Goal: Task Accomplishment & Management: Use online tool/utility

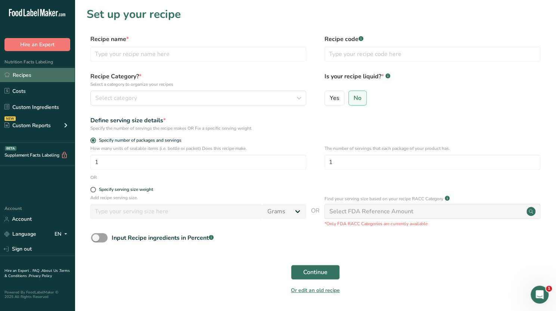
click at [33, 71] on link "Recipes" at bounding box center [37, 75] width 75 height 14
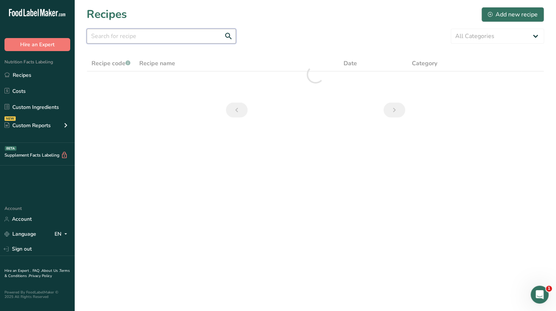
click at [146, 35] on input "text" at bounding box center [161, 36] width 149 height 15
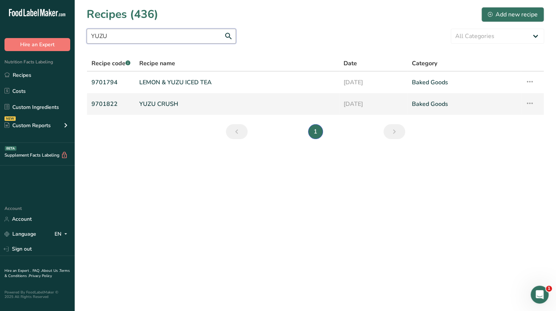
type input "YUZU"
click at [187, 106] on link "YUZU CRUSH" at bounding box center [236, 104] width 195 height 16
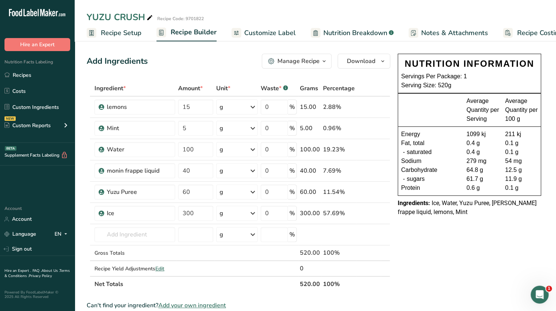
click at [521, 31] on span "Recipe Costing" at bounding box center [540, 33] width 46 height 10
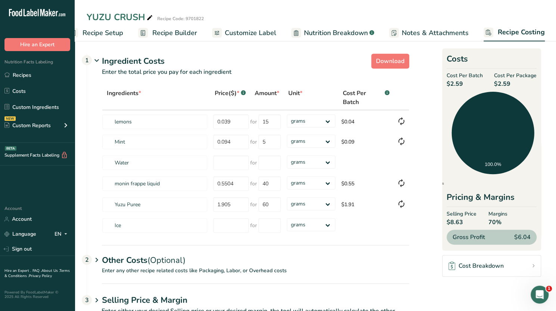
scroll to position [25, 0]
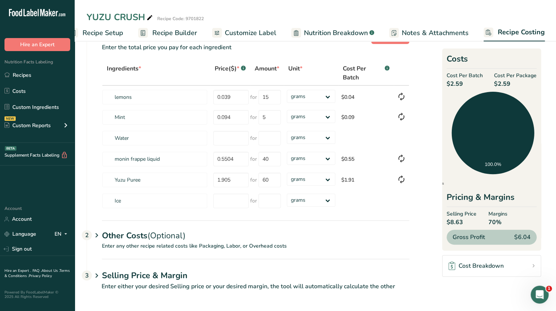
click at [120, 31] on span "Recipe Setup" at bounding box center [103, 33] width 41 height 10
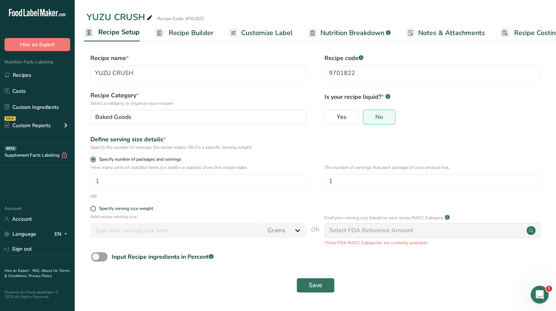
click at [195, 28] on span "Recipe Builder" at bounding box center [191, 33] width 45 height 10
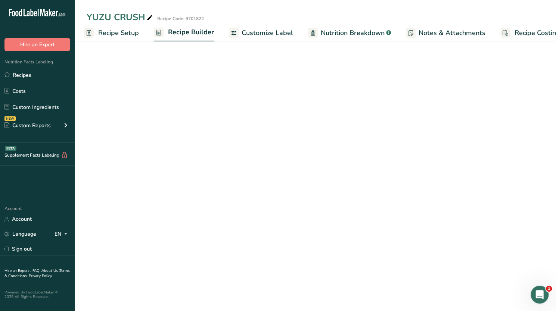
scroll to position [0, 18]
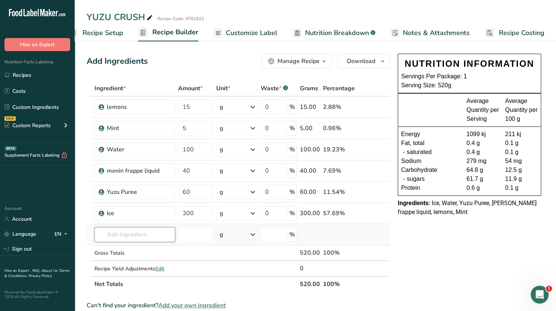
click at [121, 234] on input "text" at bounding box center [134, 234] width 81 height 15
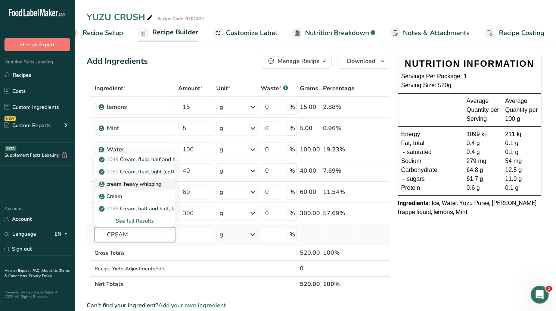
type input "CREAM"
click at [143, 186] on p "cream, heavy whipping" at bounding box center [130, 184] width 61 height 8
type input "cream, heavy whipping"
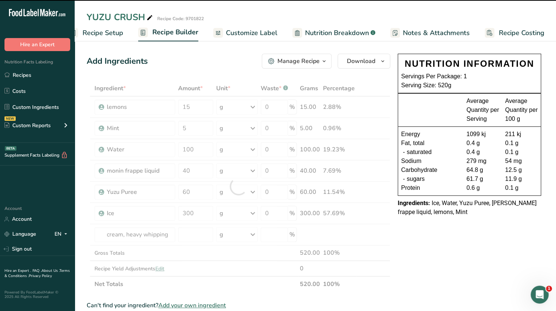
type input "0"
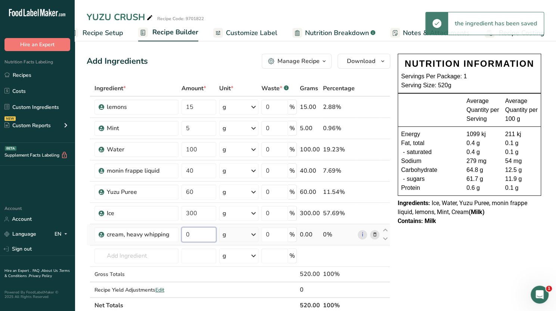
click at [196, 236] on input "0" at bounding box center [198, 234] width 34 height 15
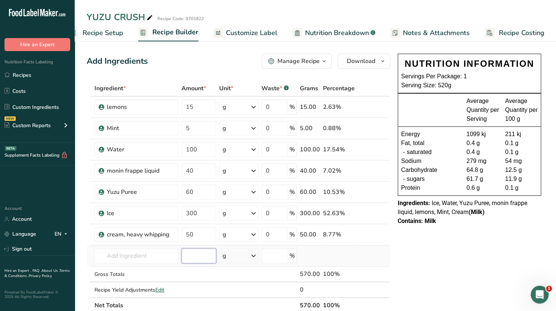
click at [192, 254] on div "Ingredient * Amount * Unit * Waste * .a-a{fill:#347362;}.b-a{fill:#fff;} Grams …" at bounding box center [239, 197] width 304 height 233
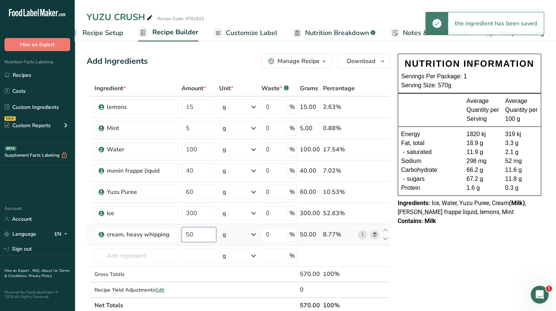
click at [196, 233] on input "50" at bounding box center [198, 234] width 34 height 15
type input "5"
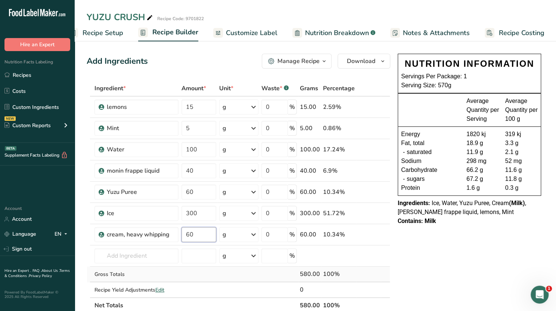
type input "60"
click at [199, 270] on div "Ingredient * Amount * Unit * Waste * .a-a{fill:#347362;}.b-a{fill:#fff;} Grams …" at bounding box center [239, 197] width 304 height 233
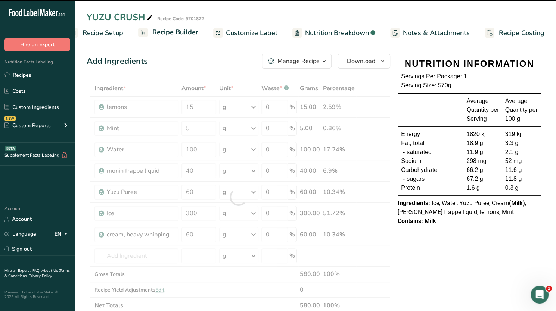
click at [520, 33] on span "Recipe Costing" at bounding box center [522, 33] width 46 height 10
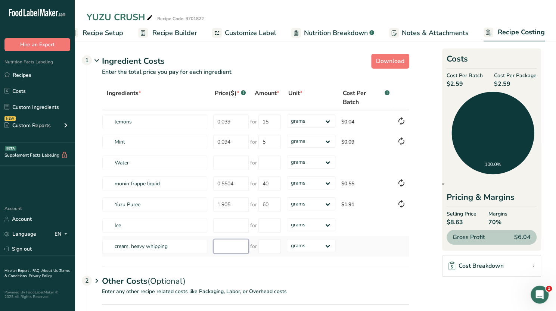
click at [231, 249] on input "number" at bounding box center [230, 246] width 35 height 15
type input "35.90"
click at [301, 250] on select "grams kg mg mcg lb oz" at bounding box center [311, 245] width 48 height 13
click at [265, 248] on input "number" at bounding box center [269, 246] width 22 height 15
type input "5"
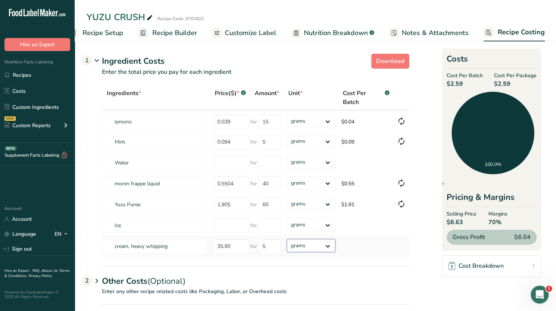
click at [310, 245] on div "Ingredients * Price($) * .a-a{fill:#347362;}.b-a{fill:#fff;} Amount * Unit * Co…" at bounding box center [255, 172] width 307 height 172
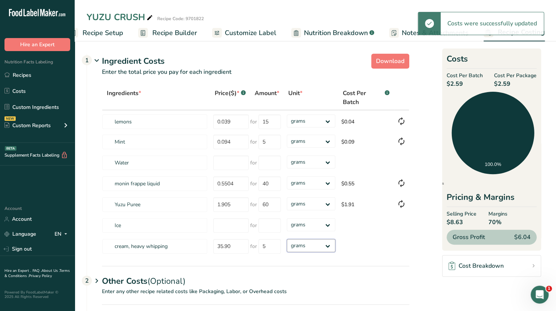
select select "3"
drag, startPoint x: 310, startPoint y: 245, endPoint x: 308, endPoint y: 241, distance: 4.0
click at [287, 239] on select "grams kg mg mcg lb oz" at bounding box center [311, 245] width 48 height 13
click at [324, 244] on select "grams kg mg mcg lb oz" at bounding box center [311, 245] width 48 height 13
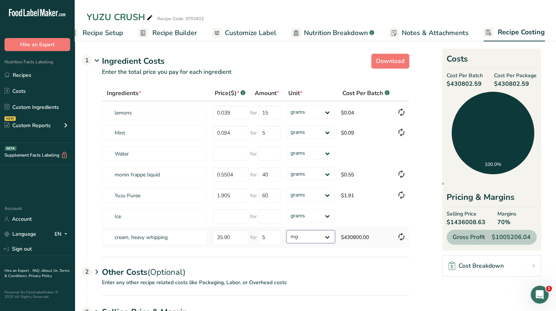
select select "1"
click at [286, 230] on select "grams kg mg mcg lb oz" at bounding box center [310, 236] width 48 height 13
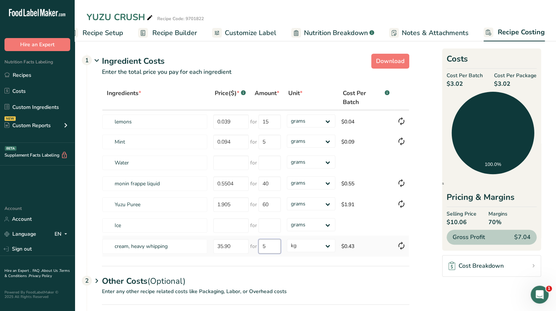
click at [272, 247] on input "5" at bounding box center [269, 246] width 22 height 15
click at [303, 268] on div "Other Costs (Optional) 2" at bounding box center [255, 277] width 307 height 22
click at [332, 30] on span "Nutrition Breakdown" at bounding box center [336, 33] width 64 height 10
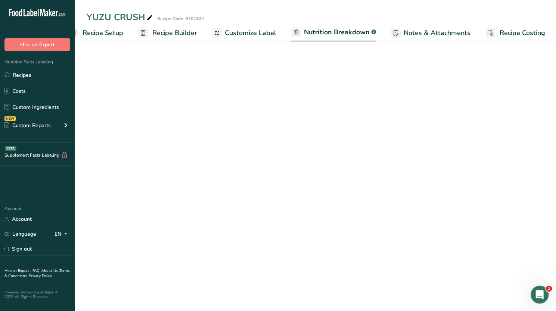
scroll to position [0, 19]
select select "Calories"
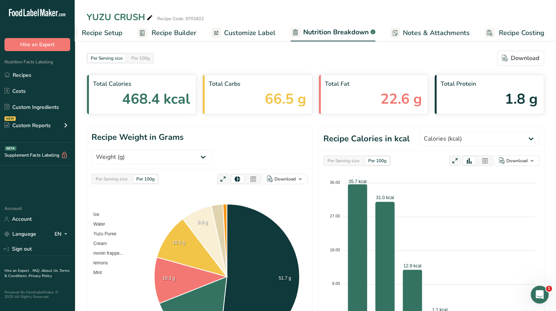
click at [505, 34] on span "Recipe Costing" at bounding box center [522, 33] width 46 height 10
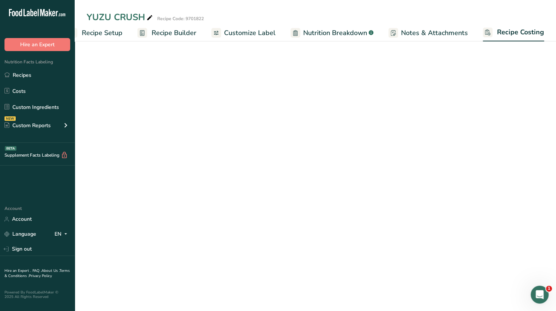
scroll to position [0, 18]
select select "1"
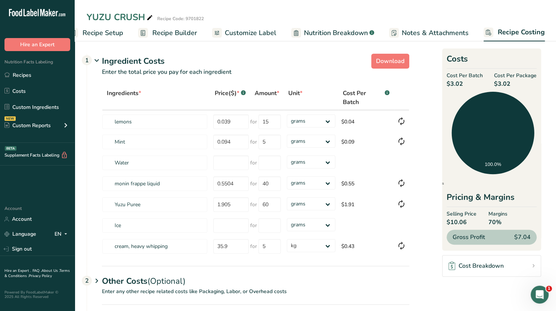
click at [167, 31] on span "Recipe Builder" at bounding box center [174, 33] width 45 height 10
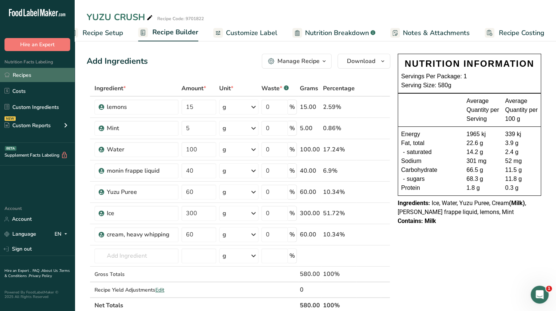
click at [36, 75] on link "Recipes" at bounding box center [37, 75] width 75 height 14
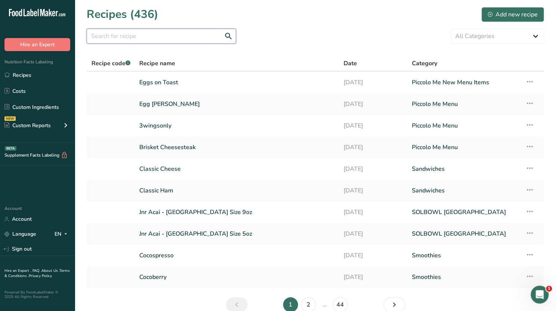
click at [113, 41] on input "text" at bounding box center [161, 36] width 149 height 15
type input "DRINK"
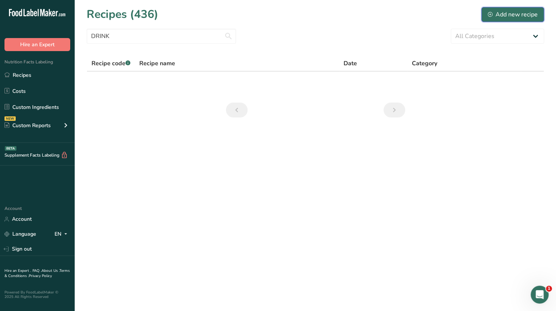
click at [499, 15] on div "Add new recipe" at bounding box center [513, 14] width 50 height 9
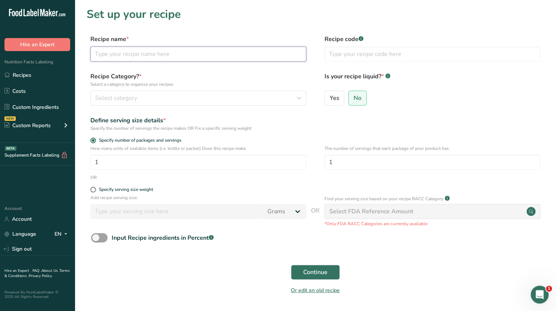
click at [147, 58] on input "text" at bounding box center [198, 54] width 216 height 15
type input "g"
type input "GOLDEN HOUR"
click at [339, 102] on label "Yes" at bounding box center [334, 98] width 20 height 15
click at [330, 100] on input "Yes" at bounding box center [327, 98] width 5 height 5
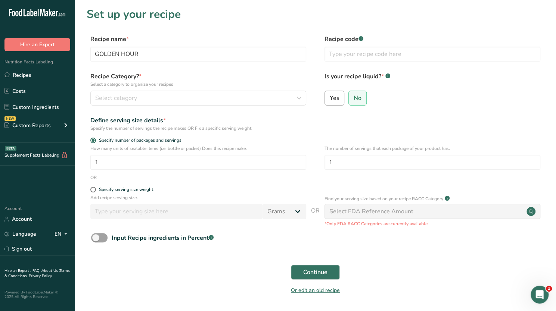
radio input "true"
radio input "false"
select select "22"
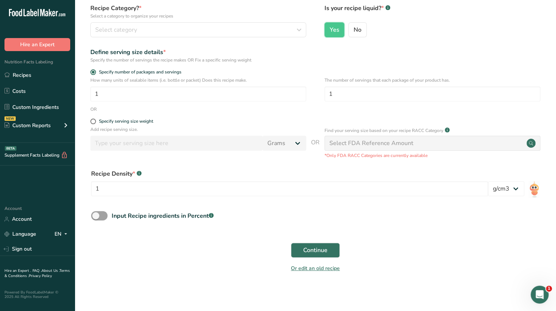
scroll to position [70, 0]
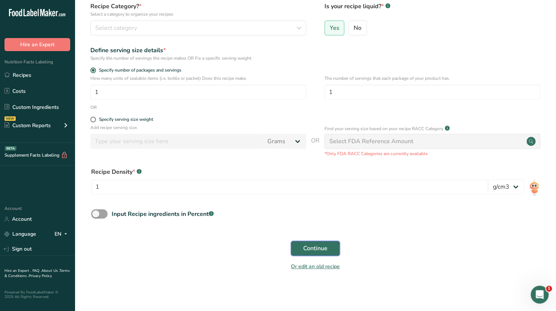
click at [309, 249] on span "Continue" at bounding box center [315, 248] width 24 height 9
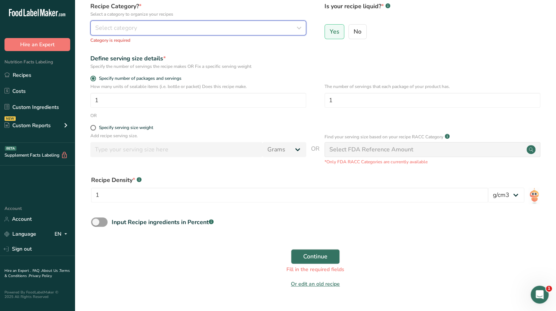
click at [137, 30] on div "Select category" at bounding box center [196, 28] width 202 height 9
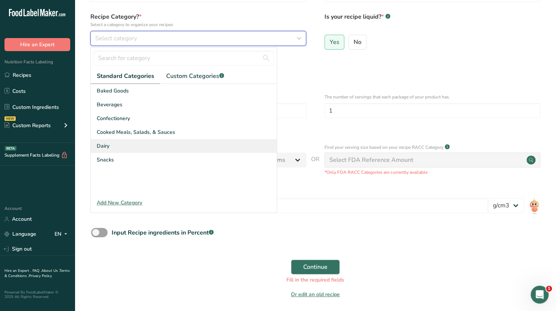
scroll to position [57, 0]
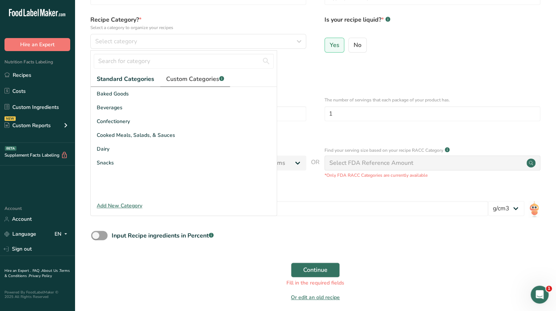
click at [182, 72] on link "Custom Categories .a-a{fill:#347362;}.b-a{fill:#fff;}" at bounding box center [195, 79] width 70 height 15
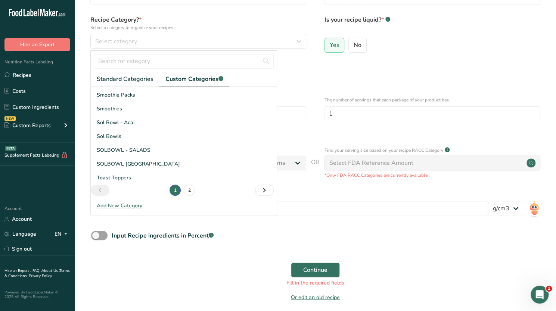
scroll to position [0, 0]
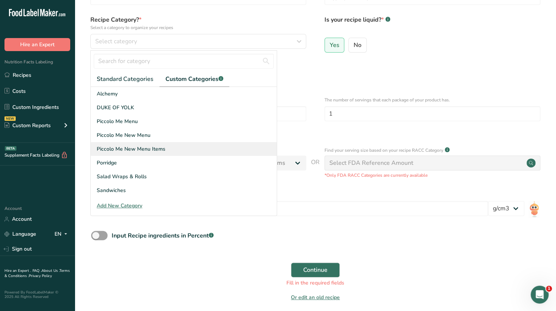
click at [140, 145] on span "Piccolo Me New Menu Items" at bounding box center [131, 149] width 69 height 8
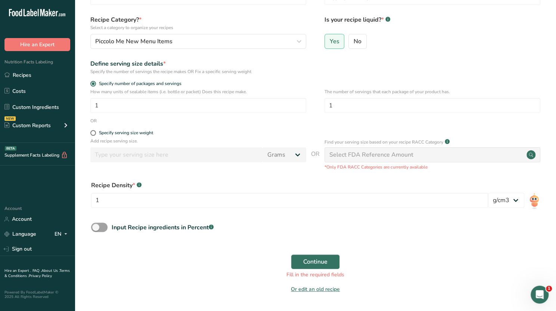
click at [362, 154] on div "Select FDA Reference Amount" at bounding box center [371, 154] width 84 height 9
click at [326, 260] on span "Continue" at bounding box center [315, 262] width 24 height 9
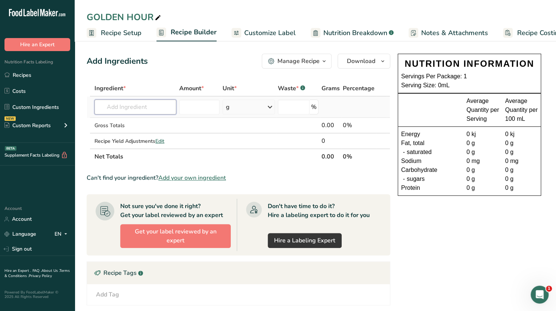
click at [124, 108] on input "text" at bounding box center [135, 107] width 82 height 15
type input "M"
type input "m"
click at [159, 109] on input "Mountain dew" at bounding box center [135, 107] width 82 height 15
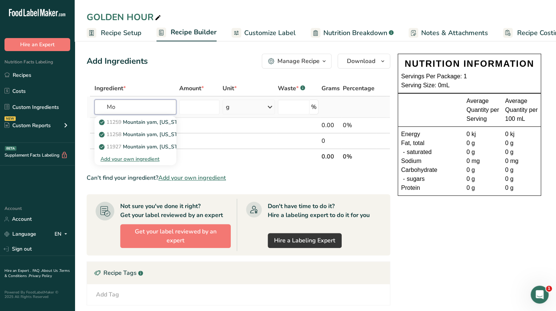
type input "M"
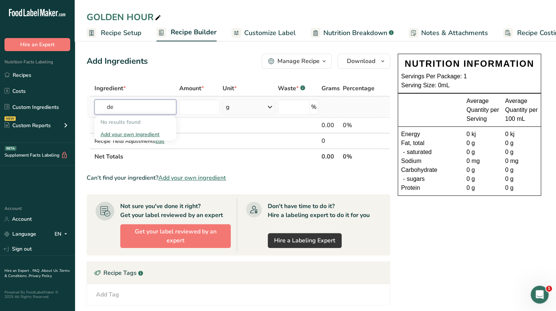
type input "d"
type input "sprite"
click at [142, 125] on p "14145 Beverages, carbonated, SPRITE, lemon-lime, without caffeine" at bounding box center [185, 122] width 170 height 8
type input "Beverages, carbonated, SPRITE, lemon-lime, without caffeine"
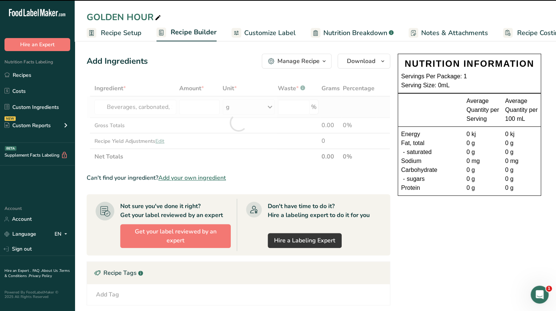
type input "0"
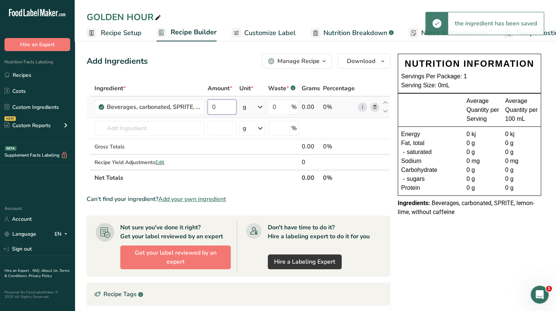
click at [217, 112] on input "0" at bounding box center [222, 107] width 29 height 15
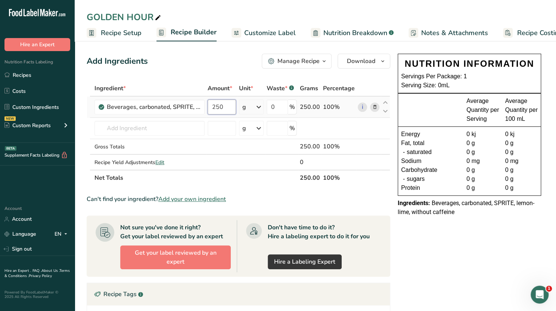
type input "250"
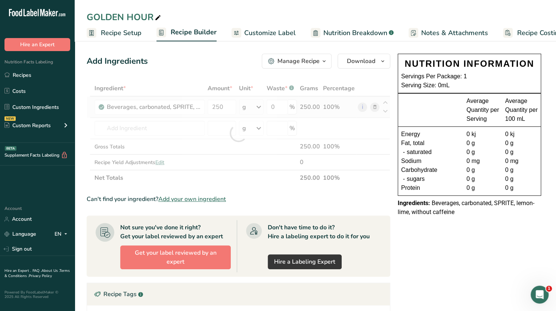
click at [262, 108] on div "Ingredient * Amount * Unit * Waste * .a-a{fill:#347362;}.b-a{fill:#fff;} Grams …" at bounding box center [239, 133] width 304 height 105
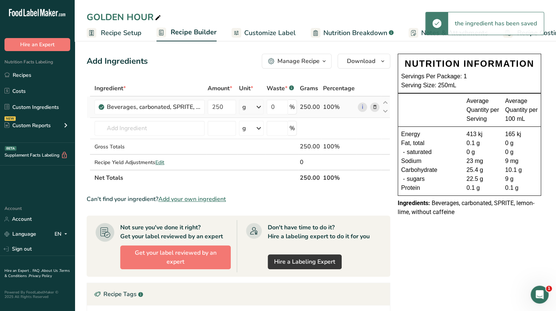
click at [259, 107] on icon at bounding box center [258, 106] width 9 height 13
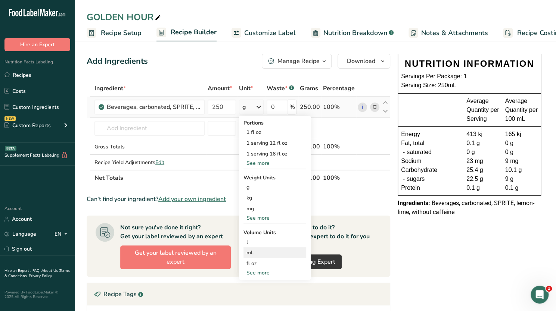
click at [258, 253] on div "mL" at bounding box center [274, 253] width 57 height 8
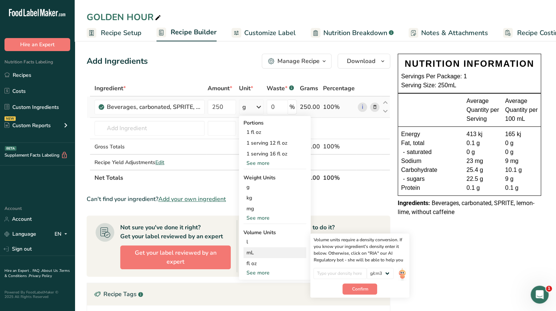
click at [252, 254] on div "mL" at bounding box center [274, 253] width 57 height 8
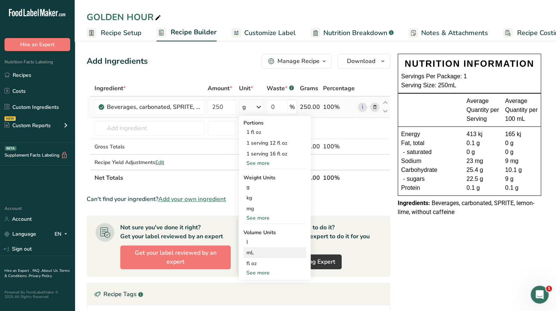
click at [252, 254] on div "mL" at bounding box center [274, 253] width 57 height 8
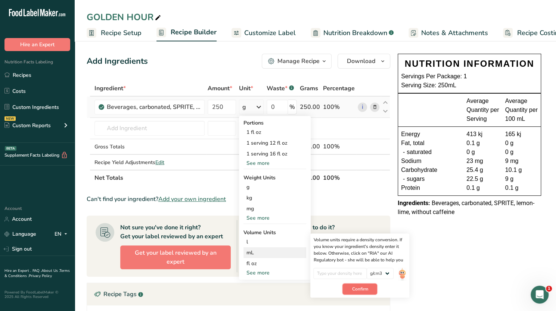
click at [353, 289] on span "Confirm" at bounding box center [360, 289] width 16 height 7
click at [187, 164] on div "Recipe Yield Adjustments Edit" at bounding box center [149, 163] width 110 height 8
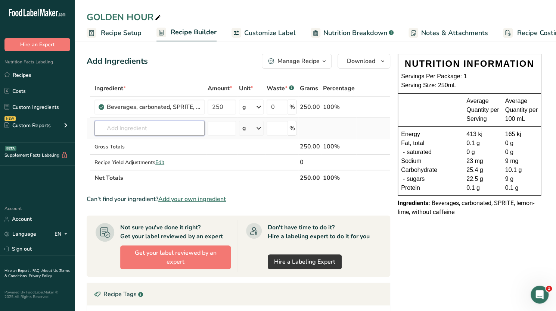
click at [141, 128] on input "text" at bounding box center [149, 128] width 110 height 15
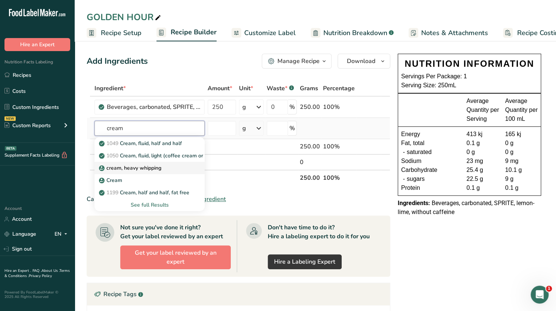
type input "cream"
click at [129, 168] on p "cream, heavy whipping" at bounding box center [130, 168] width 61 height 8
type input "cream, heavy whipping"
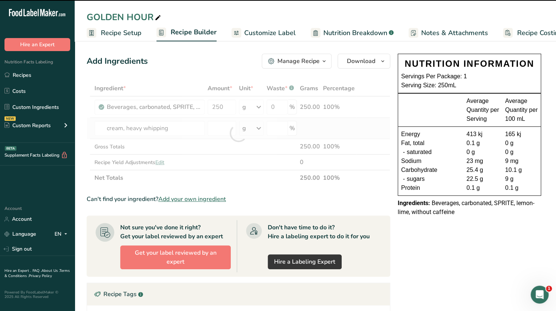
type input "0"
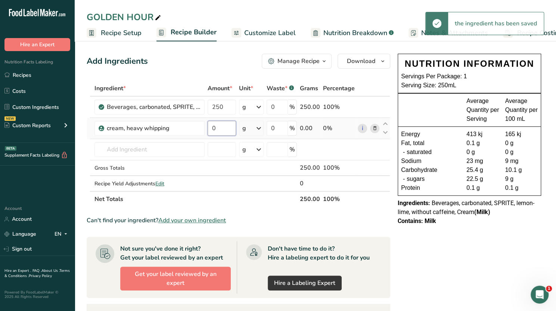
click at [220, 130] on input "0" at bounding box center [222, 128] width 28 height 15
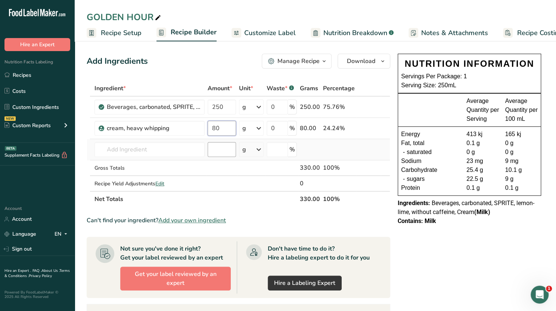
type input "8"
type input "50"
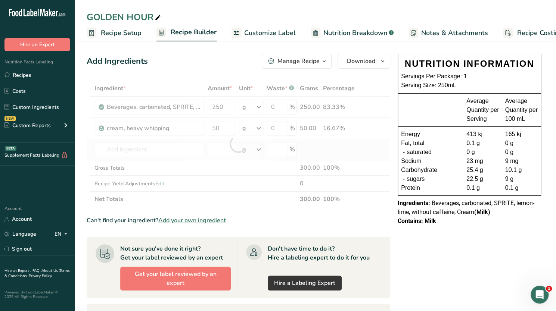
click at [156, 141] on div "Ingredient * Amount * Unit * Waste * .a-a{fill:#347362;}.b-a{fill:#fff;} Grams …" at bounding box center [239, 144] width 304 height 127
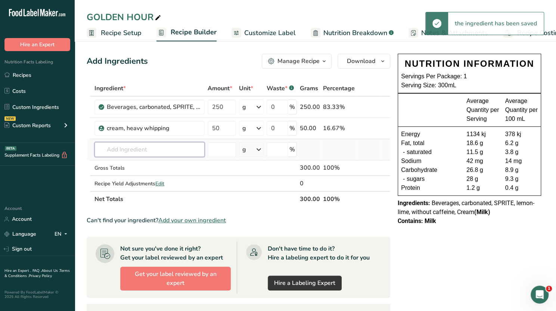
click at [146, 152] on input "text" at bounding box center [149, 149] width 110 height 15
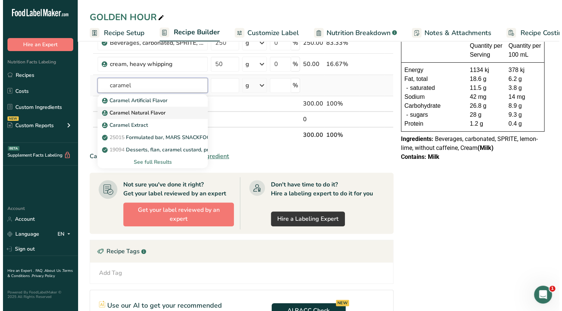
scroll to position [69, 0]
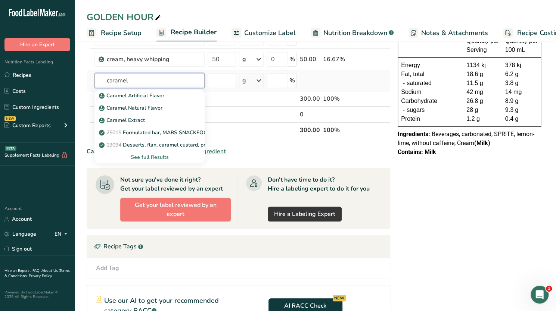
type input "caramel"
click at [154, 160] on div "See full Results" at bounding box center [149, 157] width 98 height 8
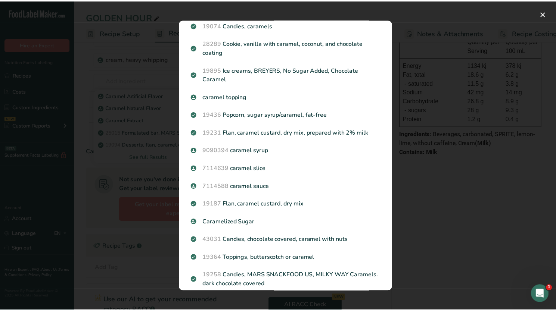
scroll to position [222, 0]
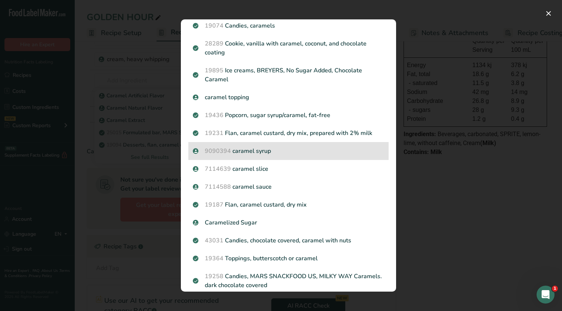
click at [248, 151] on p "9090394 caramel syrup" at bounding box center [288, 151] width 191 height 9
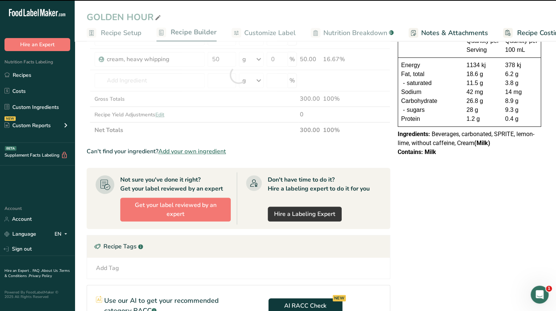
type input "0"
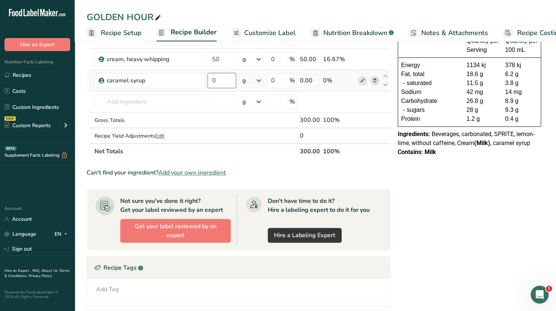
click at [220, 83] on input "0" at bounding box center [222, 80] width 28 height 15
click at [217, 98] on div "Ingredient * Amount * Unit * Waste * .a-a{fill:#347362;}.b-a{fill:#fff;} Grams …" at bounding box center [239, 86] width 304 height 148
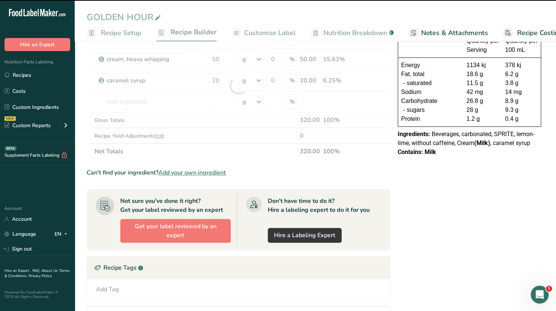
click at [237, 72] on div at bounding box center [239, 86] width 304 height 148
click at [226, 78] on div at bounding box center [239, 86] width 304 height 148
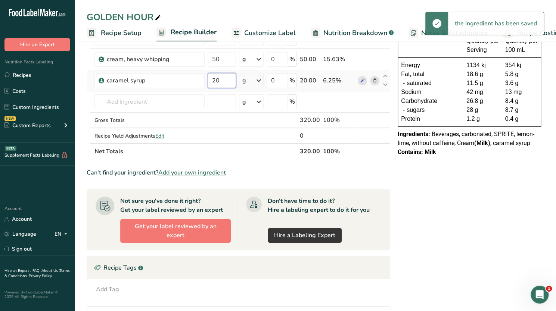
click at [224, 81] on input "20" at bounding box center [222, 80] width 28 height 15
type input "2"
click at [222, 83] on input "10" at bounding box center [222, 80] width 28 height 15
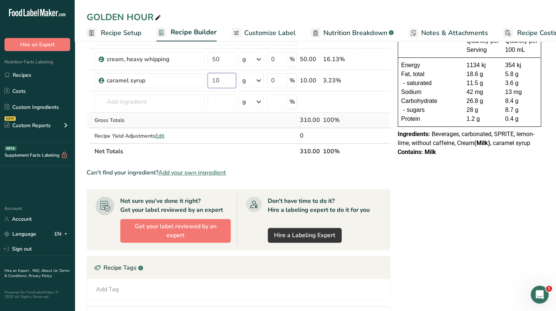
type input "10"
click at [152, 124] on div "Ingredient * Amount * Unit * Waste * .a-a{fill:#347362;}.b-a{fill:#fff;} Grams …" at bounding box center [239, 86] width 304 height 148
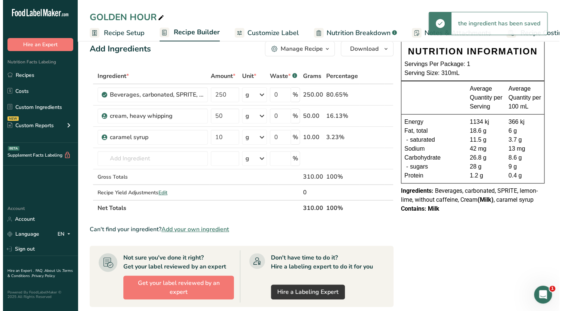
scroll to position [0, 0]
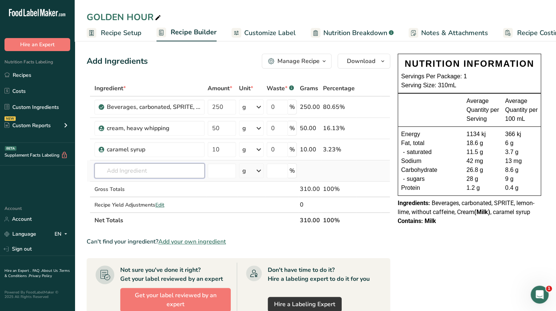
click at [125, 170] on input "text" at bounding box center [149, 171] width 110 height 15
type input "o"
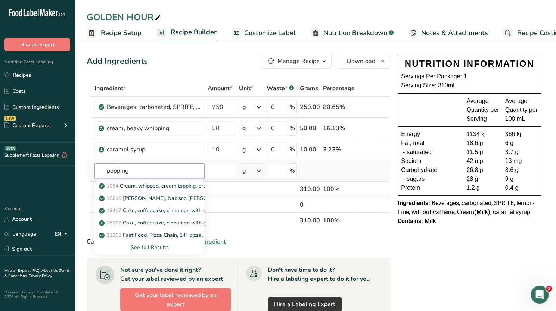
type input "popping"
click at [153, 247] on div "See full Results" at bounding box center [149, 248] width 98 height 8
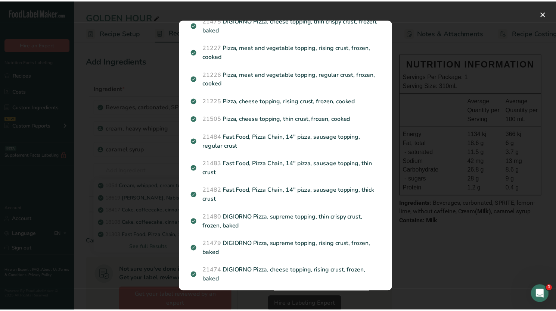
scroll to position [940, 0]
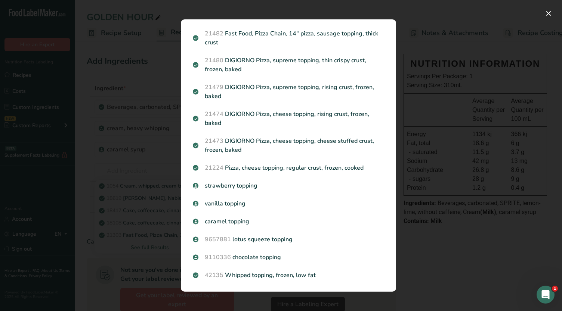
click at [422, 206] on div "Search results modal" at bounding box center [281, 155] width 562 height 311
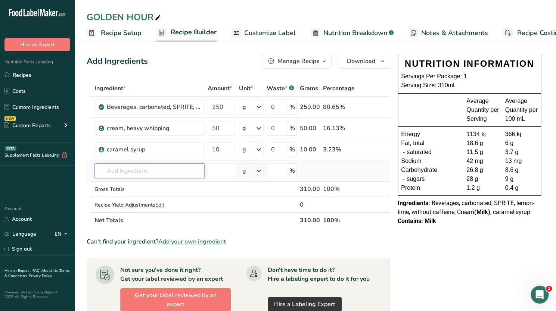
click at [140, 172] on input "text" at bounding box center [149, 171] width 110 height 15
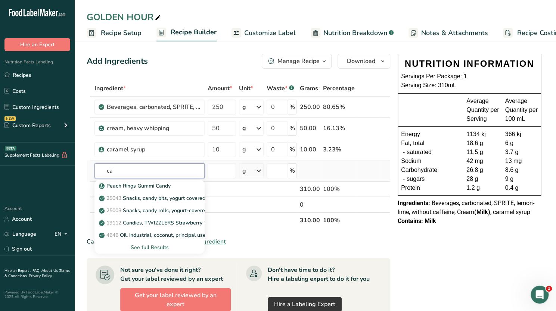
type input "c"
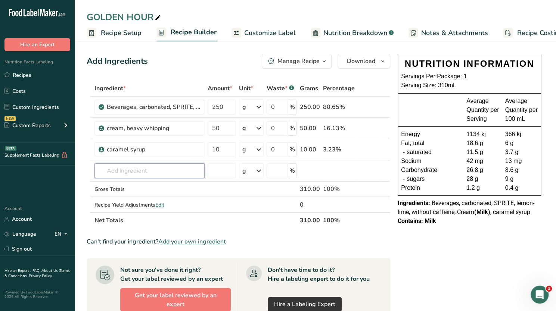
drag, startPoint x: 140, startPoint y: 172, endPoint x: 314, endPoint y: -45, distance: 278.1
click at [314, 0] on html ".a-20{fill:#fff;} Hire an Expert Nutrition Facts Labeling Recipes Costs Custom …" at bounding box center [278, 261] width 556 height 522
drag, startPoint x: 37, startPoint y: 67, endPoint x: 0, endPoint y: 12, distance: 65.9
click at [0, 12] on div ".a-20{fill:#fff;} Hire an Expert Nutrition Facts Labeling Recipes Costs Custom …" at bounding box center [37, 99] width 75 height 187
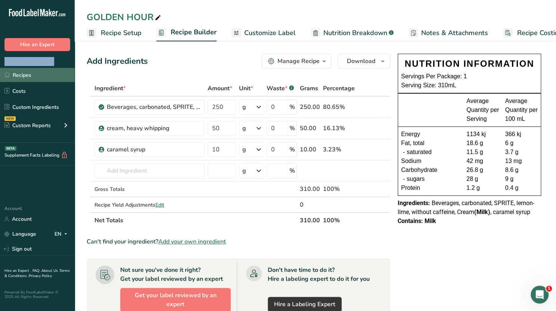
click at [32, 74] on link "Recipes" at bounding box center [37, 75] width 75 height 14
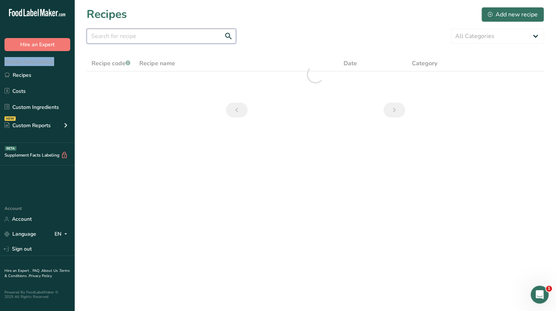
click at [134, 39] on input "text" at bounding box center [161, 36] width 149 height 15
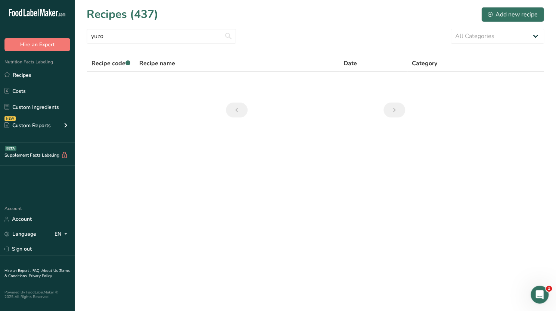
click at [171, 108] on section "Recipes (437) Add new recipe yuzo All Categories Alchemy Baked Goods Beverages …" at bounding box center [315, 65] width 481 height 130
click at [134, 32] on input "yuzo" at bounding box center [161, 36] width 149 height 15
click at [229, 36] on input "yuzu" at bounding box center [161, 36] width 149 height 15
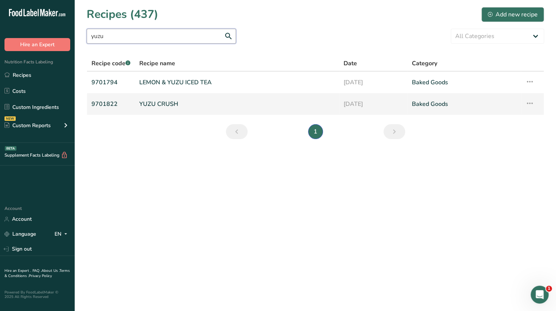
type input "yuzu"
click at [190, 106] on link "YUZU CRUSH" at bounding box center [236, 104] width 195 height 16
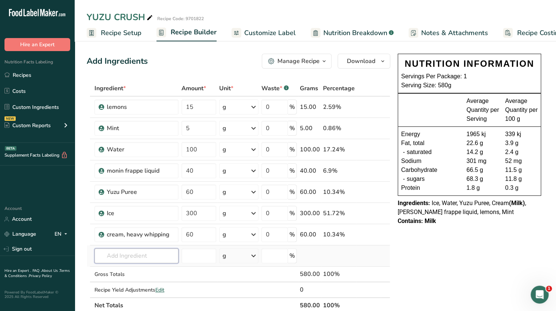
click at [131, 254] on input "text" at bounding box center [136, 256] width 84 height 15
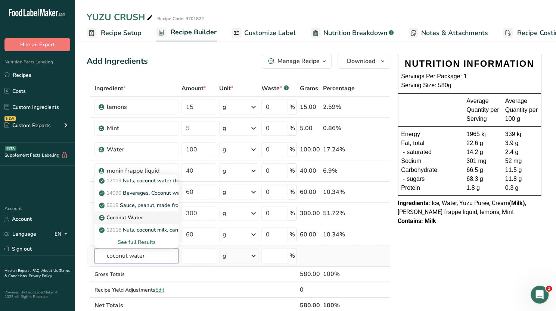
type input "coconut water"
click at [145, 220] on div "Coconut Water" at bounding box center [130, 218] width 60 height 8
type input "Coconut Water"
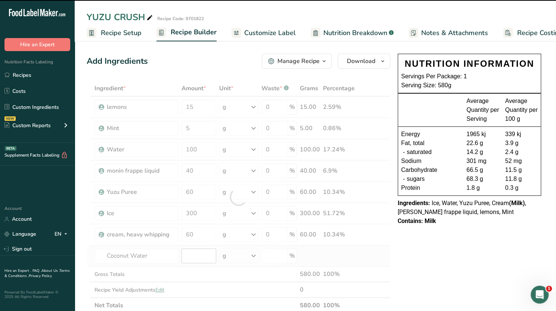
type input "0"
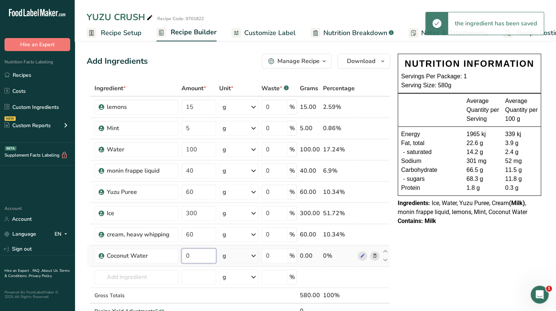
click at [196, 257] on input "0" at bounding box center [198, 256] width 34 height 15
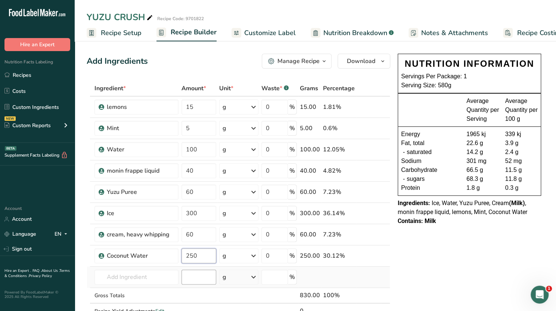
type input "250"
click at [195, 273] on div "Ingredient * Amount * Unit * Waste * .a-a{fill:#347362;}.b-a{fill:#fff;} Grams …" at bounding box center [239, 208] width 304 height 254
click at [144, 279] on input "text" at bounding box center [136, 277] width 84 height 15
click at [529, 35] on span "Recipe Costing" at bounding box center [540, 33] width 46 height 10
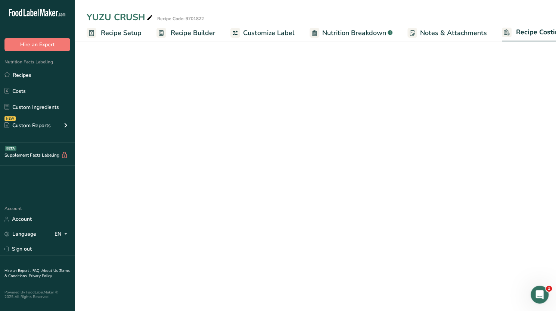
scroll to position [0, 18]
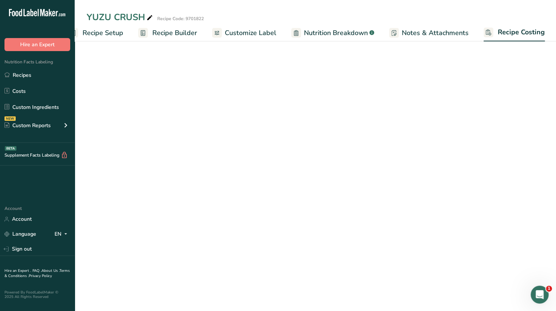
select select "1"
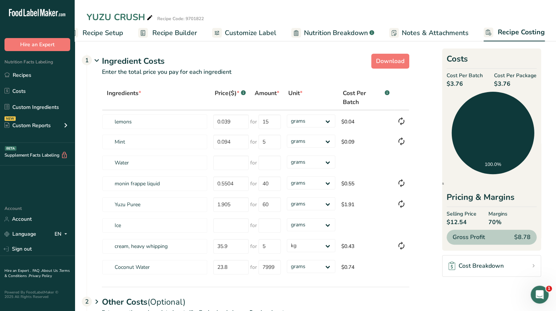
click at [170, 37] on span "Recipe Builder" at bounding box center [174, 33] width 45 height 10
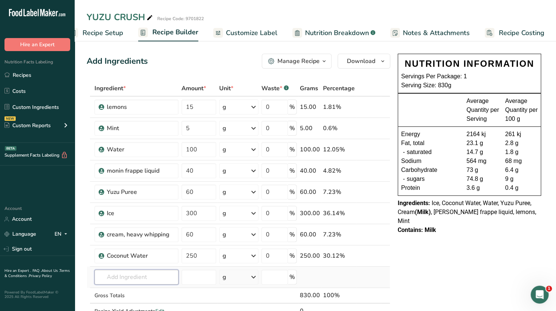
click at [134, 275] on input "text" at bounding box center [136, 277] width 84 height 15
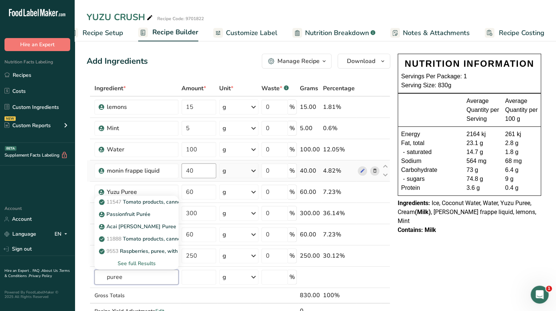
type input "puree"
click at [200, 171] on input "40" at bounding box center [198, 171] width 34 height 15
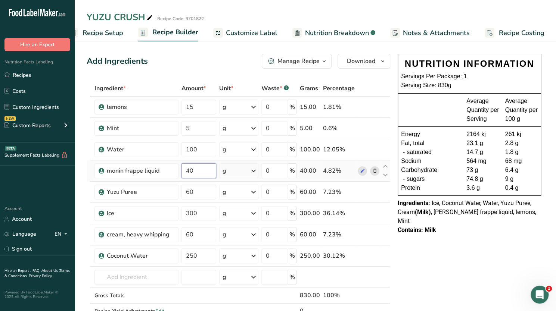
type input "4"
type input "0"
click at [200, 211] on div "Ingredient * Amount * Unit * Waste * .a-a{fill:#347362;}.b-a{fill:#fff;} Grams …" at bounding box center [239, 208] width 304 height 254
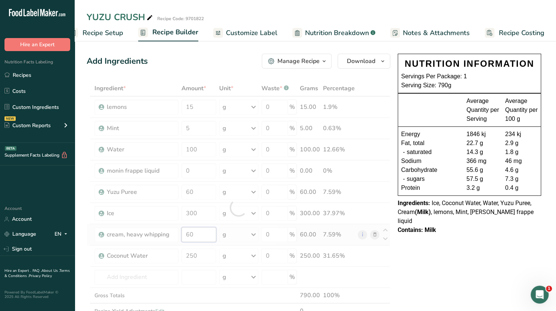
click at [207, 234] on div "Ingredient * Amount * Unit * Waste * .a-a{fill:#347362;}.b-a{fill:#fff;} Grams …" at bounding box center [239, 208] width 304 height 254
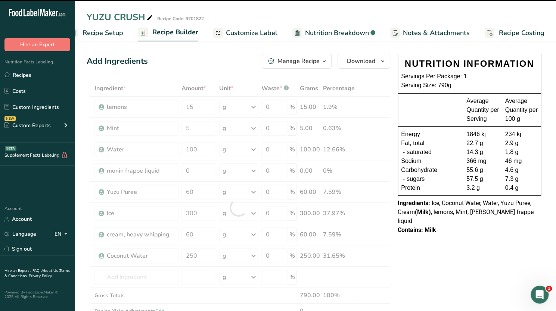
click at [513, 29] on span "Recipe Costing" at bounding box center [522, 33] width 46 height 10
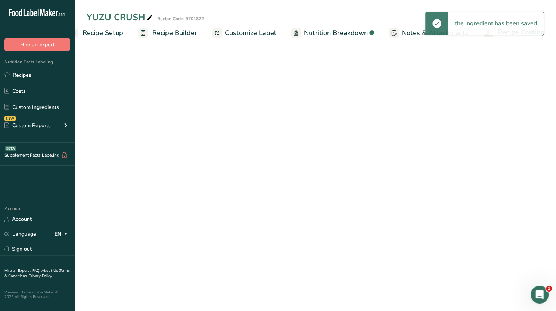
select select "1"
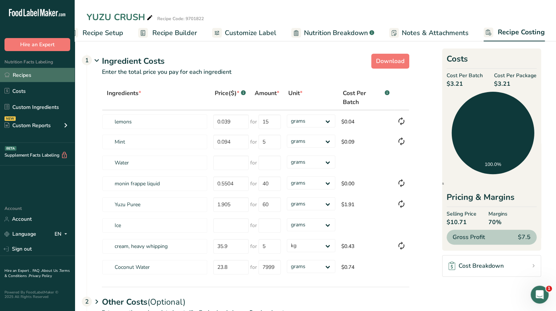
click at [44, 74] on link "Recipes" at bounding box center [37, 75] width 75 height 14
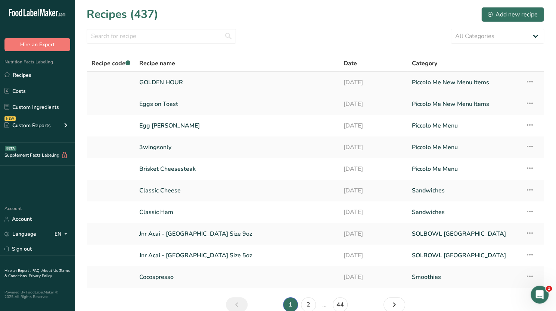
click at [252, 83] on link "GOLDEN HOUR" at bounding box center [236, 83] width 195 height 16
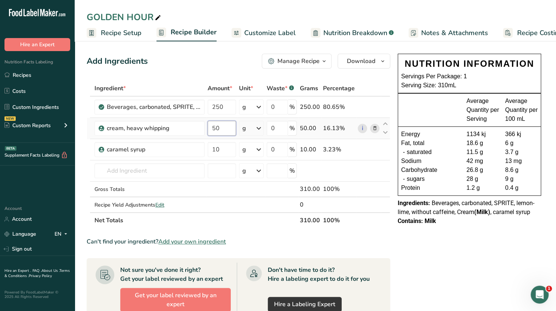
click at [217, 128] on input "50" at bounding box center [222, 128] width 28 height 15
click at [373, 127] on div "Ingredient * Amount * Unit * Waste * .a-a{fill:#347362;}.b-a{fill:#fff;} Grams …" at bounding box center [239, 155] width 304 height 148
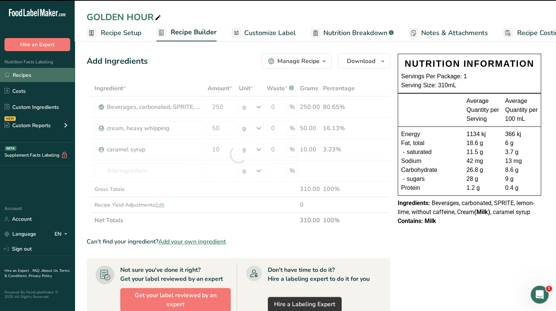
click at [30, 77] on link "Recipes" at bounding box center [37, 75] width 75 height 14
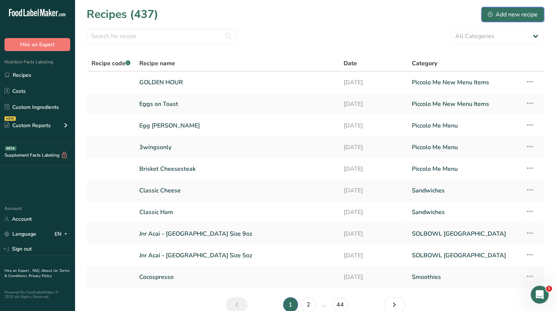
click at [515, 13] on div "Add new recipe" at bounding box center [513, 14] width 50 height 9
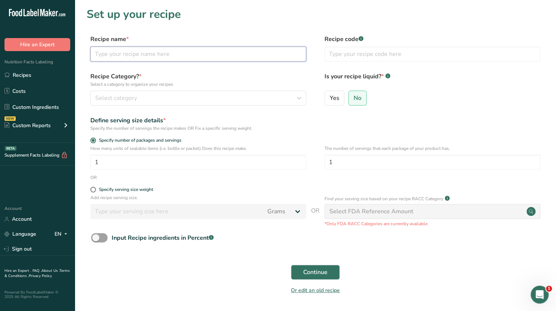
click at [151, 55] on input "text" at bounding box center [198, 54] width 216 height 15
click at [149, 56] on input "text" at bounding box center [198, 54] width 216 height 15
type input "b"
type input "Birthday cold foam"
click at [316, 274] on span "Continue" at bounding box center [315, 272] width 24 height 9
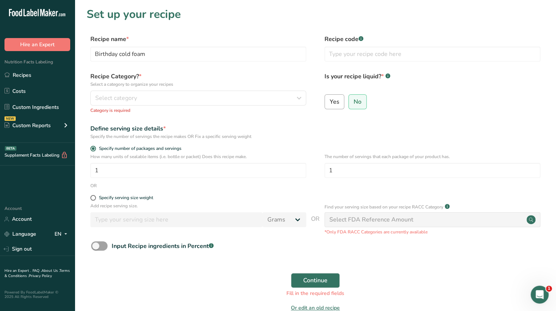
click at [338, 105] on span "Yes" at bounding box center [334, 101] width 10 height 7
click at [330, 104] on input "Yes" at bounding box center [327, 101] width 5 height 5
radio input "true"
radio input "false"
select select "22"
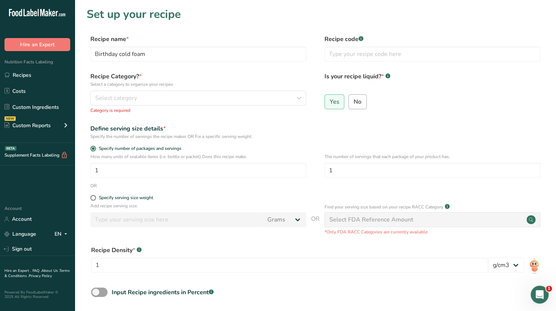
click at [356, 107] on label "No" at bounding box center [357, 101] width 18 height 15
click at [354, 104] on input "No" at bounding box center [351, 101] width 5 height 5
radio input "true"
radio input "false"
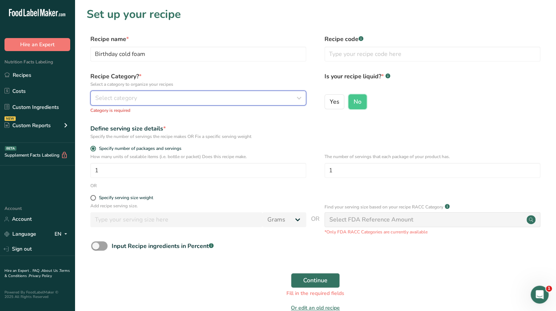
click at [196, 103] on button "Select category" at bounding box center [198, 98] width 216 height 15
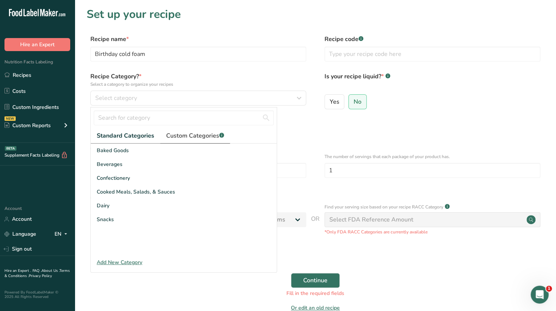
click at [180, 133] on span "Custom Categories .a-a{fill:#347362;}.b-a{fill:#fff;}" at bounding box center [195, 135] width 58 height 9
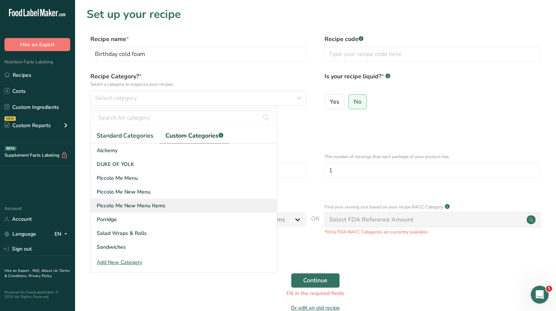
click at [136, 205] on span "Piccolo Me New Menu Items" at bounding box center [131, 206] width 69 height 8
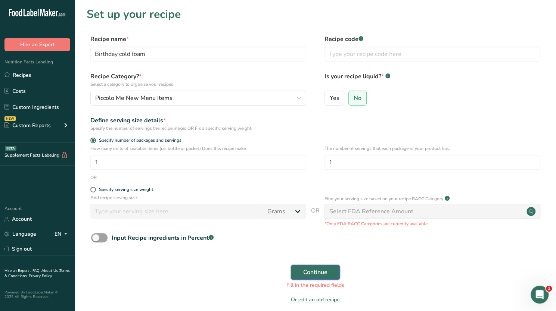
click at [309, 271] on span "Continue" at bounding box center [315, 272] width 24 height 9
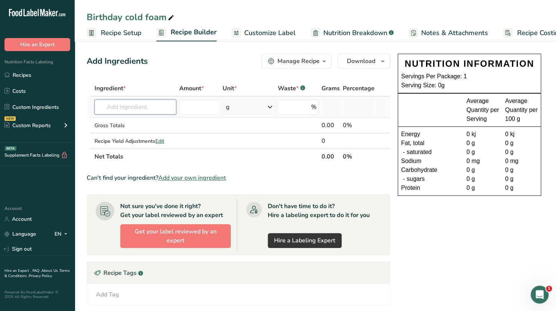
click at [120, 105] on input "text" at bounding box center [135, 107] width 82 height 15
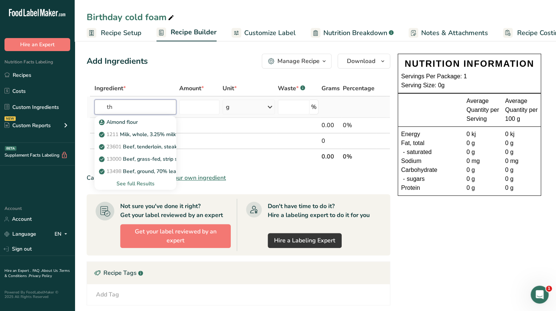
type input "t"
type input "cream"
click at [120, 161] on p "Cream" at bounding box center [111, 159] width 22 height 8
type input "Cream"
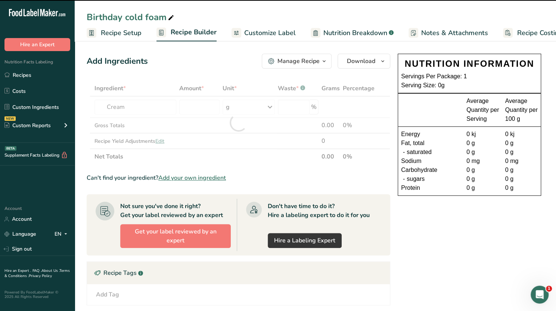
type input "0"
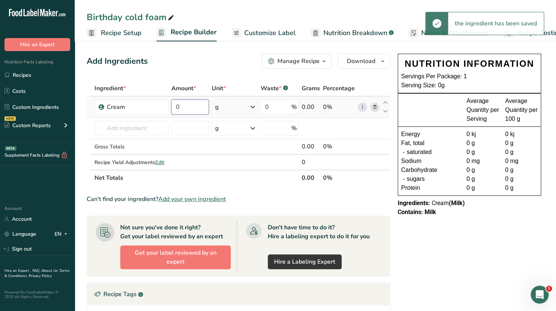
click at [187, 109] on input "0" at bounding box center [189, 107] width 37 height 15
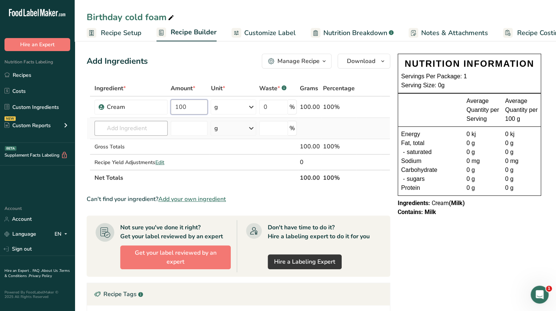
type input "100"
click at [139, 123] on div "Ingredient * Amount * Unit * Waste * .a-a{fill:#347362;}.b-a{fill:#fff;} Grams …" at bounding box center [239, 133] width 304 height 105
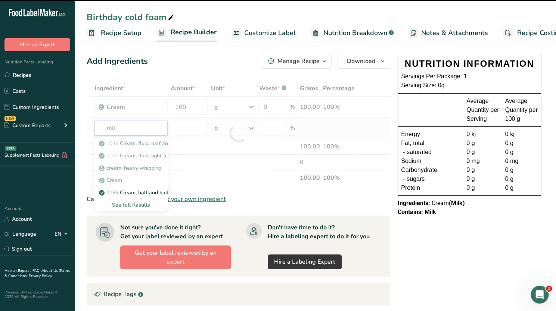
type input "milk"
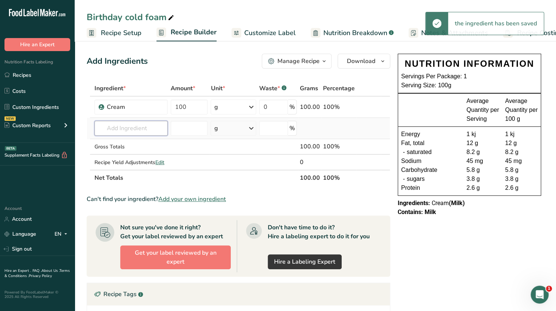
click at [138, 128] on input "text" at bounding box center [130, 128] width 73 height 15
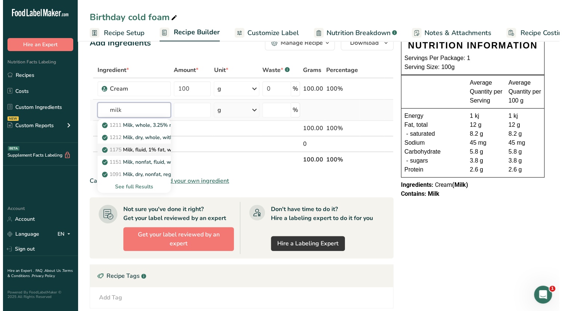
scroll to position [19, 0]
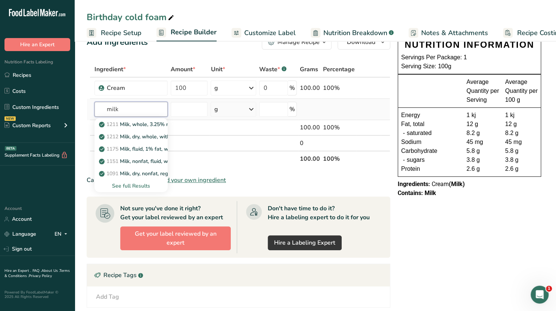
type input "milk"
click at [137, 188] on div "See full Results" at bounding box center [130, 186] width 61 height 8
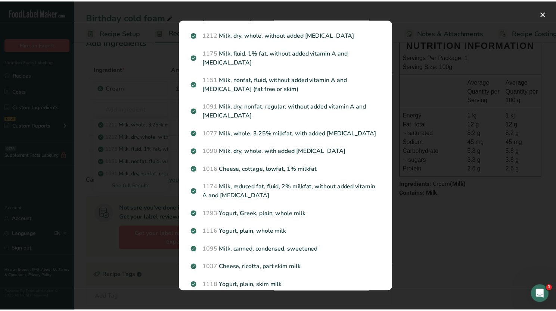
scroll to position [0, 0]
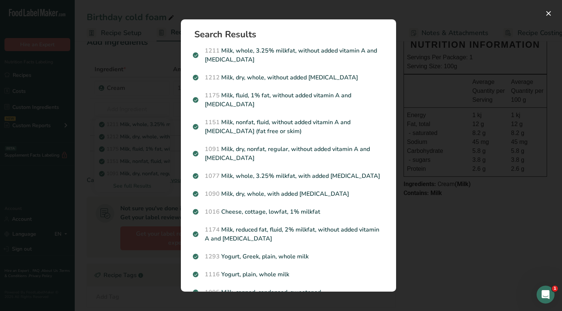
click at [460, 122] on div "Search results modal" at bounding box center [281, 155] width 562 height 311
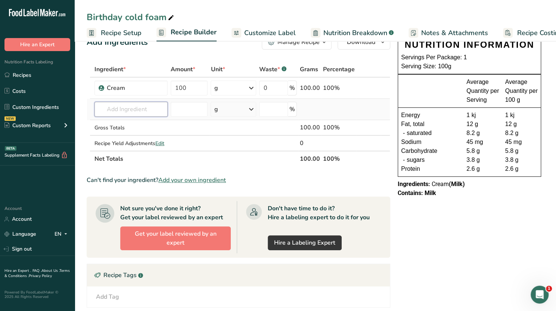
click at [160, 109] on input "text" at bounding box center [130, 109] width 73 height 15
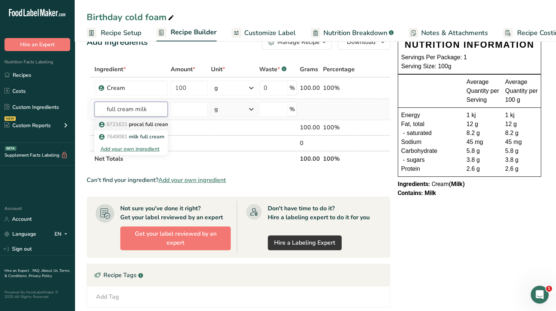
type input "full cream milk"
click at [151, 119] on link "8721621 procal full cream milk 2l" at bounding box center [130, 124] width 73 height 12
type input "procal full cream milk 2l"
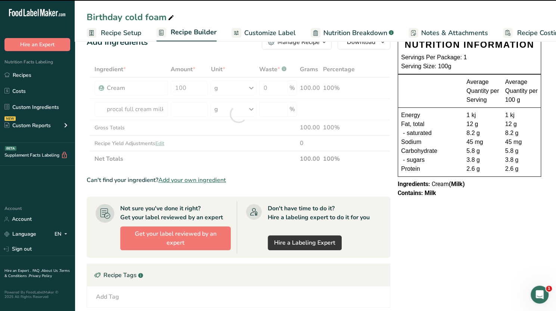
type input "0"
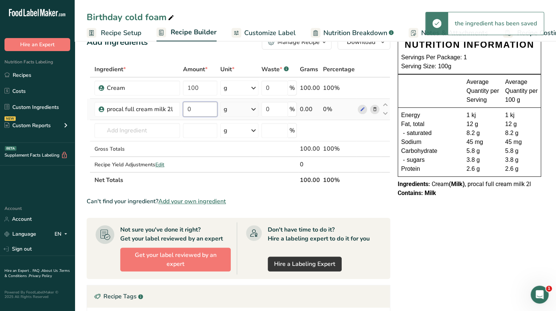
click at [193, 112] on input "0" at bounding box center [200, 109] width 34 height 15
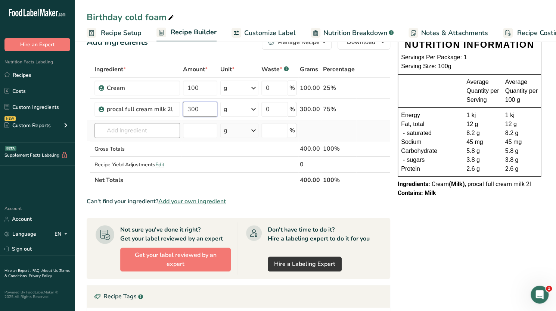
type input "300"
click at [159, 130] on div "Ingredient * Amount * Unit * Waste * .a-a{fill:#347362;}.b-a{fill:#fff;} Grams …" at bounding box center [239, 125] width 304 height 127
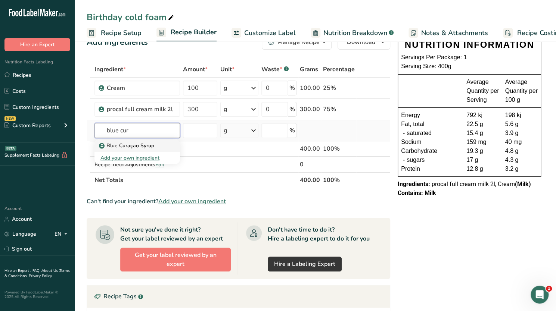
type input "blue cur"
click at [148, 147] on p "Blue Curaçao Syrup" at bounding box center [127, 146] width 54 height 8
type input "Blue Curaçao Syrup"
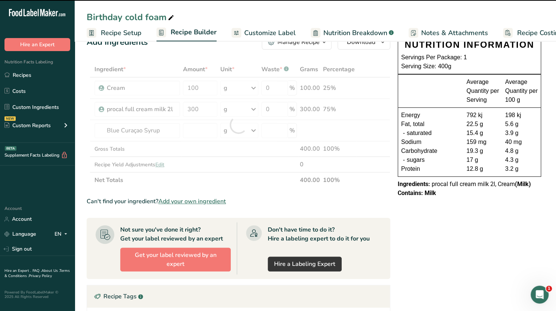
type input "0"
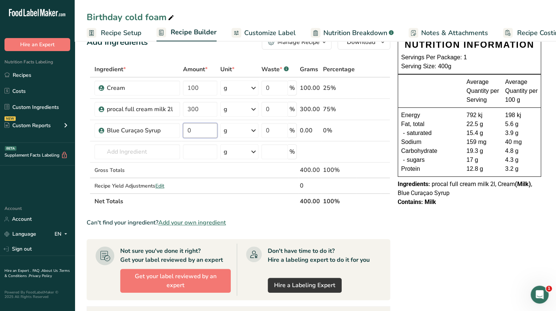
click at [199, 132] on input "0" at bounding box center [200, 130] width 34 height 15
type input "70"
click at [152, 149] on div "Ingredient * Amount * Unit * Waste * .a-a{fill:#347362;}.b-a{fill:#fff;} Grams …" at bounding box center [239, 136] width 304 height 148
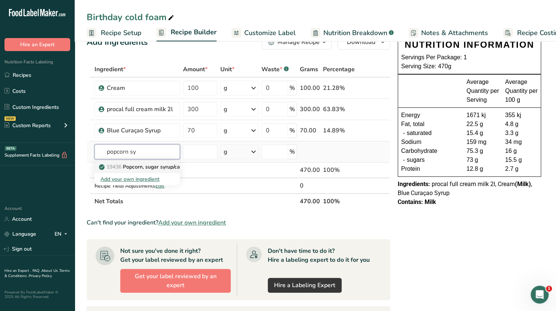
type input "popcorn sy"
click at [151, 168] on p "19436 Popcorn, sugar syrup/caramel, fat-free" at bounding box center [157, 167] width 115 height 8
type input "Popcorn, sugar syrup/caramel, fat-free"
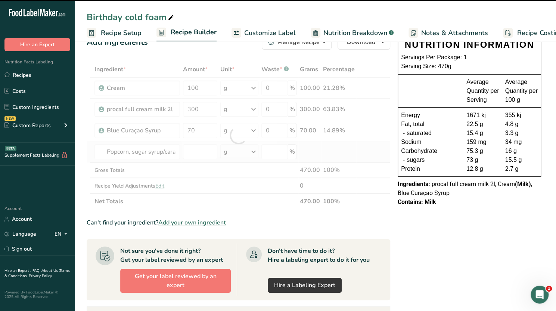
type input "0"
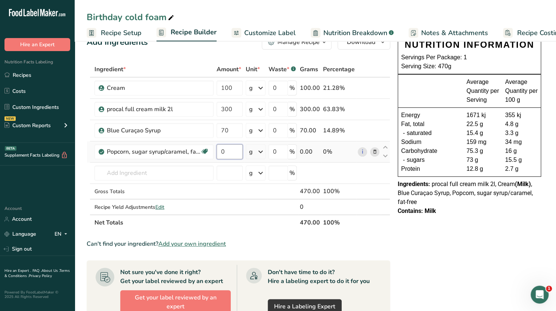
click at [232, 150] on input "0" at bounding box center [230, 152] width 26 height 15
type input "30"
click at [242, 200] on div "Ingredient * Amount * Unit * Waste * .a-a{fill:#347362;}.b-a{fill:#fff;} Grams …" at bounding box center [239, 146] width 304 height 169
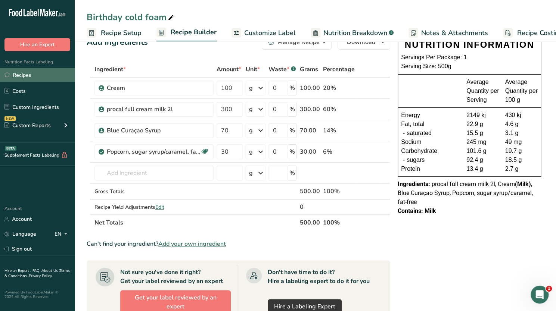
click at [52, 74] on link "Recipes" at bounding box center [37, 75] width 75 height 14
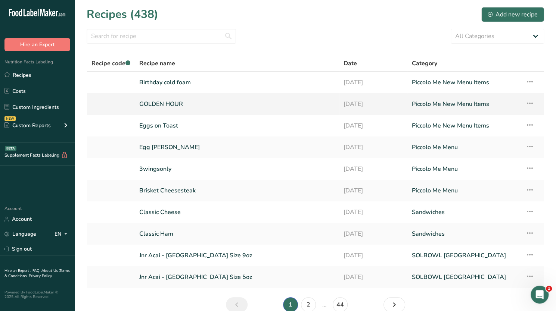
click at [292, 112] on link "GOLDEN HOUR" at bounding box center [236, 104] width 195 height 16
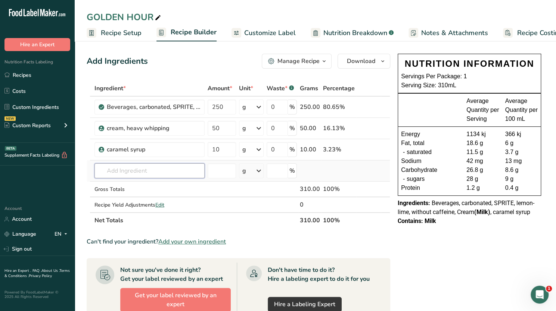
click at [134, 171] on input "text" at bounding box center [149, 171] width 110 height 15
type input "b"
click at [244, 218] on th "Net Totals" at bounding box center [195, 220] width 205 height 16
click at [125, 172] on input "text" at bounding box center [149, 171] width 110 height 15
type input "B"
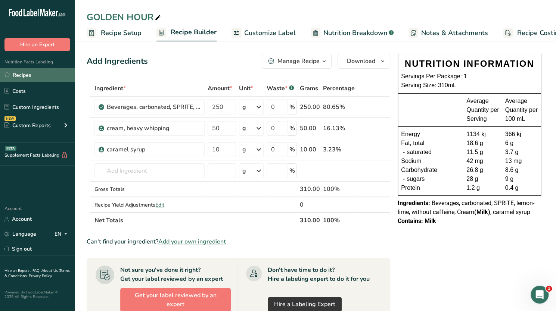
click at [31, 75] on link "Recipes" at bounding box center [37, 75] width 75 height 14
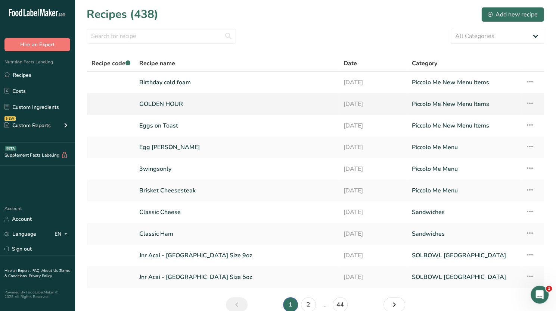
click at [177, 103] on link "GOLDEN HOUR" at bounding box center [236, 104] width 195 height 16
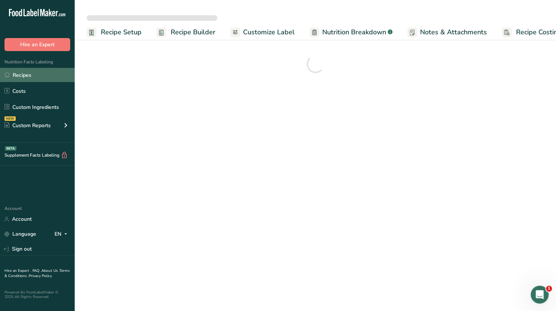
click at [28, 75] on link "Recipes" at bounding box center [37, 75] width 75 height 14
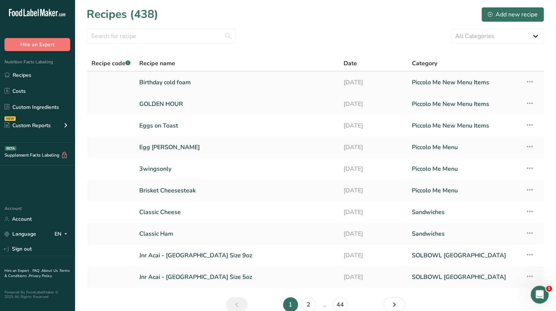
click at [175, 85] on link "Birthday cold foam" at bounding box center [236, 83] width 195 height 16
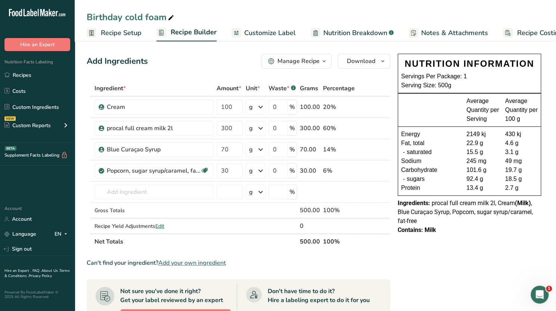
click at [319, 62] on div "Manage Recipe" at bounding box center [298, 61] width 42 height 9
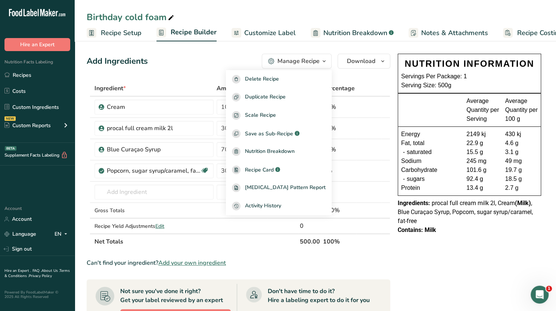
click at [207, 67] on div "Add Ingredients Manage Recipe Delete Recipe Duplicate Recipe Scale Recipe Save …" at bounding box center [239, 61] width 304 height 15
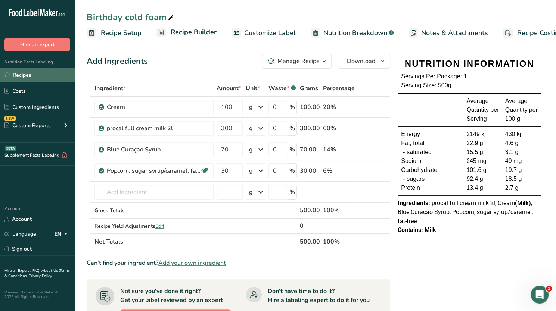
click at [40, 74] on link "Recipes" at bounding box center [37, 75] width 75 height 14
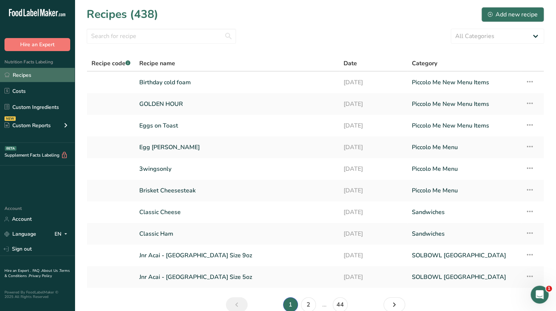
click at [35, 76] on link "Recipes" at bounding box center [37, 75] width 75 height 14
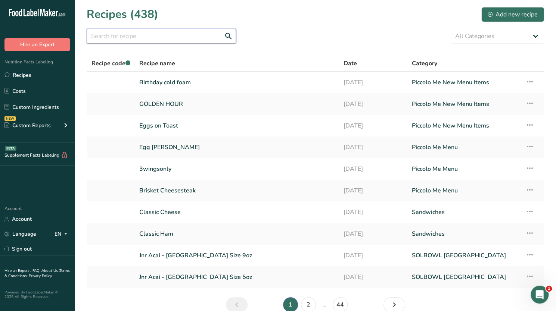
click at [136, 35] on input "text" at bounding box center [161, 36] width 149 height 15
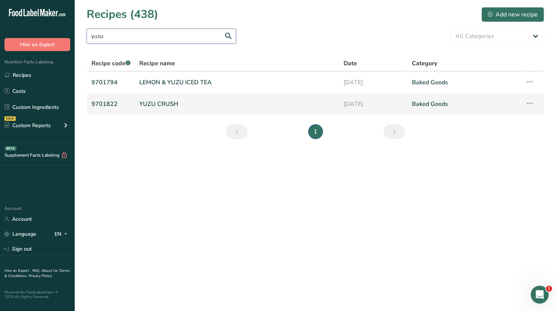
type input "yuzu"
click at [187, 104] on link "YUZU CRUSH" at bounding box center [236, 104] width 195 height 16
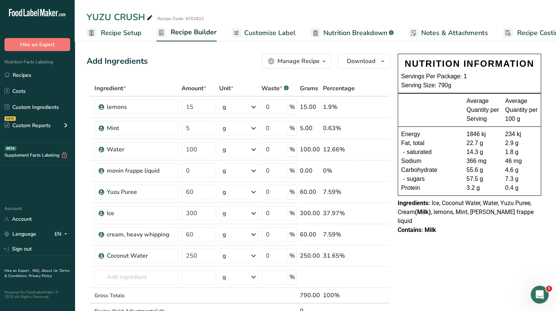
click at [325, 60] on icon "button" at bounding box center [324, 61] width 6 height 9
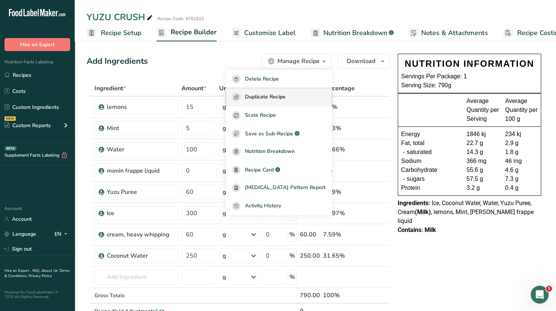
click at [277, 95] on span "Duplicate Recipe" at bounding box center [265, 97] width 41 height 9
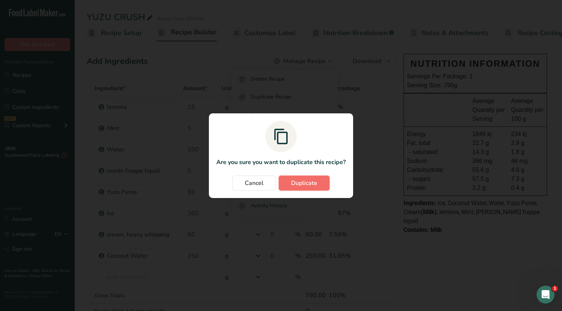
click at [293, 184] on span "Duplicate" at bounding box center [304, 183] width 26 height 9
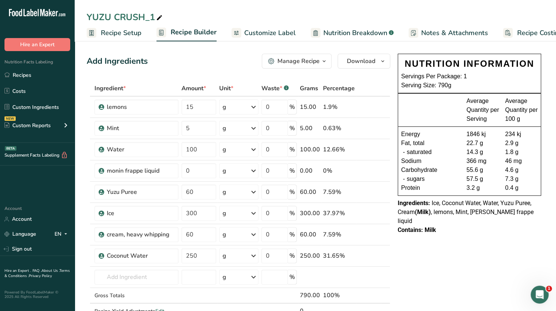
click at [158, 16] on icon at bounding box center [159, 18] width 7 height 10
type input "Y"
type input "Popstar Brew"
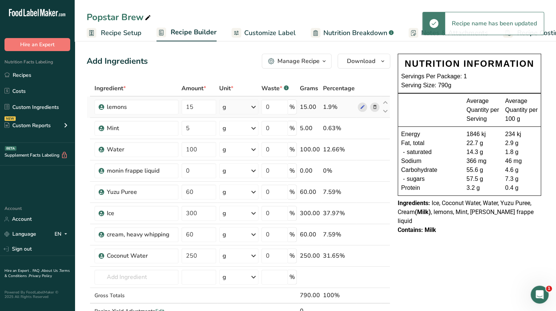
click at [374, 108] on icon at bounding box center [374, 107] width 5 height 8
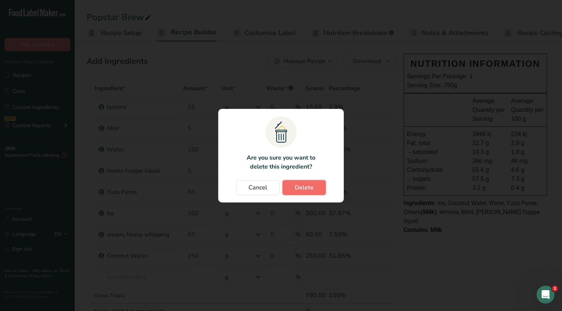
click at [299, 188] on span "Delete" at bounding box center [304, 187] width 19 height 9
type input "5"
type input "100"
type input "0"
type input "60"
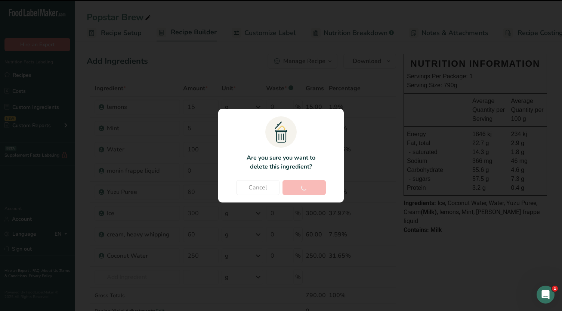
type input "300"
type input "60"
type input "250"
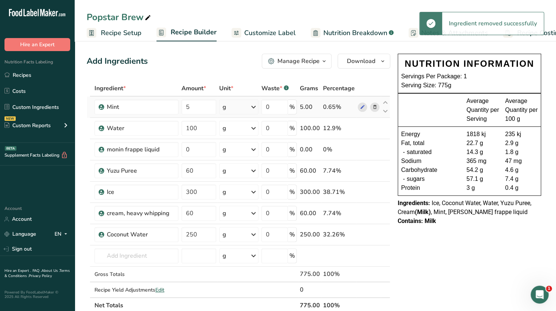
click at [375, 106] on icon at bounding box center [374, 107] width 5 height 8
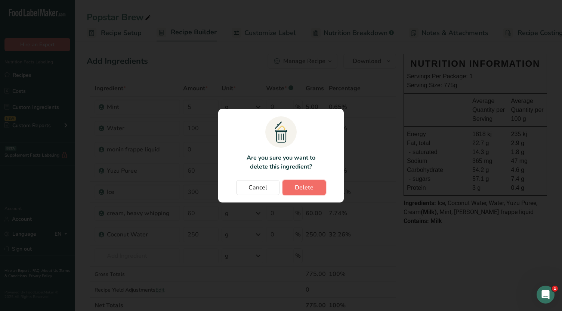
click at [299, 194] on button "Delete" at bounding box center [303, 187] width 43 height 15
type input "100"
type input "0"
type input "60"
type input "300"
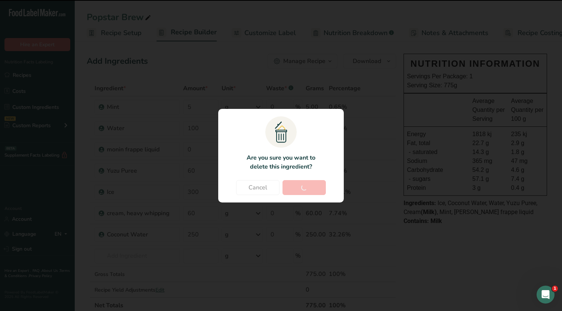
type input "60"
type input "250"
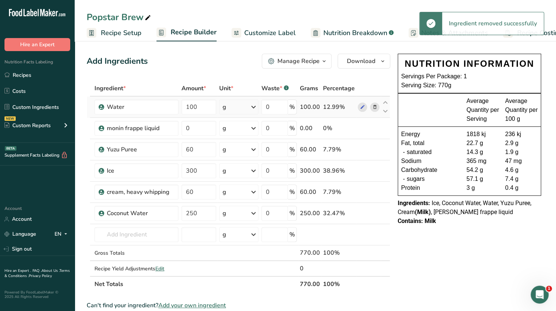
click at [373, 107] on icon at bounding box center [374, 107] width 5 height 8
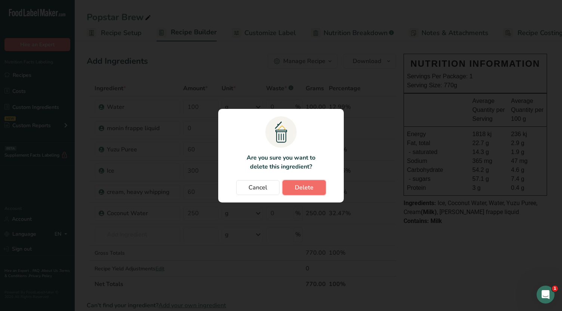
click at [301, 187] on span "Delete" at bounding box center [304, 187] width 19 height 9
type input "0"
type input "60"
type input "300"
type input "60"
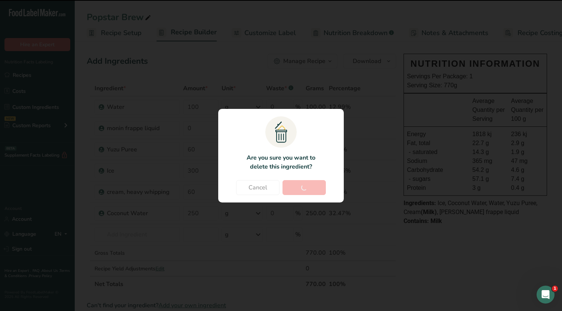
type input "250"
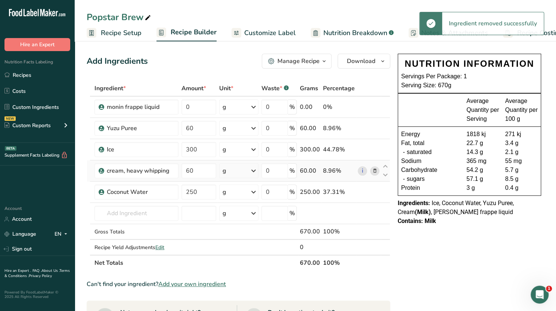
click at [373, 169] on icon at bounding box center [374, 171] width 5 height 8
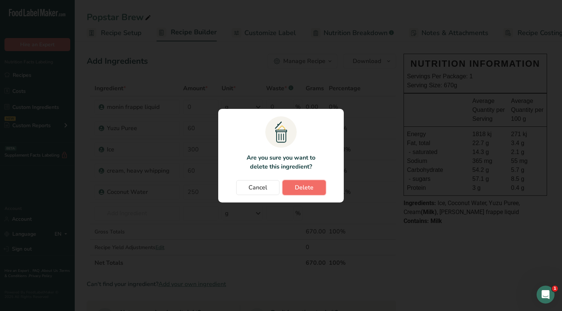
click at [314, 188] on button "Delete" at bounding box center [303, 187] width 43 height 15
type input "250"
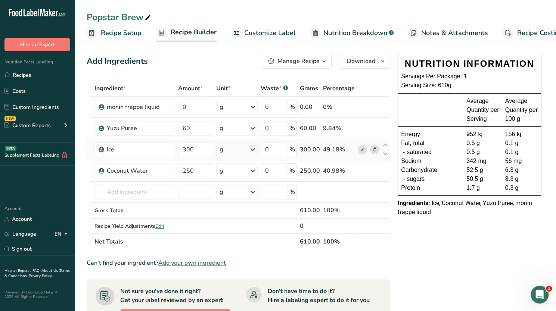
click at [376, 150] on icon at bounding box center [374, 150] width 5 height 8
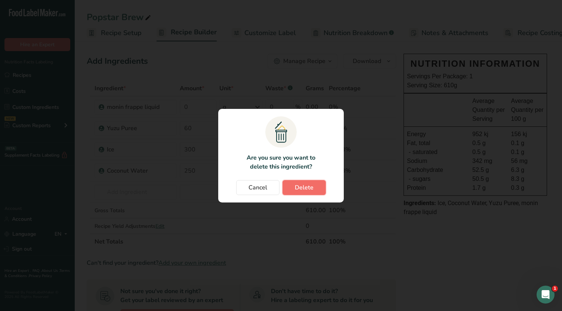
click at [312, 187] on span "Delete" at bounding box center [304, 187] width 19 height 9
type input "250"
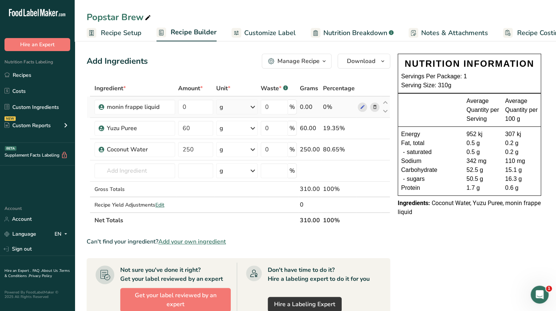
click at [372, 107] on span at bounding box center [374, 107] width 9 height 9
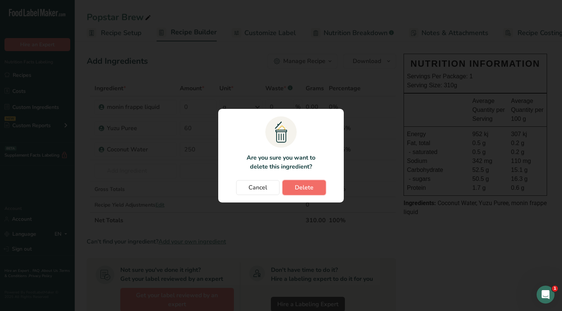
click at [305, 183] on span "Delete" at bounding box center [304, 187] width 19 height 9
type input "60"
type input "250"
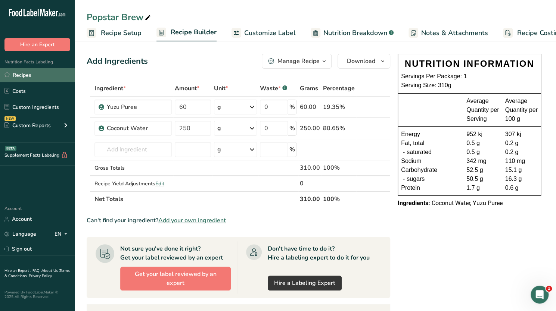
click at [28, 75] on link "Recipes" at bounding box center [37, 75] width 75 height 14
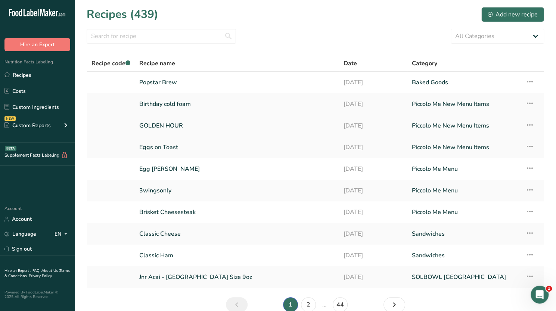
click at [232, 129] on link "GOLDEN HOUR" at bounding box center [236, 126] width 195 height 16
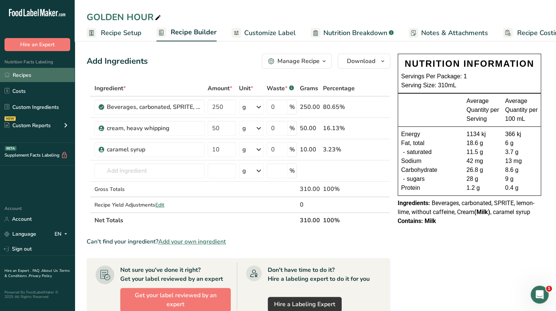
click at [34, 77] on link "Recipes" at bounding box center [37, 75] width 75 height 14
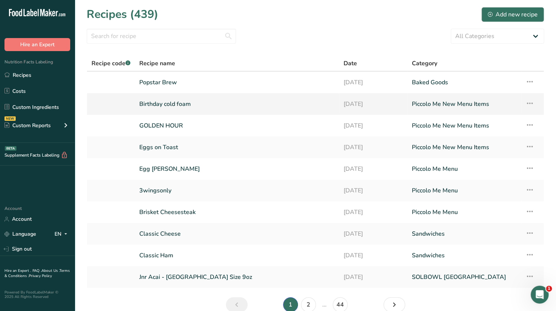
click at [220, 107] on link "Birthday cold foam" at bounding box center [236, 104] width 195 height 16
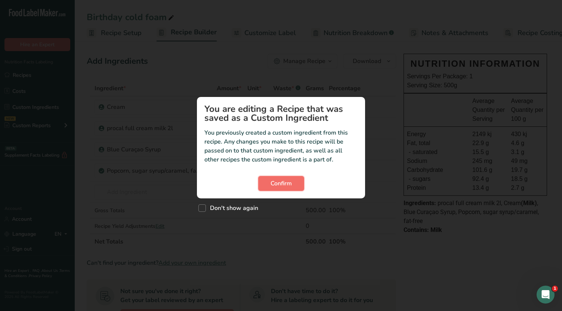
click at [288, 180] on span "Confirm" at bounding box center [280, 183] width 21 height 9
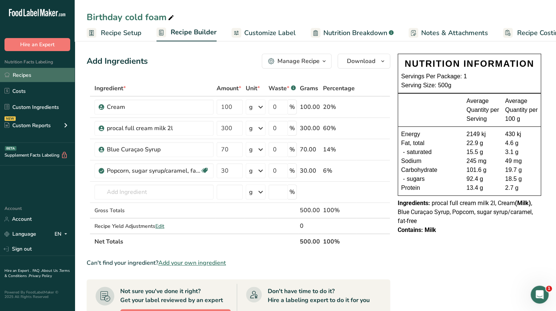
click at [34, 74] on link "Recipes" at bounding box center [37, 75] width 75 height 14
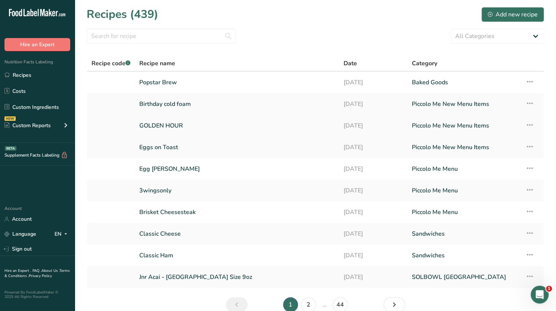
click at [186, 125] on link "GOLDEN HOUR" at bounding box center [236, 126] width 195 height 16
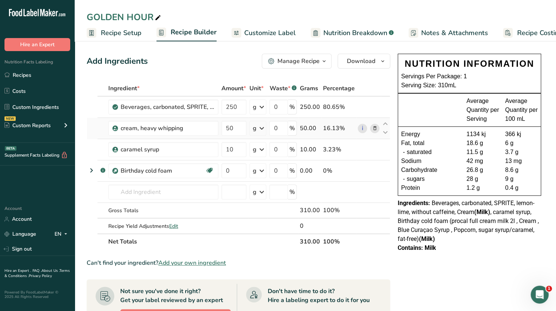
click at [371, 130] on span at bounding box center [374, 128] width 9 height 9
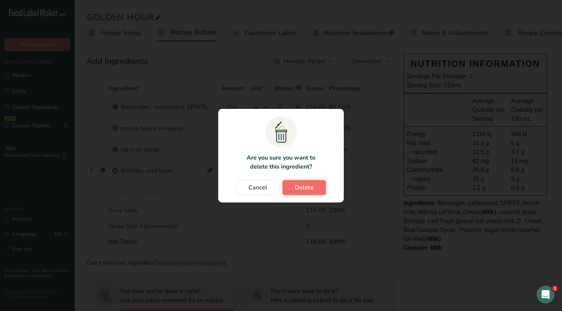
click at [310, 189] on span "Delete" at bounding box center [304, 187] width 19 height 9
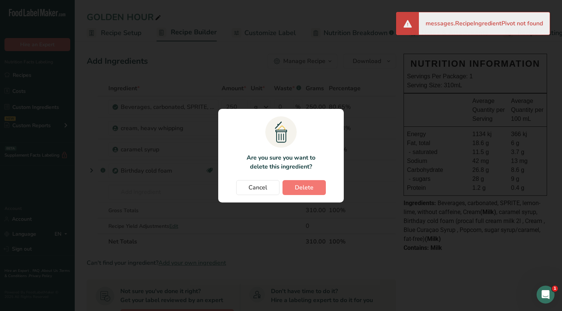
click at [359, 64] on div "Change password modal" at bounding box center [281, 155] width 562 height 311
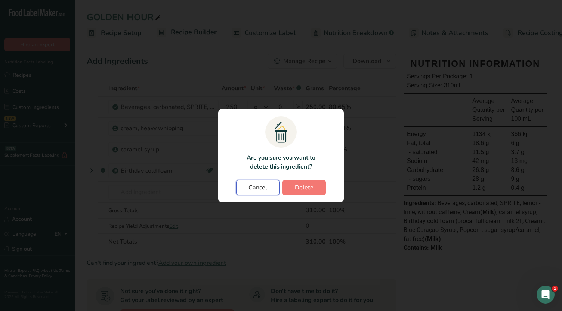
click at [269, 187] on button "Cancel" at bounding box center [257, 187] width 43 height 15
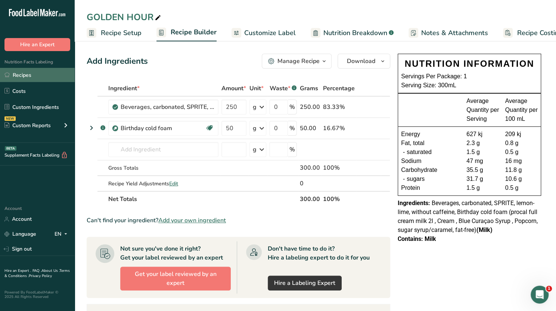
click at [46, 71] on link "Recipes" at bounding box center [37, 75] width 75 height 14
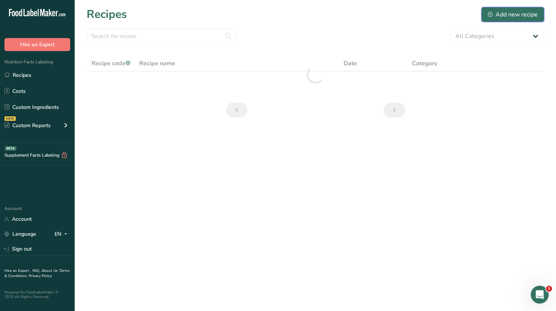
click at [514, 16] on div "Add new recipe" at bounding box center [513, 14] width 50 height 9
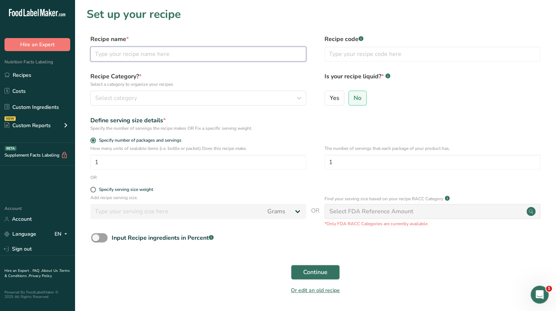
click at [197, 58] on input "text" at bounding box center [198, 54] width 216 height 15
type input "Popping Candy"
click at [291, 265] on button "Continue" at bounding box center [315, 272] width 49 height 15
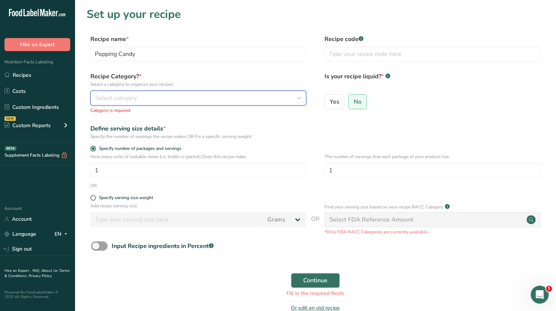
click at [152, 99] on div "Select category" at bounding box center [196, 98] width 202 height 9
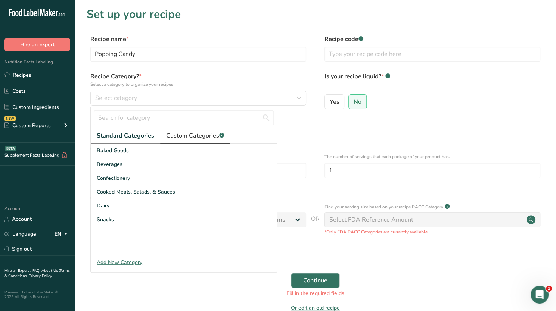
click at [178, 137] on span "Custom Categories .a-a{fill:#347362;}.b-a{fill:#fff;}" at bounding box center [195, 135] width 58 height 9
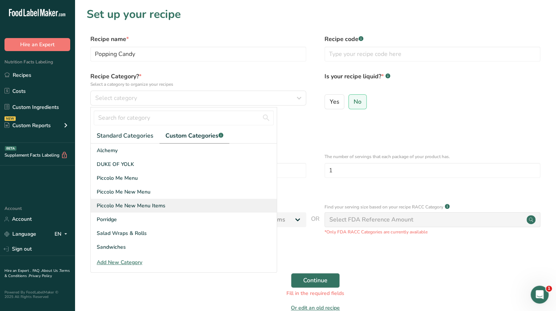
click at [123, 206] on span "Piccolo Me New Menu Items" at bounding box center [131, 206] width 69 height 8
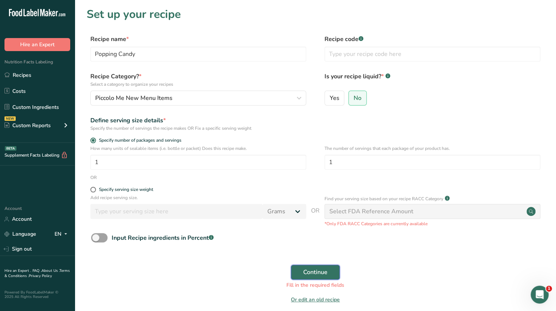
click at [324, 275] on span "Continue" at bounding box center [315, 272] width 24 height 9
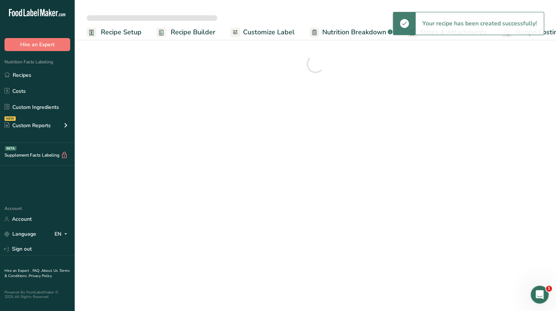
click at [336, 37] on span "Nutrition Breakdown" at bounding box center [354, 32] width 64 height 10
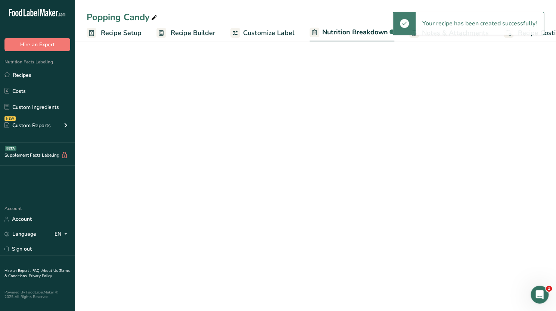
scroll to position [0, 19]
select select "Calories"
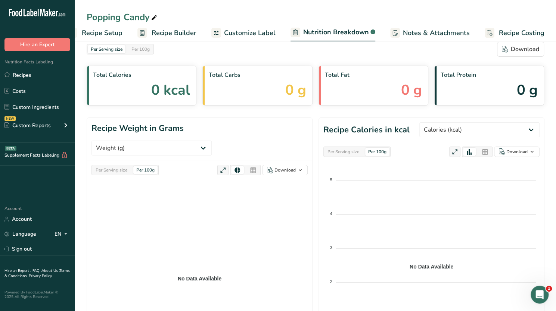
scroll to position [0, 0]
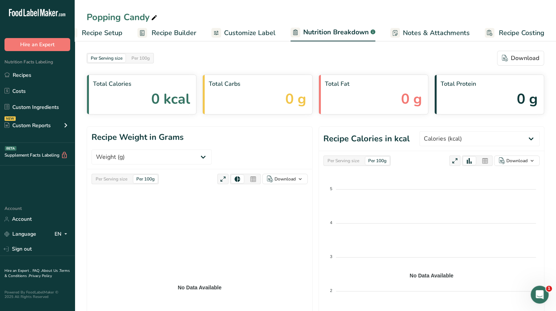
click at [243, 31] on span "Customize Label" at bounding box center [250, 33] width 52 height 10
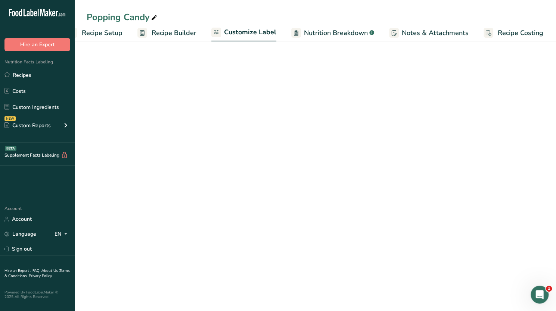
scroll to position [0, 19]
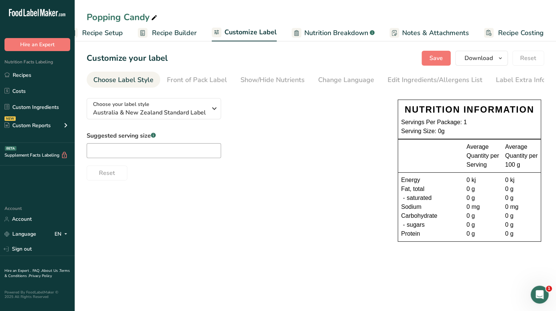
click at [169, 33] on span "Recipe Builder" at bounding box center [174, 33] width 45 height 10
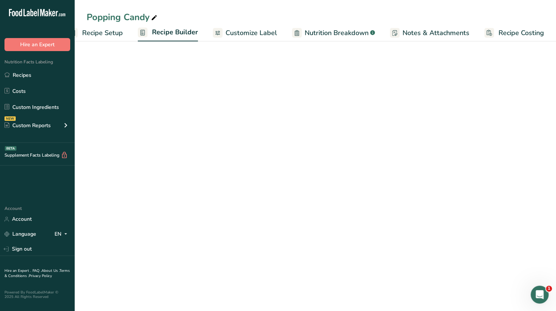
scroll to position [0, 18]
click at [334, 35] on span "Nutrition Breakdown" at bounding box center [337, 33] width 64 height 10
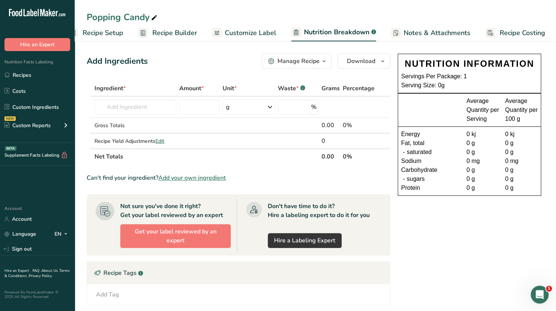
select select "Calories"
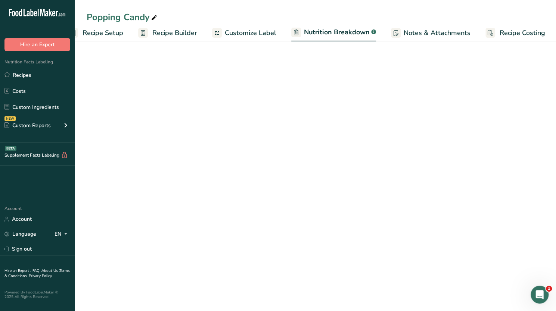
scroll to position [0, 19]
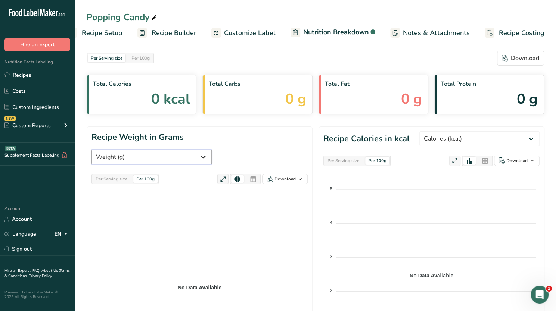
click at [212, 150] on select "Weight (g) Calories (kcal) Energy KJ (kj) Total Fat (g) Saturated Fat (g) Trans…" at bounding box center [151, 157] width 120 height 15
click at [359, 116] on div "Per Serving size Per 100g Download Total Calories 0 kcal Total Carbs 0 g Total …" at bounding box center [315, 285] width 457 height 469
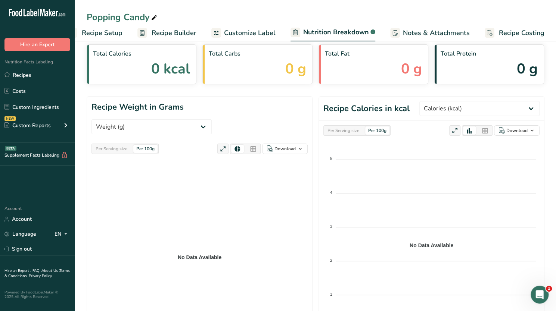
scroll to position [15, 0]
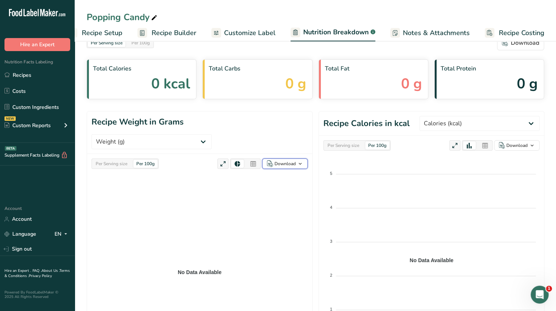
click at [282, 161] on div "Download" at bounding box center [284, 164] width 21 height 7
click at [279, 174] on div "As image (.png)" at bounding box center [282, 179] width 41 height 10
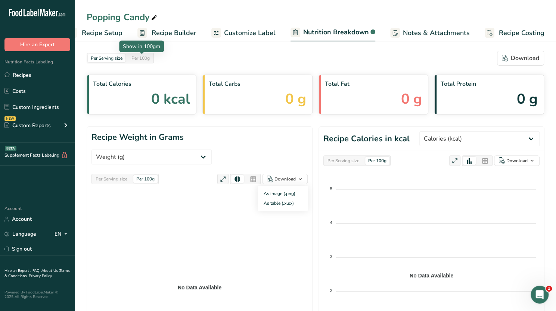
click at [134, 56] on div "Per 100g" at bounding box center [140, 58] width 24 height 8
click at [96, 62] on div "Per Serving size" at bounding box center [107, 58] width 38 height 8
click at [173, 106] on span "0 kcal" at bounding box center [170, 98] width 39 height 21
click at [167, 102] on span "0 kcal" at bounding box center [170, 98] width 39 height 21
click at [507, 135] on select "Weight (g) Calories (kcal) Energy KJ (kj) Total Fat (g) Saturated Fat (g) Trans…" at bounding box center [479, 138] width 120 height 15
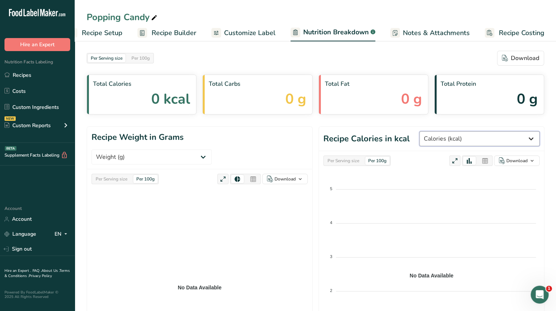
click at [500, 138] on select "Weight (g) Calories (kcal) Energy KJ (kj) Total Fat (g) Saturated Fat (g) Trans…" at bounding box center [479, 138] width 120 height 15
click at [509, 162] on div "Download" at bounding box center [516, 161] width 21 height 7
click at [454, 210] on foreignobject at bounding box center [431, 271] width 216 height 187
click at [513, 59] on div "Download" at bounding box center [520, 58] width 37 height 9
click at [103, 30] on span "Recipe Setup" at bounding box center [102, 33] width 41 height 10
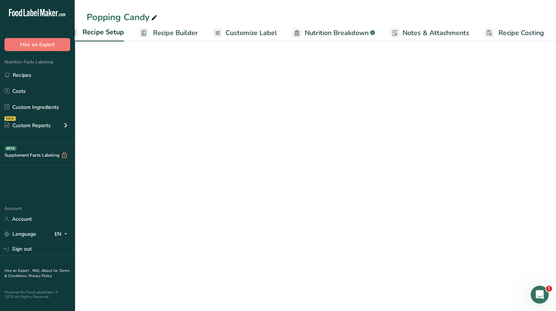
scroll to position [0, 3]
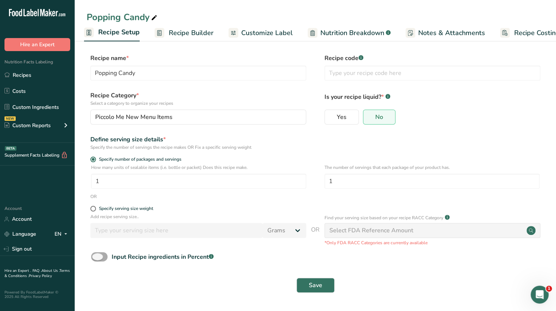
click at [100, 259] on span at bounding box center [99, 256] width 16 height 9
click at [96, 259] on input "Input Recipe ingredients in Percent .a-a{fill:#347362;}.b-a{fill:#fff;}" at bounding box center [93, 257] width 5 height 5
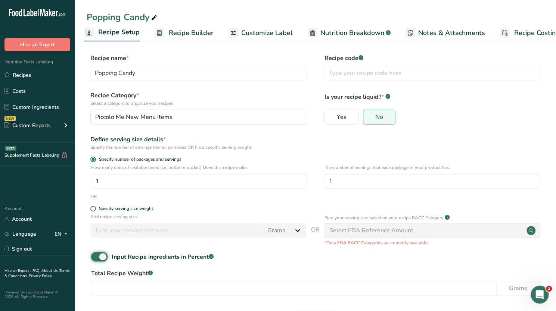
scroll to position [31, 0]
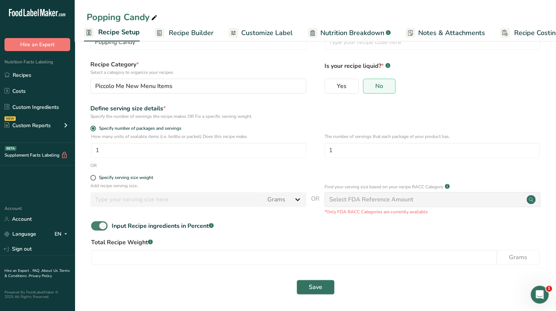
click at [103, 227] on span at bounding box center [99, 225] width 16 height 9
click at [96, 227] on input "Input Recipe ingredients in Percent .a-a{fill:#347362;}.b-a{fill:#fff;}" at bounding box center [93, 226] width 5 height 5
checkbox input "false"
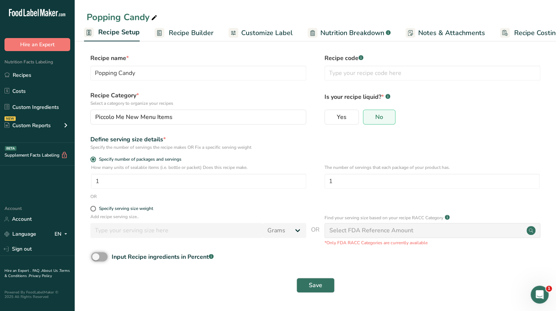
scroll to position [0, 0]
click at [203, 34] on span "Recipe Builder" at bounding box center [191, 33] width 45 height 10
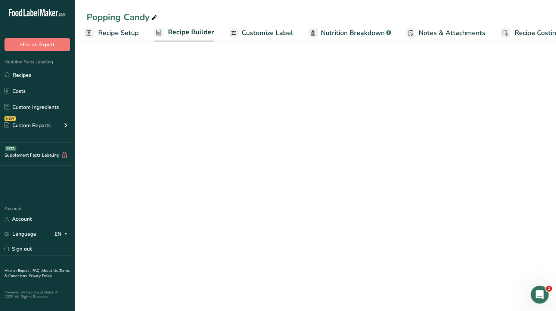
scroll to position [0, 18]
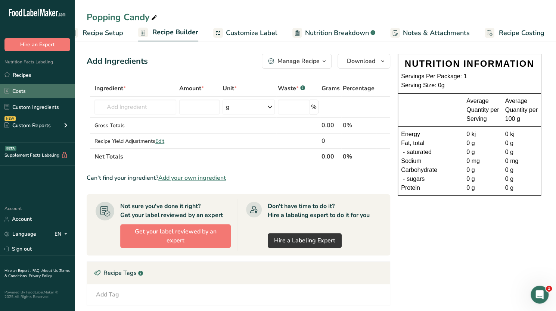
click at [30, 91] on link "Costs" at bounding box center [37, 91] width 75 height 14
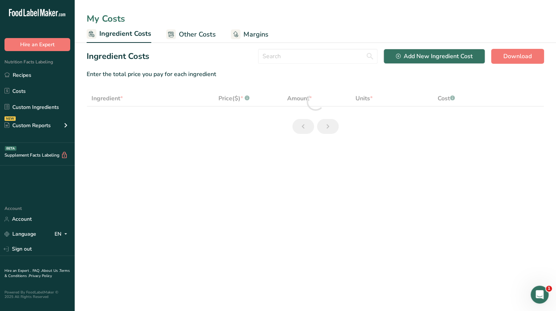
click at [145, 50] on h2 "Ingredient Costs" at bounding box center [118, 56] width 63 height 12
select select "1"
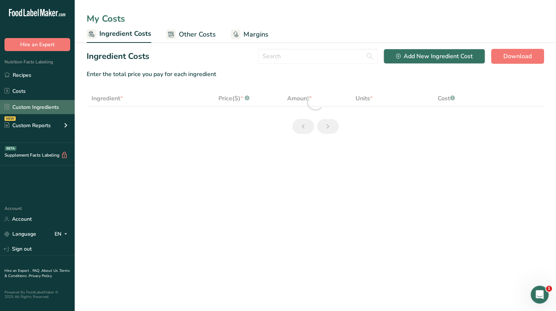
select select "1"
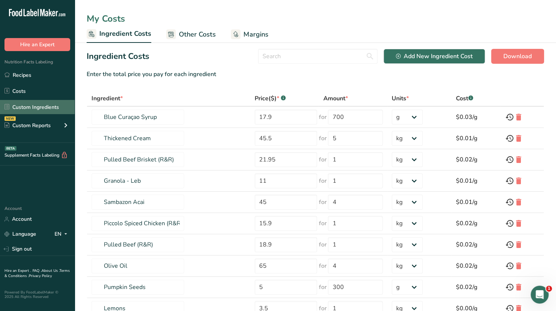
click at [38, 106] on link "Custom Ingredients" at bounding box center [37, 107] width 75 height 14
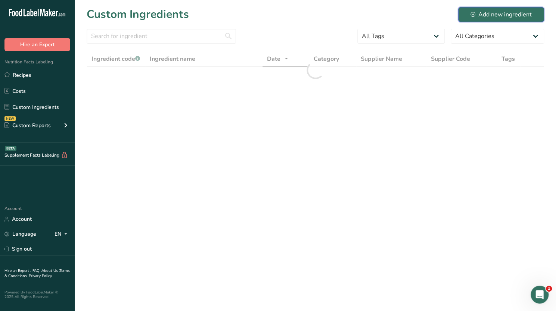
click at [491, 13] on div "Add new ingredient" at bounding box center [500, 14] width 61 height 9
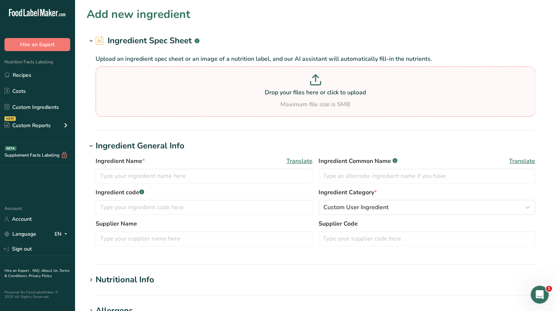
click at [320, 101] on div "Maximum file size is 5MB" at bounding box center [315, 104] width 436 height 9
click at [320, 101] on input "Drop your files here or click to upload Maximum file size is 5MB" at bounding box center [315, 91] width 439 height 50
type input "C:\fakepath\Screenshot [DATE] 164258.png"
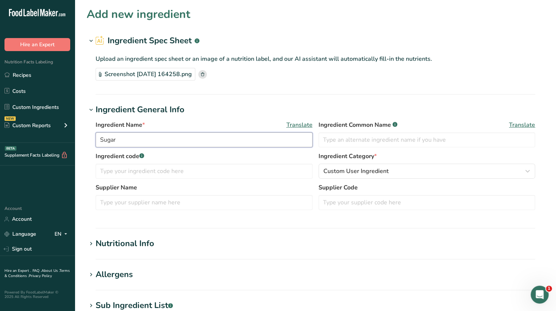
click at [168, 136] on input "Sugar" at bounding box center [204, 140] width 217 height 15
type input "S"
type input "Popping candy"
click at [135, 243] on div "Nutritional Info" at bounding box center [125, 244] width 59 height 12
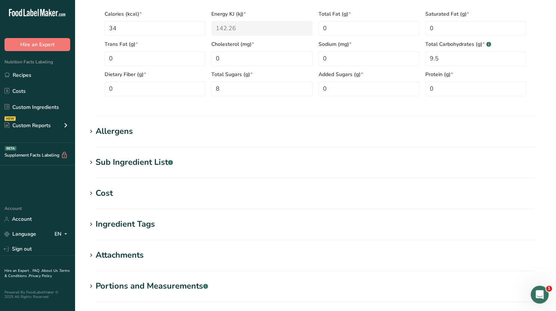
scroll to position [397, 0]
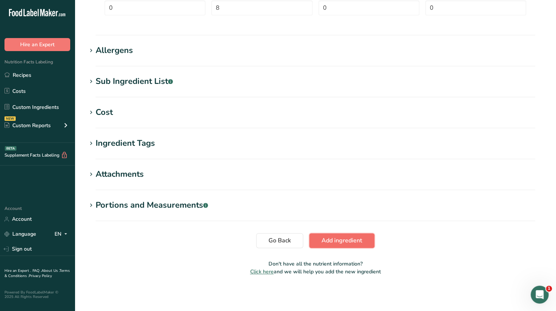
click at [327, 242] on span "Add ingredient" at bounding box center [341, 240] width 41 height 9
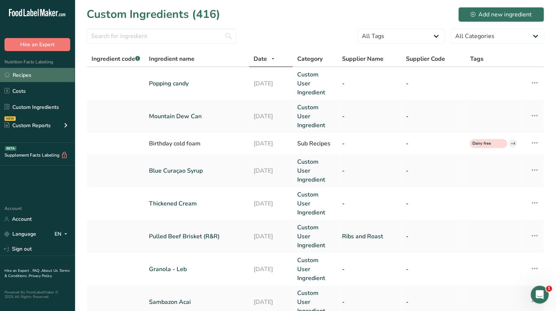
click at [52, 77] on link "Recipes" at bounding box center [37, 75] width 75 height 14
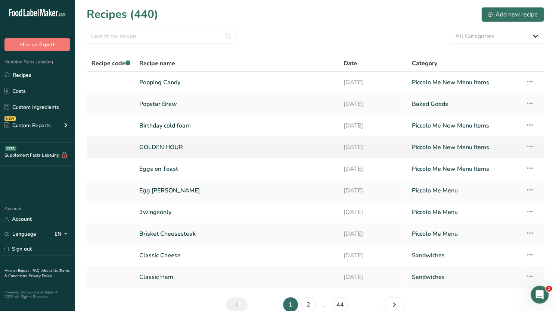
click at [172, 145] on link "GOLDEN HOUR" at bounding box center [236, 148] width 195 height 16
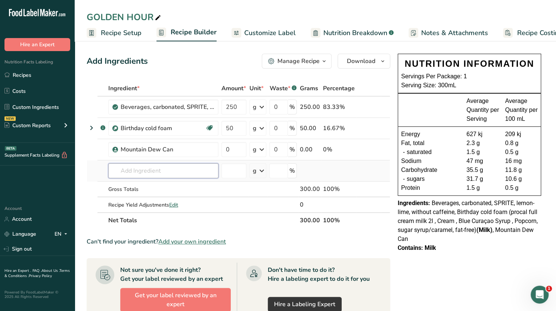
click at [143, 174] on input "text" at bounding box center [163, 171] width 110 height 15
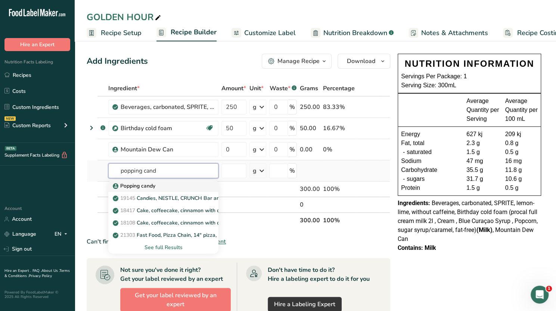
type input "popping cand"
click at [143, 184] on p "Popping candy" at bounding box center [134, 186] width 41 height 8
type input "Popping candy"
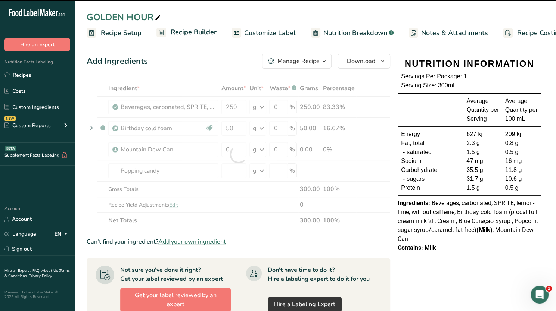
type input "50"
type input "250"
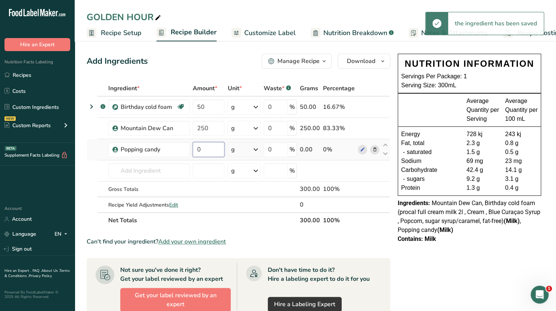
click at [213, 147] on input "0" at bounding box center [209, 149] width 32 height 15
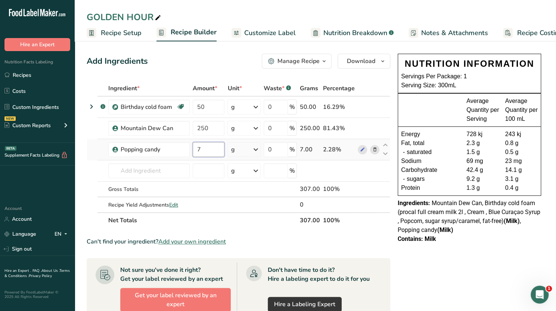
click at [213, 150] on input "7" at bounding box center [209, 149] width 32 height 15
type input "7"
click at [206, 197] on div "Ingredient * Amount * Unit * Waste * .a-a{fill:#347362;}.b-a{fill:#fff;} Grams …" at bounding box center [239, 155] width 304 height 148
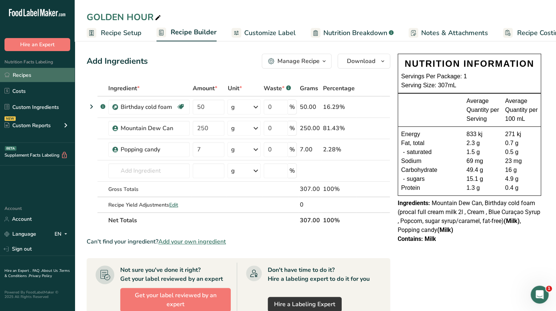
click at [29, 70] on link "Recipes" at bounding box center [37, 75] width 75 height 14
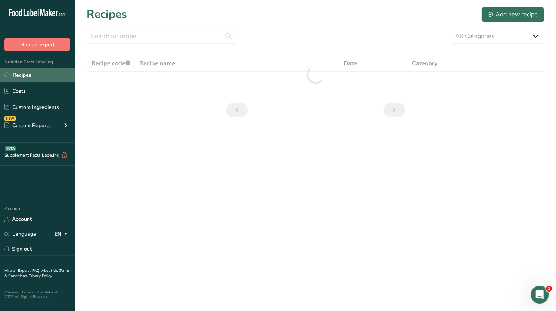
click at [26, 77] on link "Recipes" at bounding box center [37, 75] width 75 height 14
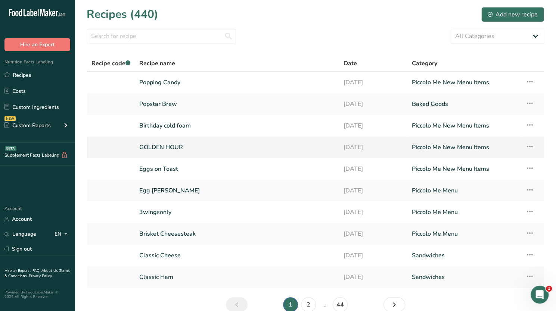
click at [170, 146] on link "GOLDEN HOUR" at bounding box center [236, 148] width 195 height 16
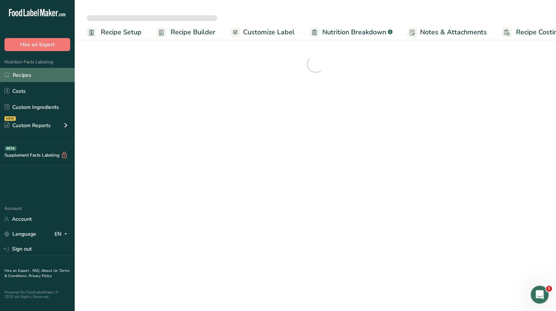
click at [27, 74] on link "Recipes" at bounding box center [37, 75] width 75 height 14
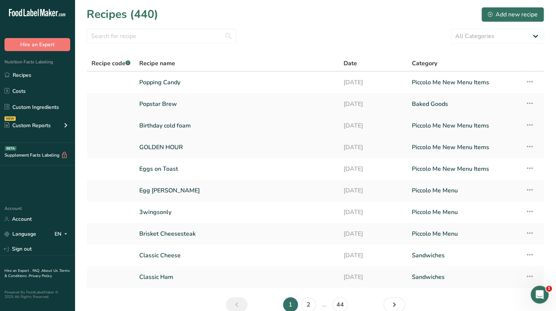
click at [175, 126] on link "Birthday cold foam" at bounding box center [236, 126] width 195 height 16
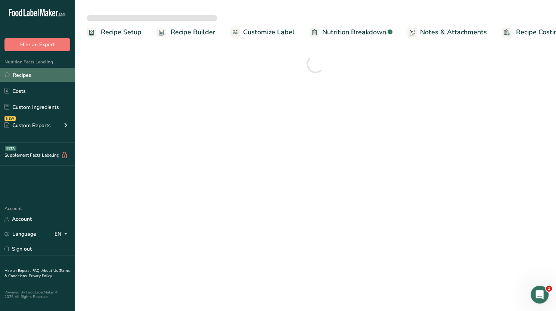
click at [31, 74] on link "Recipes" at bounding box center [37, 75] width 75 height 14
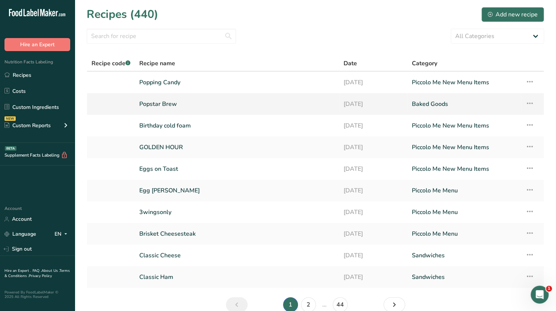
click at [175, 104] on link "Popstar Brew" at bounding box center [236, 104] width 195 height 16
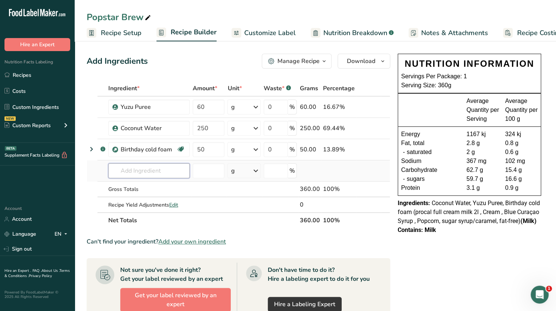
click at [146, 175] on input "text" at bounding box center [148, 171] width 81 height 15
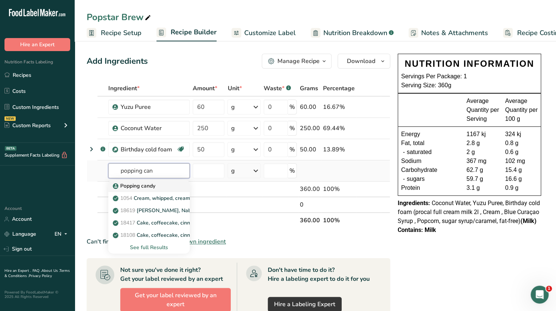
type input "popping can"
click at [144, 185] on p "Popping candy" at bounding box center [134, 186] width 41 height 8
type input "Popping candy"
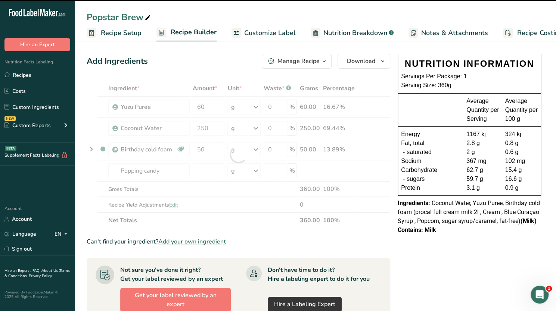
click at [219, 170] on div at bounding box center [239, 155] width 304 height 148
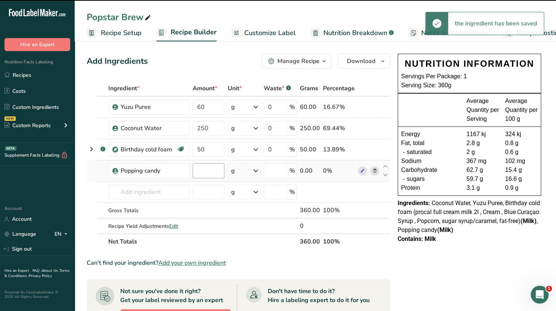
type input "0"
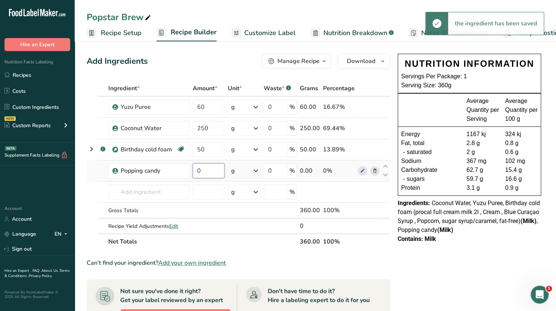
click at [213, 174] on input "0" at bounding box center [209, 171] width 32 height 15
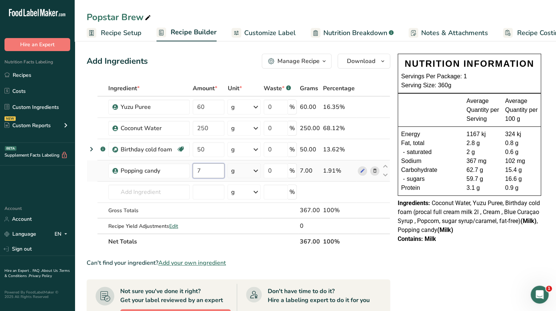
click at [213, 174] on input "7" at bounding box center [209, 171] width 32 height 15
type input "7"
click at [214, 199] on div "Ingredient * Amount * Unit * Waste * .a-a{fill:#347362;}.b-a{fill:#fff;} Grams …" at bounding box center [239, 165] width 304 height 169
click at [520, 35] on span "Recipe Costing" at bounding box center [540, 33] width 46 height 10
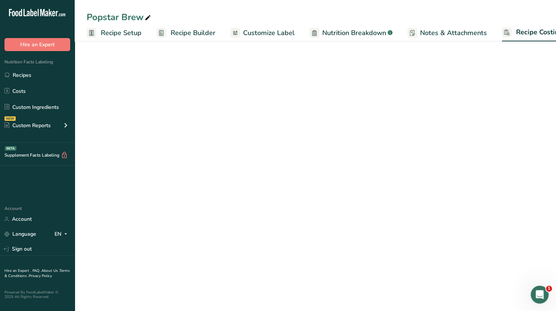
scroll to position [0, 18]
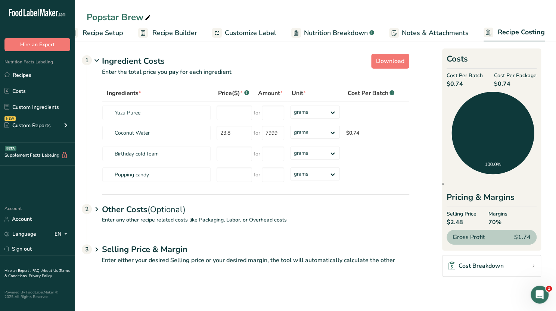
click at [430, 101] on section "Download Ingredient Costs 1 Enter the total price you pay for each ingredient I…" at bounding box center [315, 162] width 457 height 223
click at [236, 113] on input "number" at bounding box center [234, 113] width 35 height 15
click at [31, 78] on link "Recipes" at bounding box center [37, 75] width 75 height 14
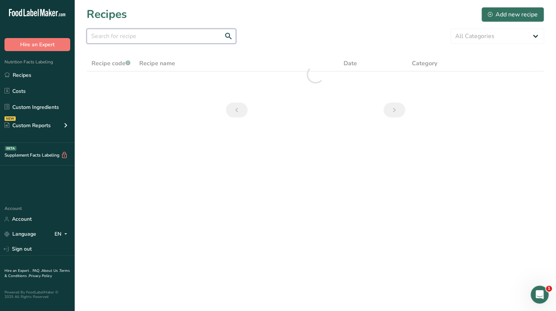
click at [166, 38] on input "text" at bounding box center [161, 36] width 149 height 15
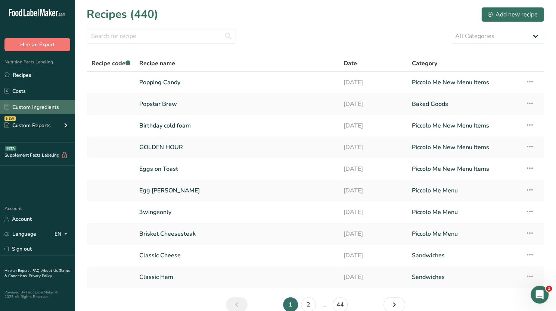
click at [35, 105] on link "Custom Ingredients" at bounding box center [37, 107] width 75 height 14
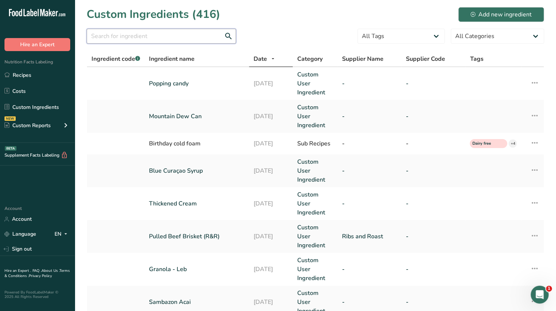
click at [146, 36] on input "text" at bounding box center [161, 36] width 149 height 15
click at [192, 79] on link "Popping candy" at bounding box center [197, 83] width 96 height 9
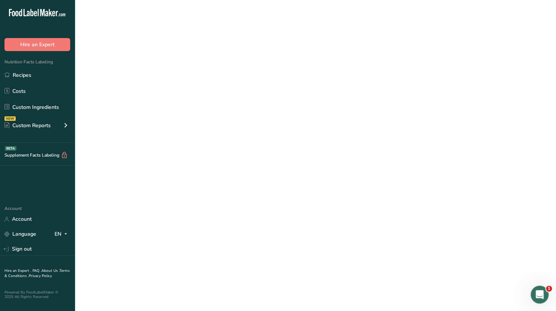
click at [192, 79] on link "Popping candy" at bounding box center [197, 83] width 96 height 9
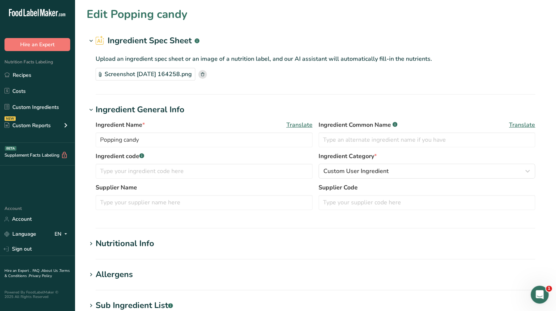
type input "Popping candy"
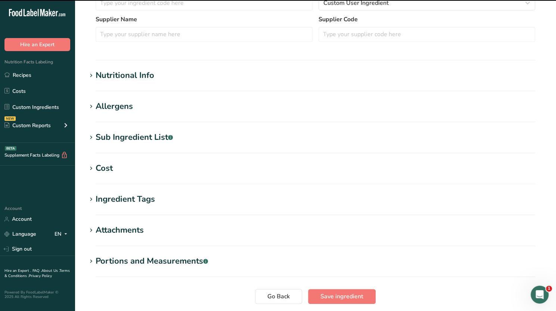
scroll to position [180, 0]
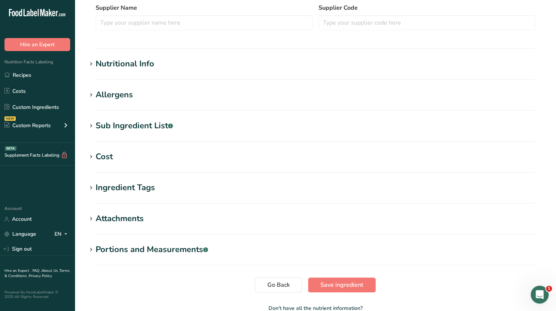
click at [134, 164] on section "Cost Price($) .a-a{fill:#347362;}.b-a{fill:#fff;} Amount Unit Grams kg mg mcg l…" at bounding box center [315, 162] width 457 height 22
click at [107, 159] on div "Cost" at bounding box center [104, 157] width 17 height 12
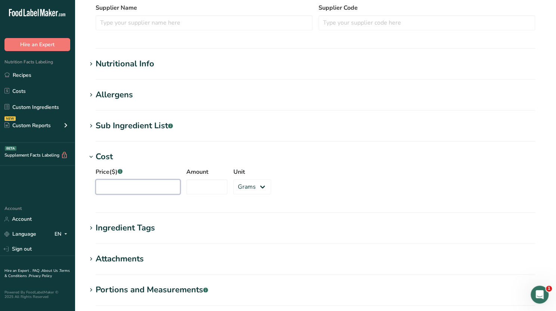
click at [140, 186] on input "Price($) .a-a{fill:#347362;}.b-a{fill:#fff;}" at bounding box center [138, 187] width 85 height 15
click at [206, 183] on input "Amount" at bounding box center [206, 187] width 41 height 15
type input "490"
click at [149, 184] on input "Price($) .a-a{fill:#347362;}.b-a{fill:#fff;}" at bounding box center [138, 187] width 85 height 15
type input "5"
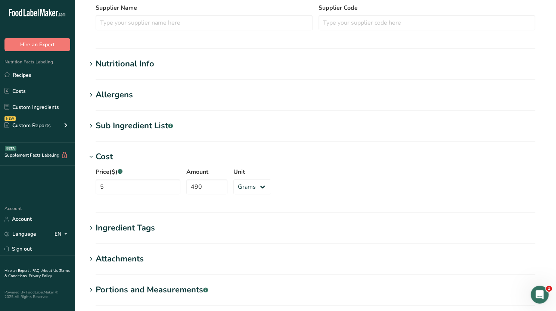
click at [202, 216] on section "Edit Popping candy Ingredient Spec Sheet .a-a{fill:#347362;}.b-a{fill:#fff;} Up…" at bounding box center [315, 96] width 481 height 553
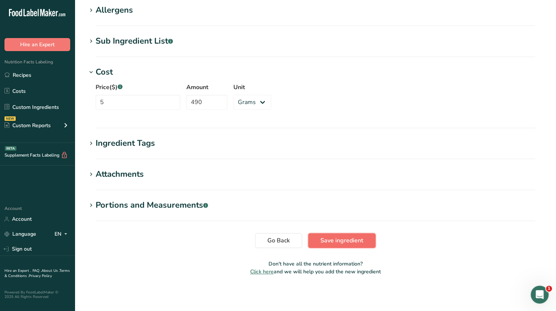
click at [335, 240] on span "Save ingredient" at bounding box center [341, 240] width 43 height 9
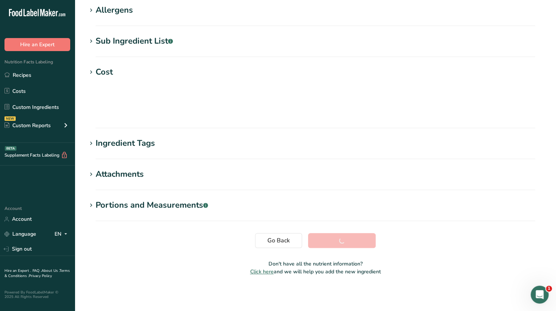
scroll to position [84, 0]
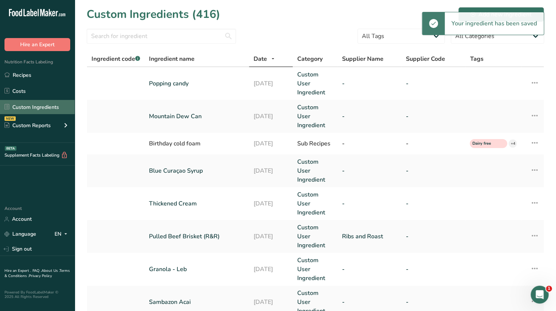
click at [31, 106] on link "Custom Ingredients" at bounding box center [37, 107] width 75 height 14
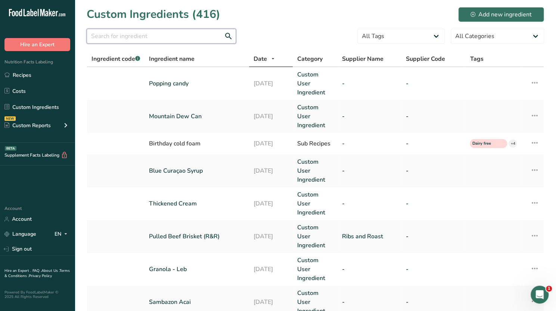
click at [149, 32] on input "text" at bounding box center [161, 36] width 149 height 15
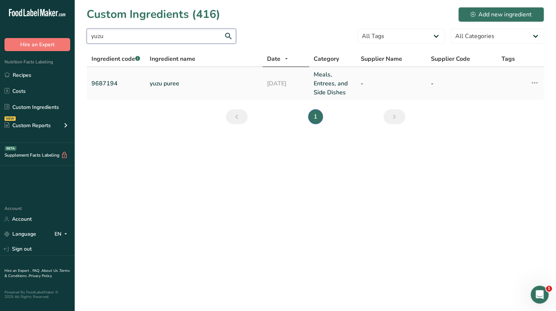
type input "yuzu"
click at [170, 83] on link "yuzu puree" at bounding box center [204, 83] width 108 height 9
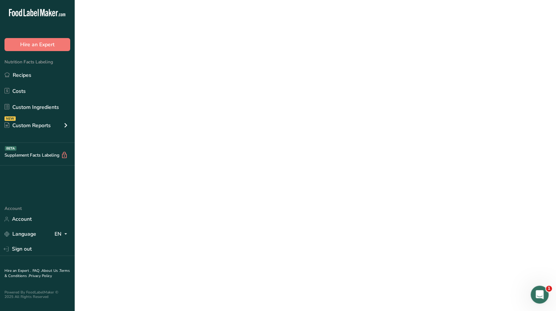
click at [170, 83] on link "yuzu puree" at bounding box center [204, 83] width 108 height 9
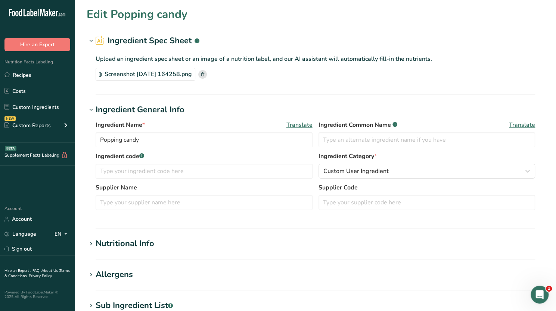
type input "yuzu puree"
type input "9687194"
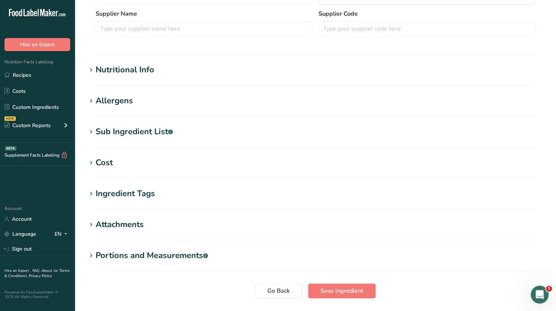
scroll to position [211, 0]
click at [130, 151] on section "Edit yuzu puree Ingredient Spec Sheet .a-a{fill:#347362;}.b-a{fill:#fff;} Uploa…" at bounding box center [315, 63] width 481 height 549
click at [124, 155] on section "Edit yuzu puree Ingredient Spec Sheet .a-a{fill:#347362;}.b-a{fill:#fff;} Uploa…" at bounding box center [315, 63] width 481 height 549
click at [111, 162] on div "Cost" at bounding box center [104, 162] width 17 height 12
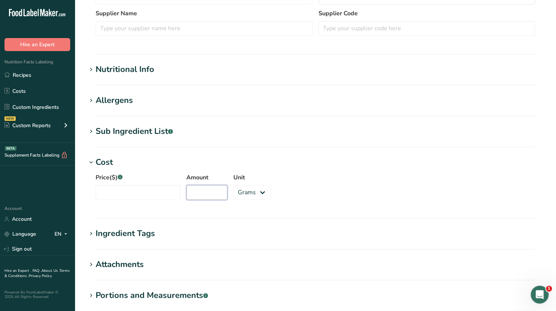
click at [214, 191] on input "Amount" at bounding box center [206, 192] width 41 height 15
type input "1"
click at [246, 194] on select "Grams kg mg mcg lb oz" at bounding box center [252, 192] width 38 height 15
select select "1"
click at [233, 185] on select "Grams kg mg mcg lb oz" at bounding box center [252, 192] width 38 height 15
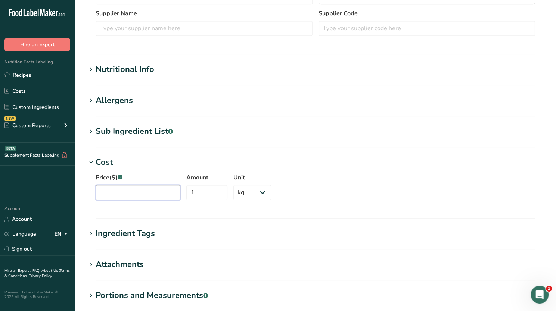
click at [118, 190] on input "Price($) .a-a{fill:#347362;}.b-a{fill:#fff;}" at bounding box center [138, 192] width 85 height 15
type input "34"
click at [155, 210] on section "Cost Price($) .a-a{fill:#347362;}.b-a{fill:#fff;} 34 Amount 1 Unit Grams kg mg …" at bounding box center [315, 187] width 457 height 62
click at [402, 113] on section "Allergens Add any known allergens associated with your ingredient Soy Tree Nuts…" at bounding box center [315, 105] width 457 height 22
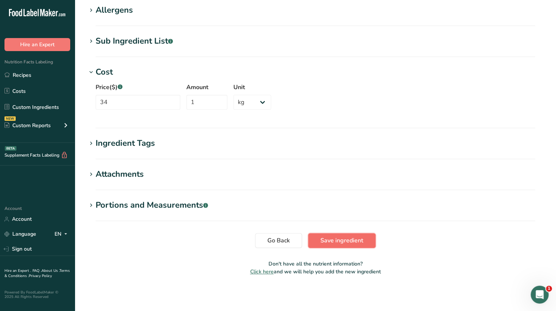
click at [323, 239] on span "Save ingredient" at bounding box center [341, 240] width 43 height 9
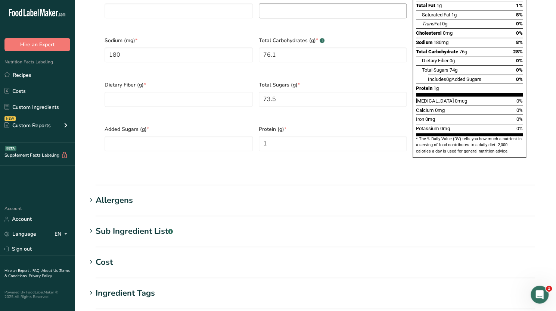
scroll to position [274, 0]
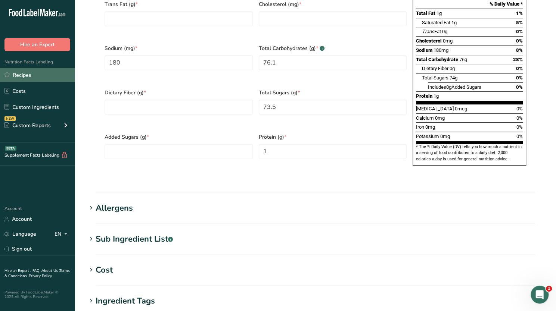
click at [20, 76] on link "Recipes" at bounding box center [37, 75] width 75 height 14
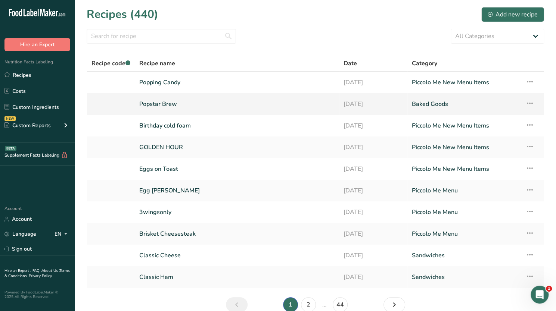
click at [171, 105] on link "Popstar Brew" at bounding box center [236, 104] width 195 height 16
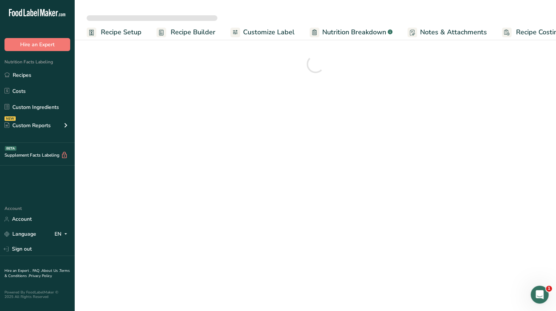
click at [529, 32] on span "Recipe Costing" at bounding box center [539, 32] width 46 height 10
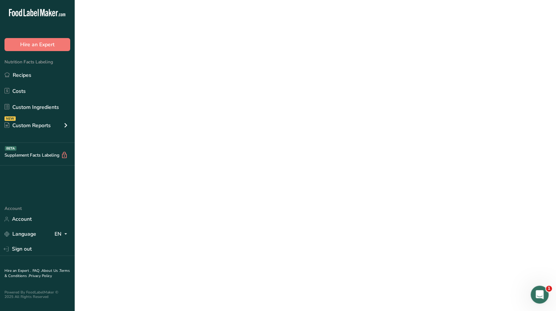
scroll to position [0, 18]
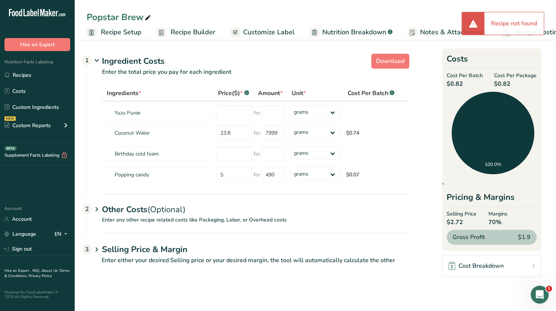
click at [537, 28] on div "Recipe not found" at bounding box center [513, 23] width 59 height 22
click at [544, 35] on span "Recipe Costing" at bounding box center [539, 32] width 46 height 10
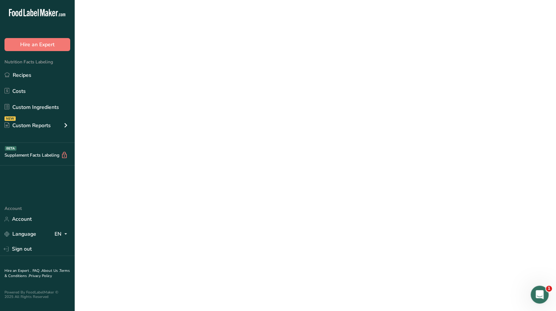
scroll to position [0, 18]
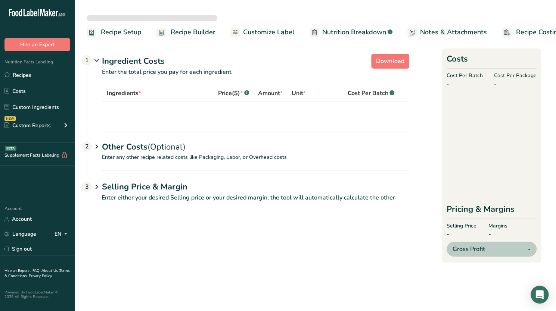
click at [517, 30] on span "Recipe Costing" at bounding box center [539, 32] width 46 height 10
click at [234, 124] on div "Ingredients * Price($) * .a-a{fill:#347362;}.b-a{fill:#fff;} Amount * Unit * Co…" at bounding box center [248, 109] width 322 height 46
click at [205, 31] on span "Recipe Builder" at bounding box center [193, 33] width 45 height 10
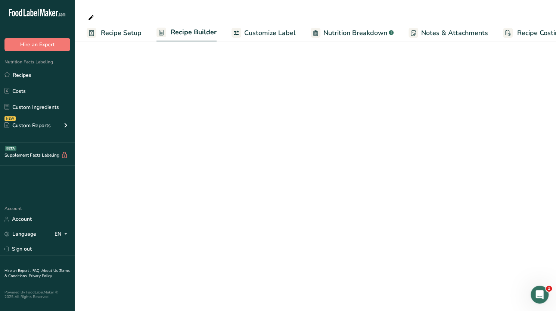
scroll to position [0, 18]
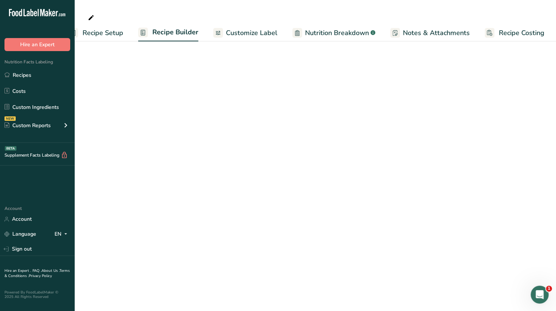
click at [500, 33] on span "Recipe Costing" at bounding box center [522, 33] width 46 height 10
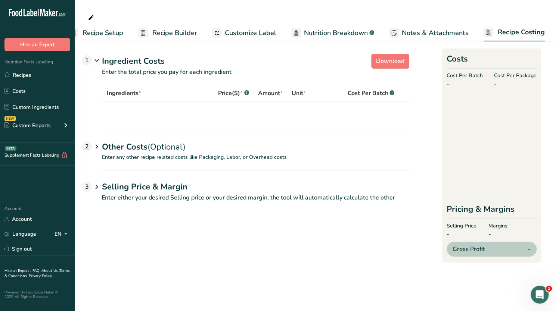
click at [143, 150] on div "Other Costs (Optional) 2" at bounding box center [255, 143] width 307 height 22
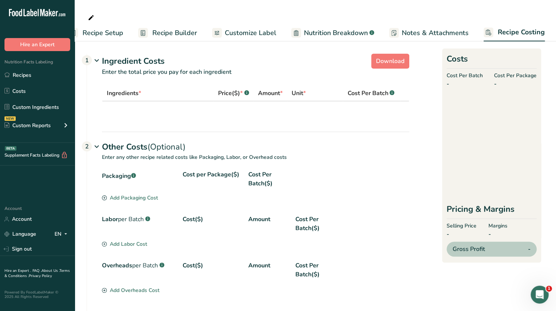
click at [97, 60] on icon at bounding box center [96, 61] width 9 height 14
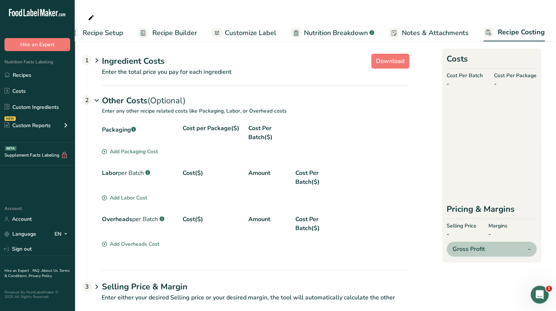
click at [97, 60] on icon at bounding box center [96, 61] width 9 height 14
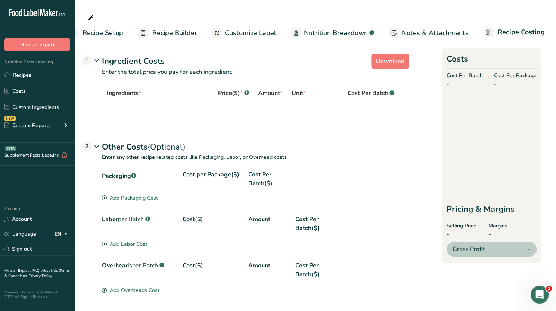
click at [96, 144] on icon at bounding box center [96, 147] width 9 height 14
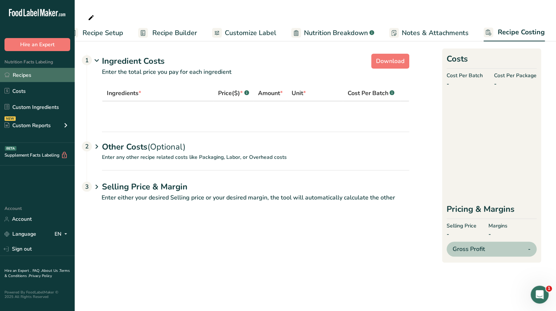
click at [42, 77] on link "Recipes" at bounding box center [37, 75] width 75 height 14
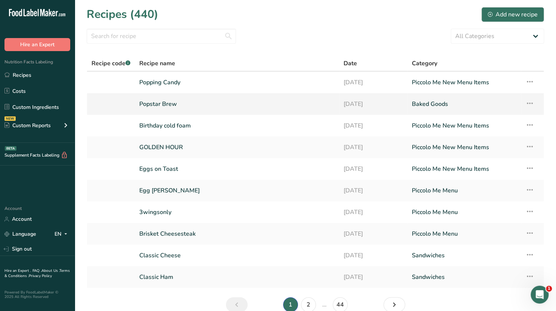
click at [174, 111] on link "Popstar Brew" at bounding box center [236, 104] width 195 height 16
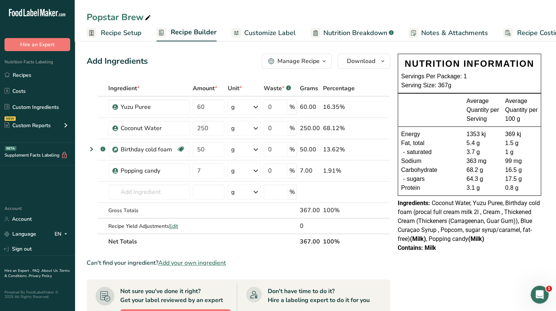
click at [526, 29] on span "Recipe Costing" at bounding box center [540, 33] width 46 height 10
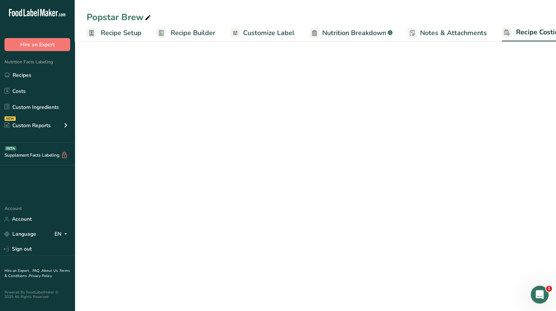
scroll to position [0, 18]
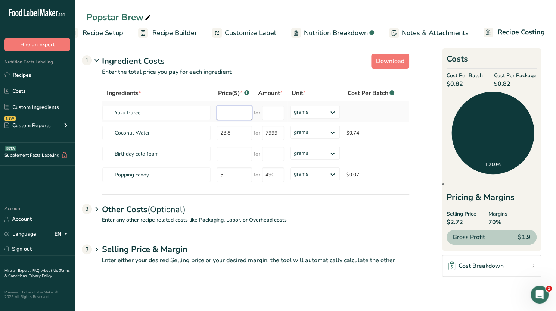
click at [228, 115] on input "number" at bounding box center [234, 113] width 35 height 15
click at [108, 36] on span "Recipe Setup" at bounding box center [103, 33] width 41 height 10
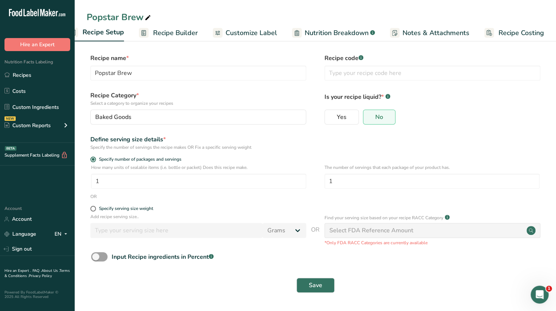
scroll to position [0, 3]
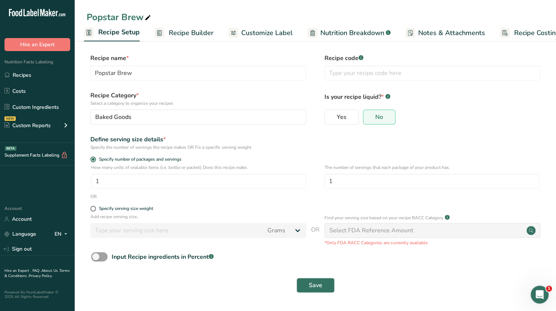
click at [524, 31] on span "Recipe Costing" at bounding box center [537, 33] width 46 height 10
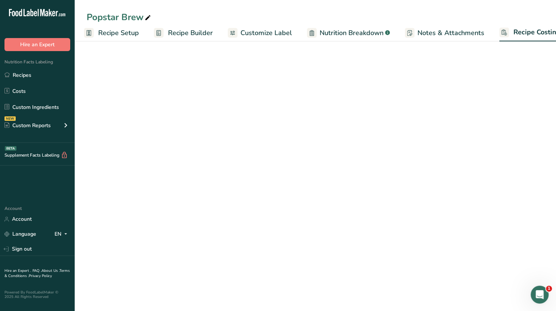
scroll to position [0, 18]
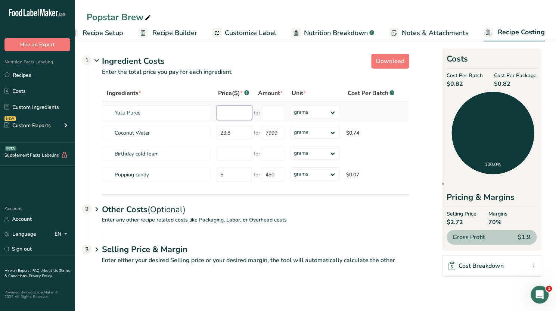
click at [229, 118] on input "number" at bounding box center [234, 113] width 35 height 15
type input "34"
click at [277, 112] on input "number" at bounding box center [273, 113] width 22 height 15
click at [331, 109] on select "grams kg mg mcg lb oz" at bounding box center [315, 112] width 50 height 13
click at [290, 106] on select "grams kg mg mcg lb oz" at bounding box center [315, 112] width 50 height 13
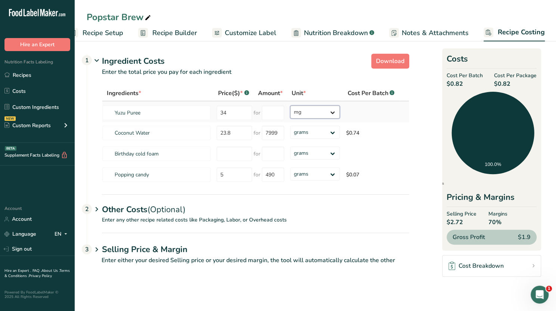
click at [312, 108] on select "grams kg mg mcg lb oz" at bounding box center [315, 112] width 50 height 13
select select "1"
click at [290, 106] on select "grams kg mg mcg lb oz" at bounding box center [315, 112] width 50 height 13
click at [268, 115] on input "number" at bounding box center [273, 113] width 22 height 15
type input "1"
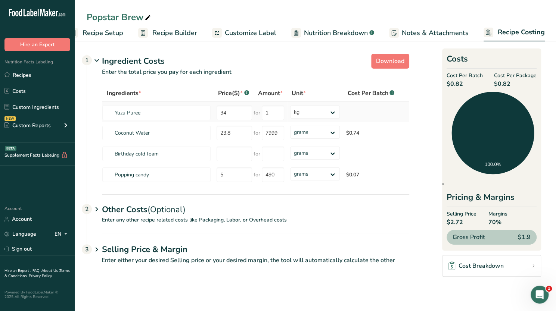
click at [374, 116] on div "Ingredients * Price($) * .a-a{fill:#347362;}.b-a{fill:#fff;} Amount * Unit * Co…" at bounding box center [255, 136] width 307 height 100
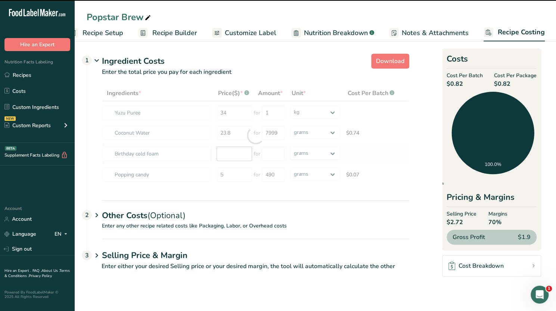
select select
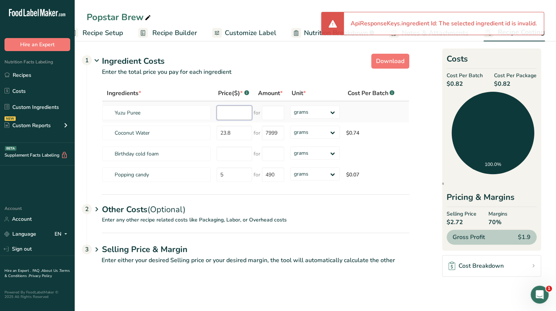
click at [230, 115] on input "number" at bounding box center [234, 113] width 35 height 15
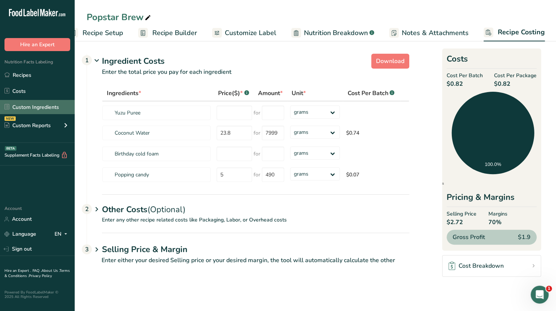
click at [40, 103] on link "Custom Ingredients" at bounding box center [37, 107] width 75 height 14
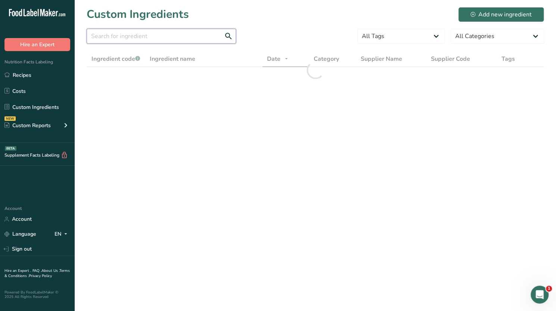
click at [158, 41] on input "text" at bounding box center [161, 36] width 149 height 15
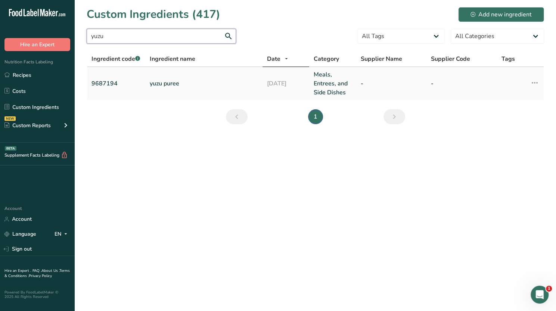
type input "yuzu"
click at [167, 82] on link "yuzu puree" at bounding box center [204, 83] width 108 height 9
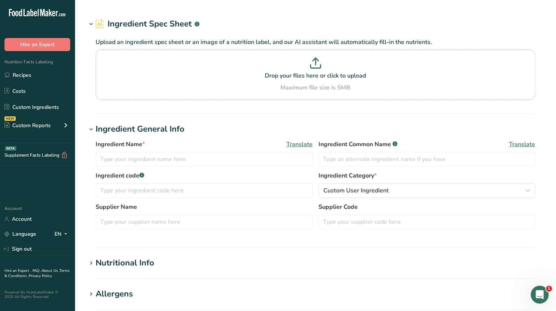
type input "yuzu puree"
type input "9687194"
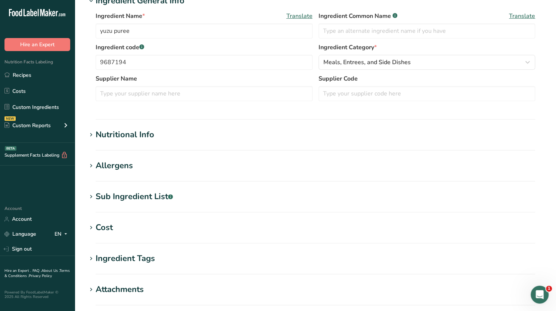
scroll to position [146, 0]
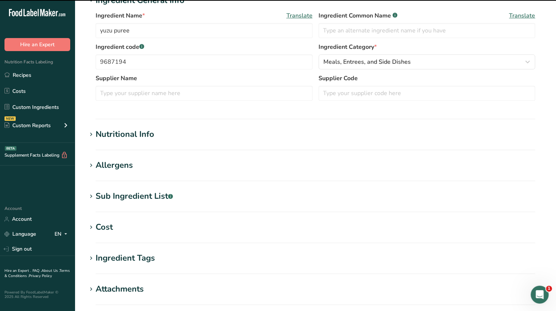
click at [120, 231] on h1 "Cost" at bounding box center [315, 227] width 457 height 12
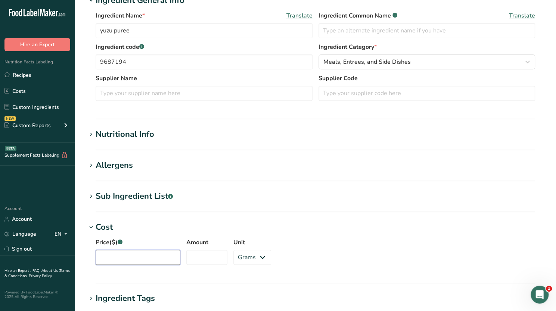
click at [131, 260] on input "Price($) .a-a{fill:#347362;}.b-a{fill:#fff;}" at bounding box center [138, 257] width 85 height 15
type input "34"
click at [191, 261] on input "Amount" at bounding box center [206, 257] width 41 height 15
type input "1"
click at [251, 261] on select "Grams kg mg mcg lb oz" at bounding box center [252, 257] width 38 height 15
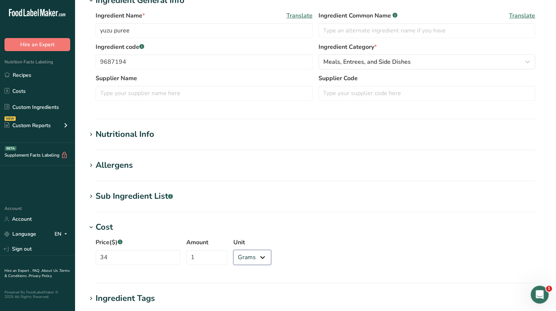
select select "1"
click at [233, 250] on select "Grams kg mg mcg lb oz" at bounding box center [252, 257] width 38 height 15
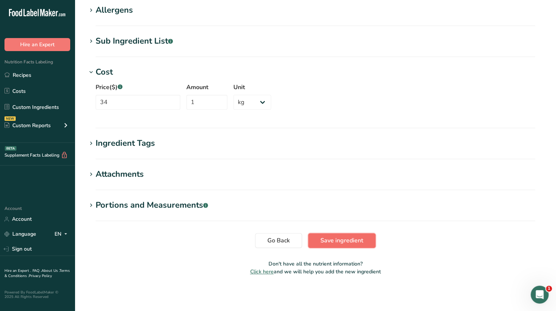
click at [354, 240] on span "Save ingredient" at bounding box center [341, 240] width 43 height 9
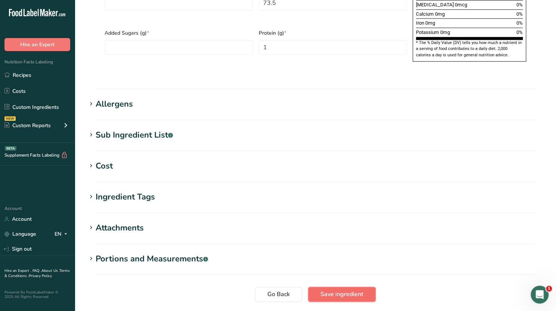
scroll to position [378, 0]
click at [213, 160] on h1 "Cost" at bounding box center [315, 166] width 457 height 12
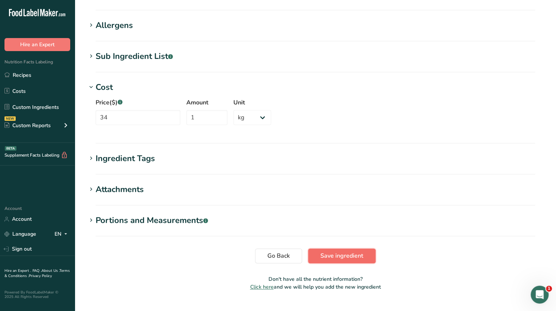
click at [341, 252] on span "Save ingredient" at bounding box center [341, 256] width 43 height 9
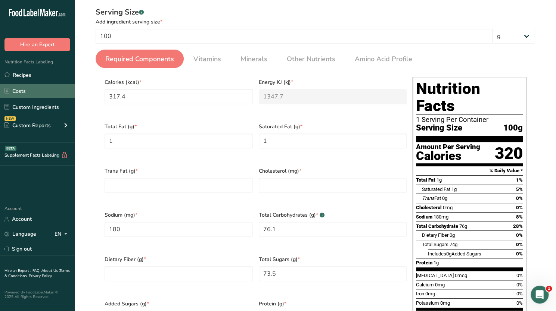
scroll to position [97, 0]
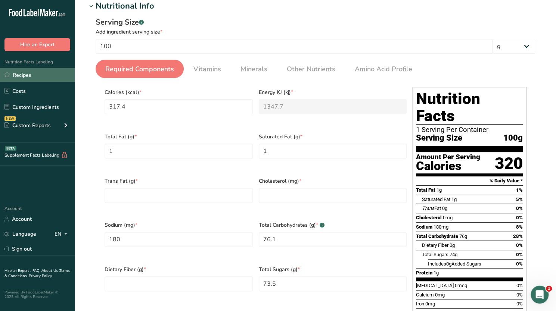
click at [36, 78] on link "Recipes" at bounding box center [37, 75] width 75 height 14
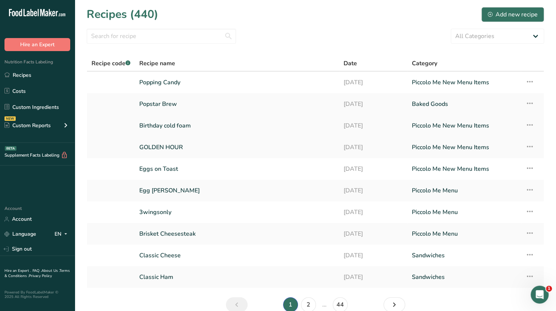
click at [182, 125] on link "Birthday cold foam" at bounding box center [236, 126] width 195 height 16
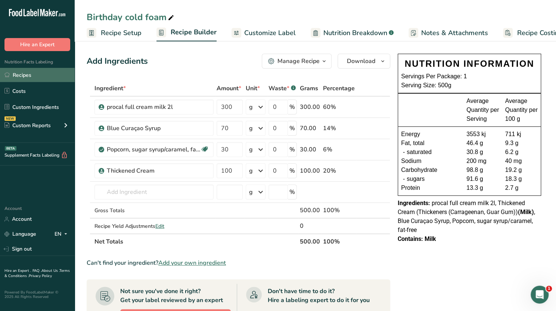
click at [38, 78] on link "Recipes" at bounding box center [37, 75] width 75 height 14
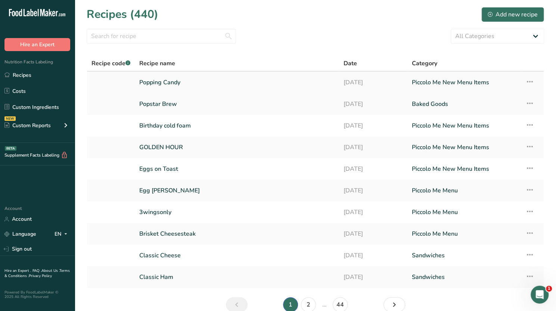
click at [533, 84] on icon at bounding box center [529, 81] width 9 height 13
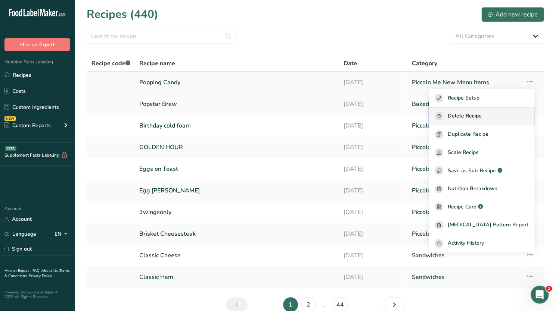
click at [475, 118] on span "Delete Recipe" at bounding box center [465, 116] width 34 height 9
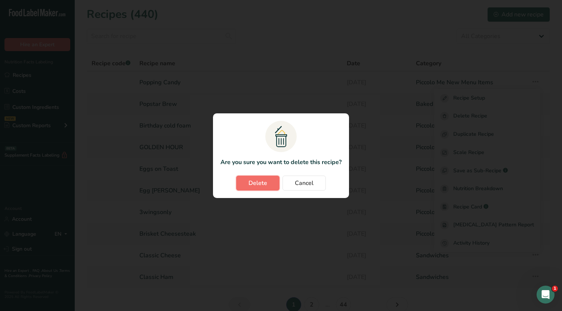
click at [272, 183] on button "Delete" at bounding box center [257, 183] width 43 height 15
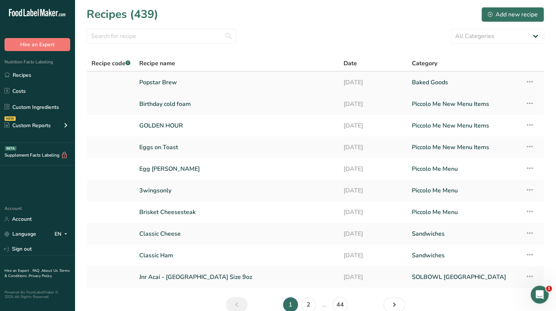
click at [214, 85] on link "Popstar Brew" at bounding box center [236, 83] width 195 height 16
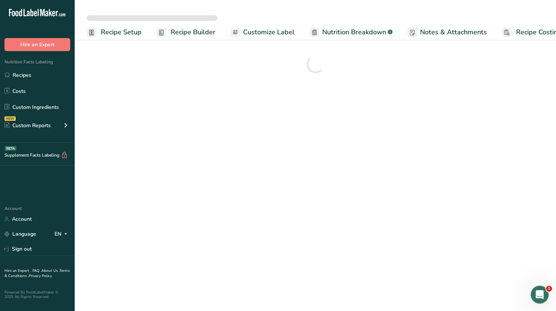
click at [531, 32] on span "Recipe Costing" at bounding box center [539, 32] width 46 height 10
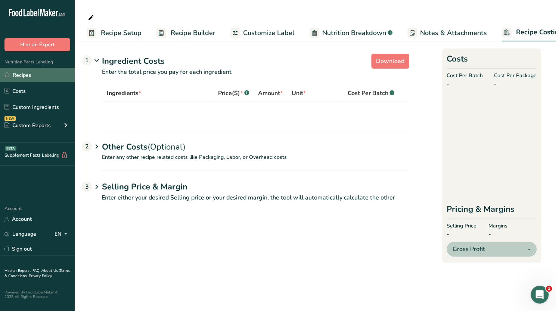
click at [28, 76] on link "Recipes" at bounding box center [37, 75] width 75 height 14
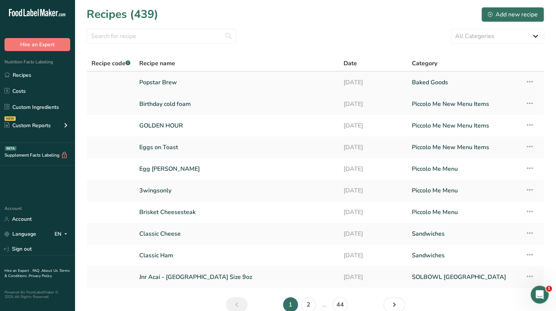
click at [165, 84] on link "Popstar Brew" at bounding box center [236, 83] width 195 height 16
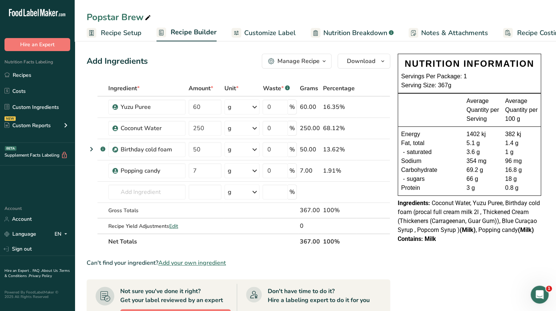
click at [448, 27] on link "Notes & Attachments" at bounding box center [448, 33] width 80 height 17
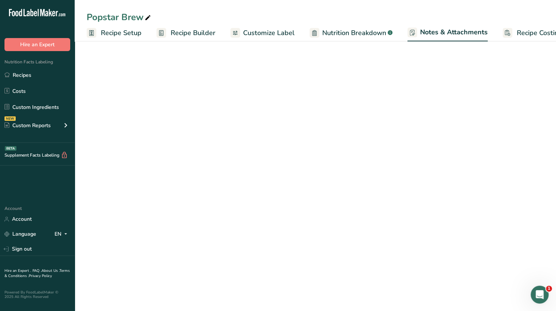
scroll to position [0, 19]
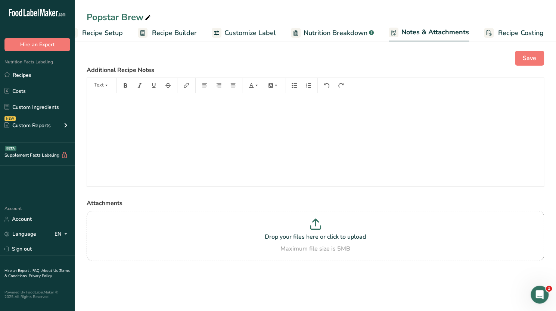
click at [509, 32] on span "Recipe Costing" at bounding box center [521, 33] width 46 height 10
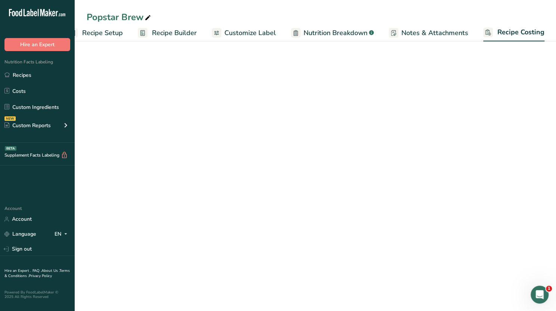
scroll to position [0, 18]
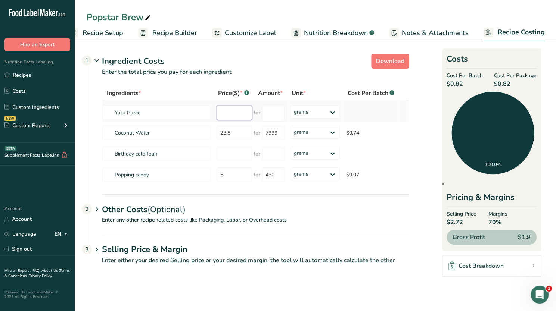
click at [233, 112] on input "number" at bounding box center [234, 113] width 35 height 15
type input "34"
click at [273, 109] on input "number" at bounding box center [273, 113] width 22 height 15
type input "1"
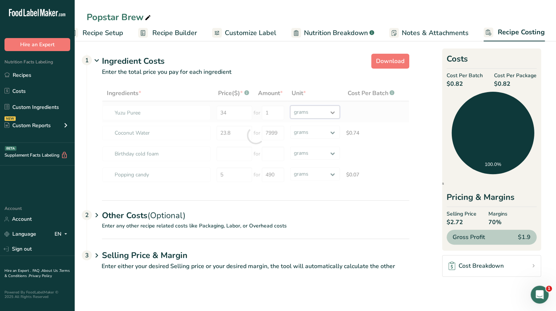
click at [332, 112] on div "Ingredients * Price($) * .a-a{fill:#347362;}.b-a{fill:#fff;} Amount * Unit * Co…" at bounding box center [255, 136] width 307 height 100
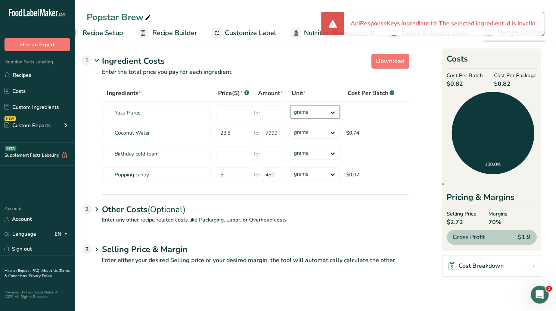
select select "1"
click at [290, 106] on select "grams kg mg mcg lb oz" at bounding box center [315, 112] width 50 height 13
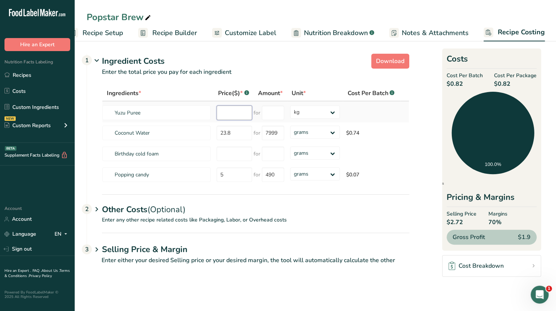
click at [231, 117] on input "number" at bounding box center [234, 113] width 35 height 15
type input "34"
click at [273, 114] on input "number" at bounding box center [273, 113] width 22 height 15
type input "1"
click at [234, 150] on div "Ingredients * Price($) * .a-a{fill:#347362;}.b-a{fill:#fff;} Amount * Unit * Co…" at bounding box center [255, 136] width 307 height 100
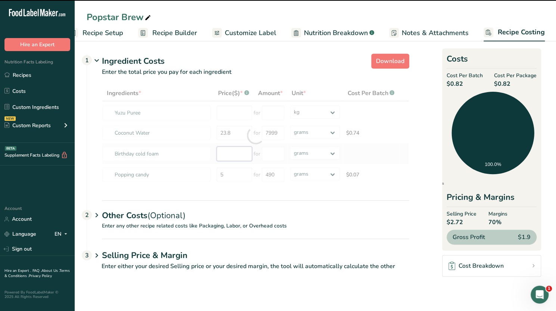
select select
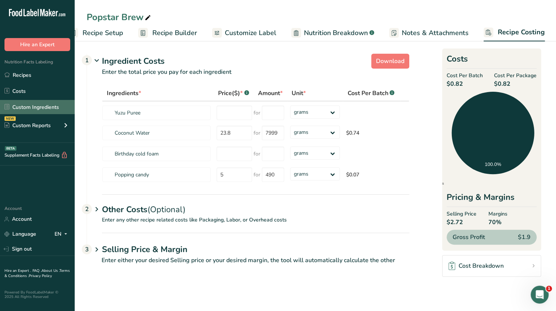
click at [31, 109] on link "Custom Ingredients" at bounding box center [37, 107] width 75 height 14
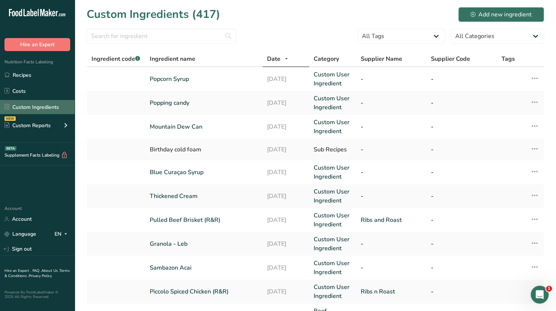
click at [34, 105] on link "Custom Ingredients" at bounding box center [37, 107] width 75 height 14
click at [149, 31] on input "text" at bounding box center [161, 36] width 149 height 15
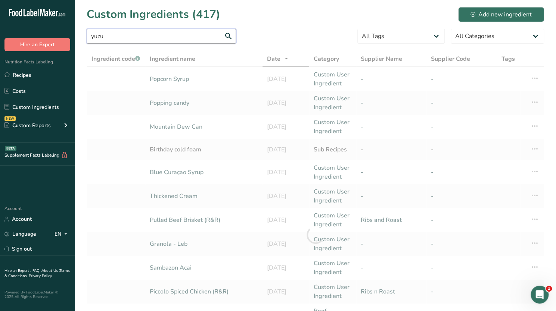
type input "yuzu"
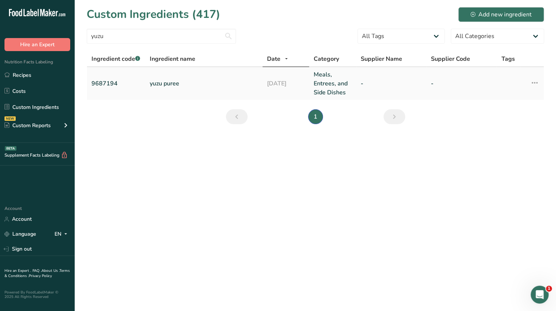
click at [173, 85] on link "yuzu puree" at bounding box center [204, 83] width 108 height 9
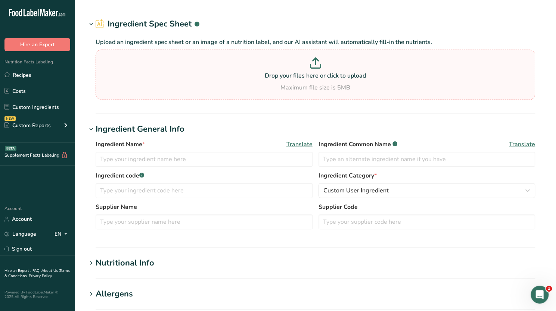
type input "yuzu puree"
type input "9687194"
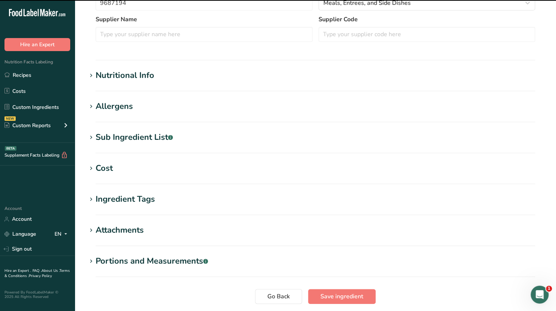
scroll to position [207, 0]
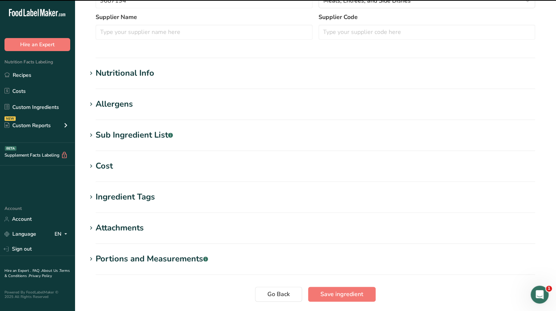
click at [115, 163] on h1 "Cost" at bounding box center [315, 166] width 457 height 12
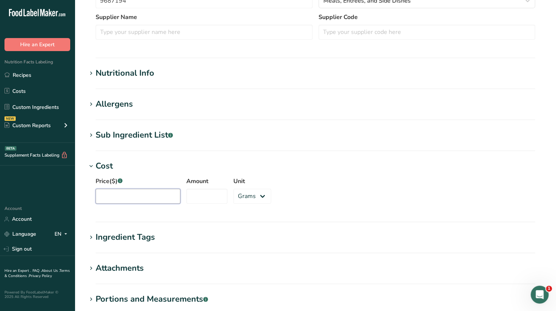
click at [123, 198] on input "Price($) .a-a{fill:#347362;}.b-a{fill:#fff;}" at bounding box center [138, 196] width 85 height 15
type input "34"
click at [205, 195] on input "Amount" at bounding box center [206, 196] width 41 height 15
type input "1"
click at [258, 196] on select "Grams kg mg mcg lb oz" at bounding box center [252, 196] width 38 height 15
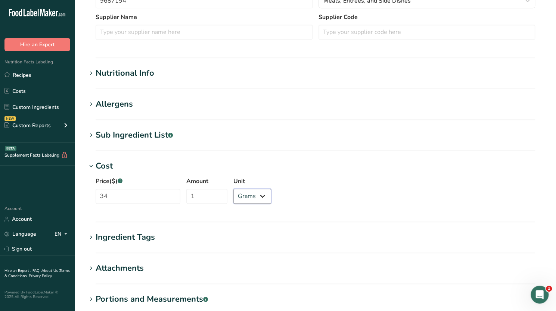
select select "1"
click at [233, 189] on select "Grams kg mg mcg lb oz" at bounding box center [252, 196] width 38 height 15
click at [291, 242] on h1 "Ingredient Tags" at bounding box center [315, 238] width 457 height 12
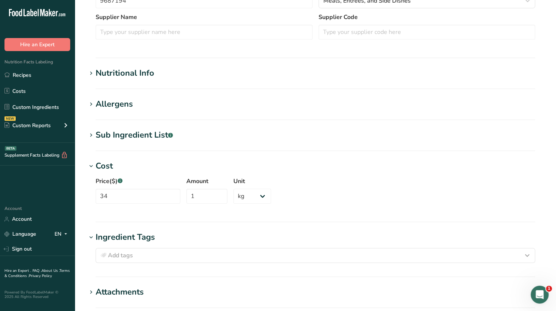
click at [152, 237] on div "Ingredient Tags" at bounding box center [125, 238] width 59 height 12
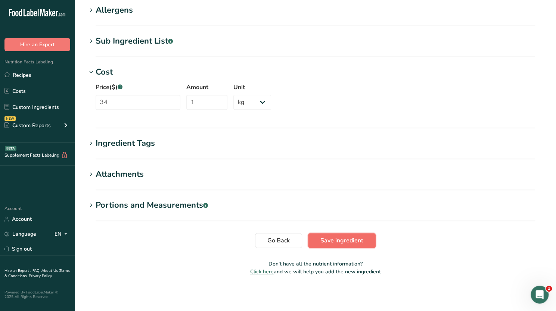
click at [346, 244] on span "Save ingredient" at bounding box center [341, 240] width 43 height 9
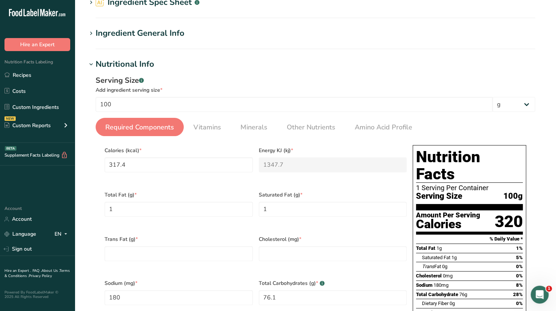
scroll to position [36, 0]
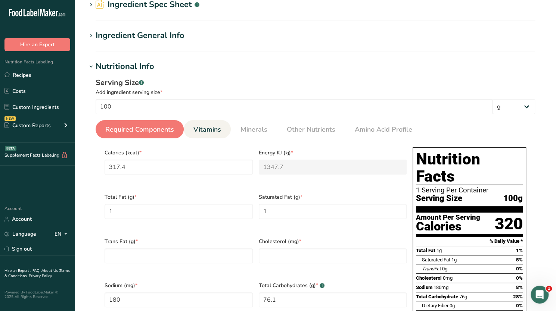
click at [214, 133] on span "Vitamins" at bounding box center [207, 130] width 28 height 10
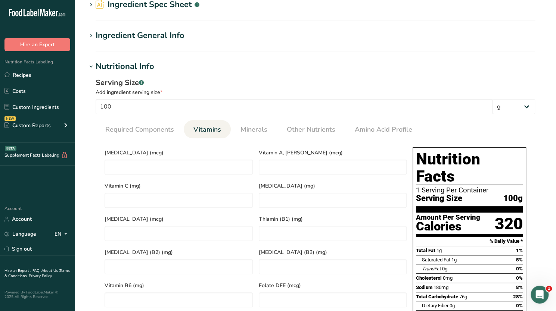
scroll to position [31, 0]
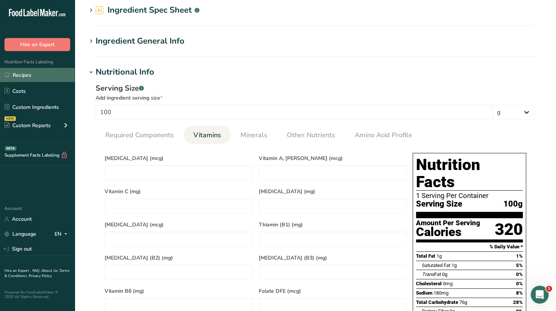
click at [37, 72] on link "Recipes" at bounding box center [37, 75] width 75 height 14
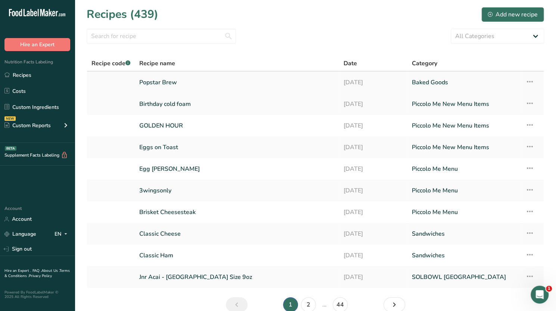
click at [183, 86] on link "Popstar Brew" at bounding box center [236, 83] width 195 height 16
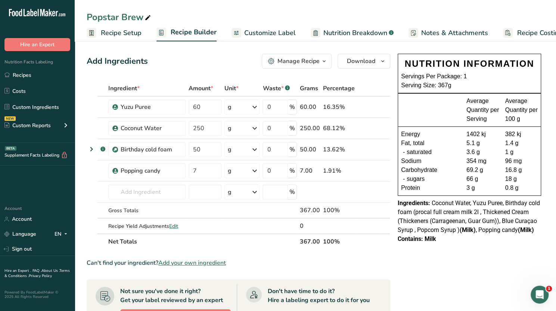
click at [437, 34] on span "Notes & Attachments" at bounding box center [454, 33] width 67 height 10
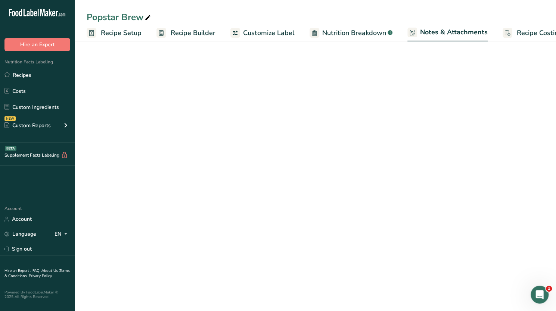
scroll to position [0, 19]
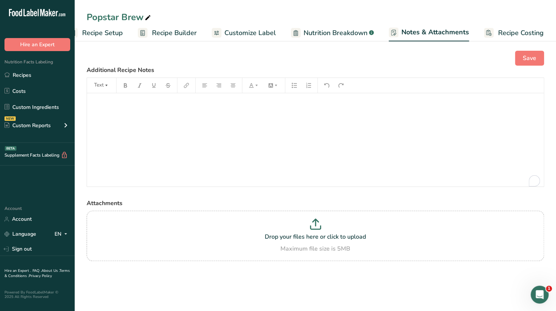
click at [508, 27] on link "Recipe Costing" at bounding box center [514, 33] width 60 height 17
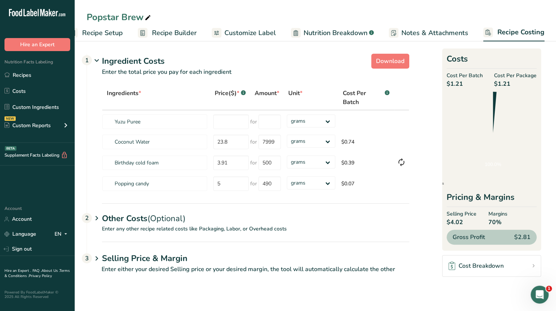
scroll to position [0, 18]
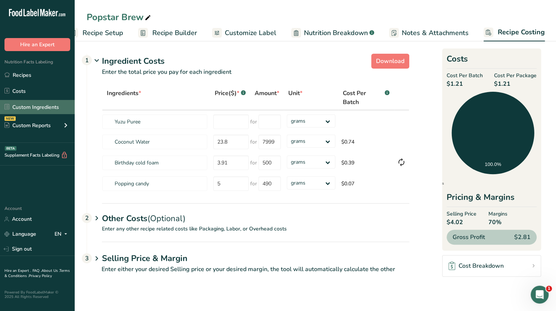
click at [39, 108] on link "Custom Ingredients" at bounding box center [37, 107] width 75 height 14
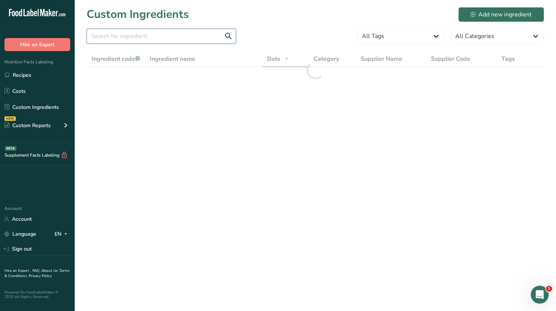
click at [152, 34] on input "text" at bounding box center [161, 36] width 149 height 15
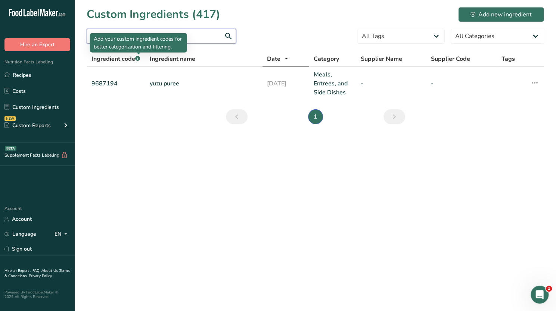
type input "y"
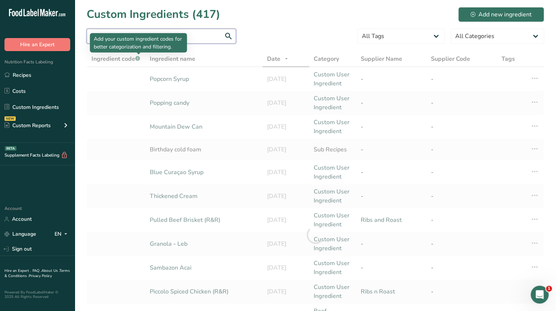
type input "lychee"
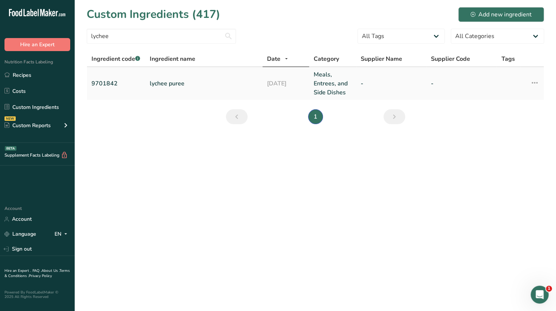
click at [171, 82] on link "lychee puree" at bounding box center [204, 83] width 108 height 9
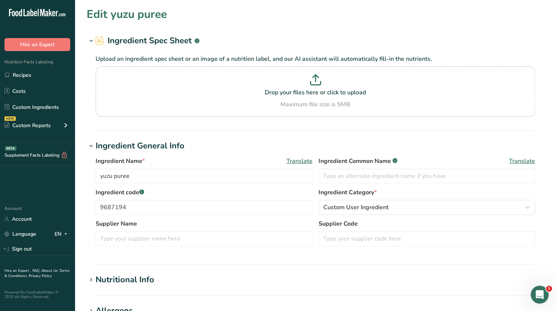
type input "lychee puree"
type input "9701842"
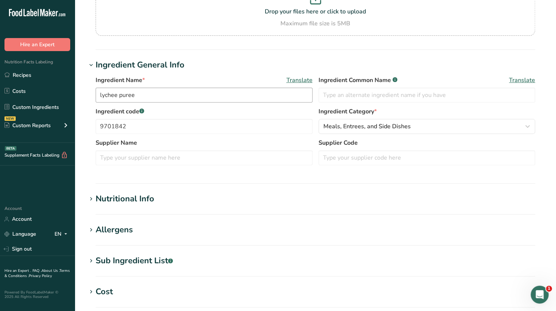
scroll to position [92, 0]
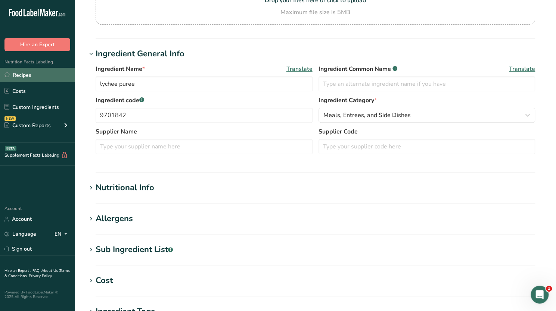
click at [39, 74] on link "Recipes" at bounding box center [37, 75] width 75 height 14
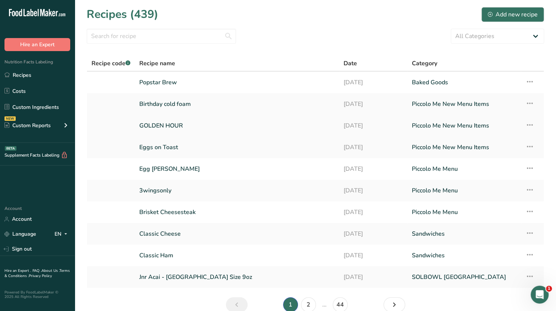
click at [171, 130] on link "GOLDEN HOUR" at bounding box center [236, 126] width 195 height 16
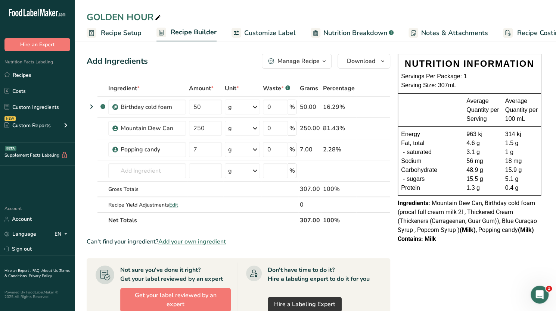
click at [522, 32] on span "Recipe Costing" at bounding box center [540, 33] width 46 height 10
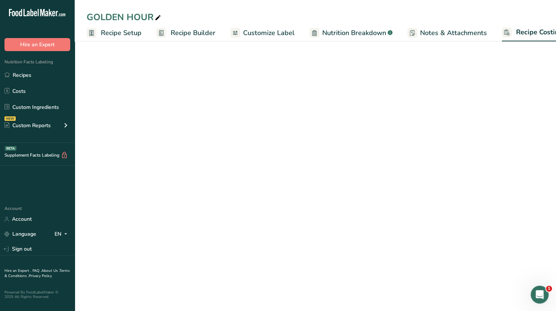
scroll to position [0, 18]
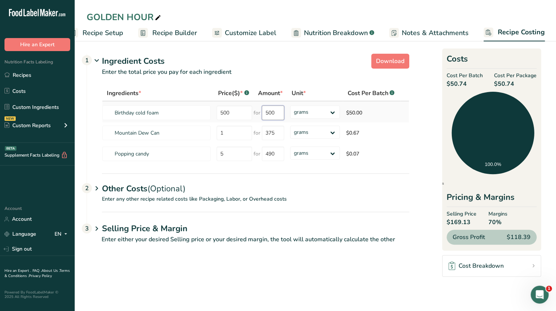
click at [277, 112] on input "500" at bounding box center [273, 113] width 22 height 15
type input "5"
type input "500"
click at [232, 112] on input "500" at bounding box center [234, 113] width 35 height 15
type input "5"
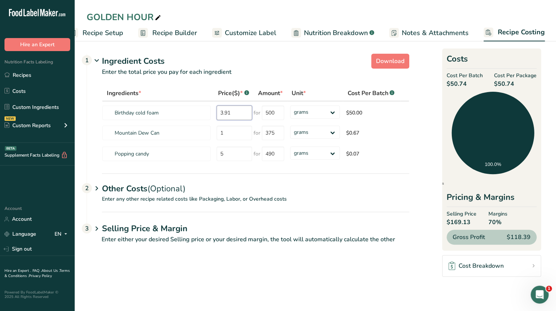
drag, startPoint x: 232, startPoint y: 112, endPoint x: 283, endPoint y: 181, distance: 86.8
click at [283, 181] on section "Download Ingredient Costs 1 Enter the total price you pay for each ingredient I…" at bounding box center [315, 152] width 457 height 202
type input "3.91"
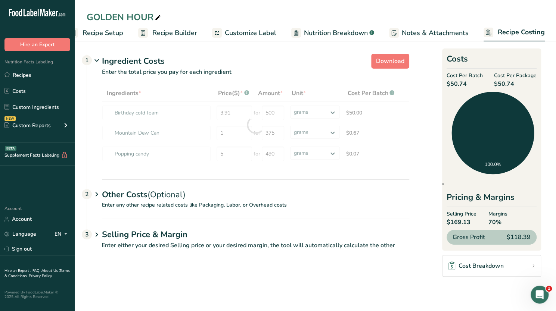
click at [324, 174] on section "Download Ingredient Costs 1 Enter the total price you pay for each ingredient I…" at bounding box center [315, 155] width 457 height 208
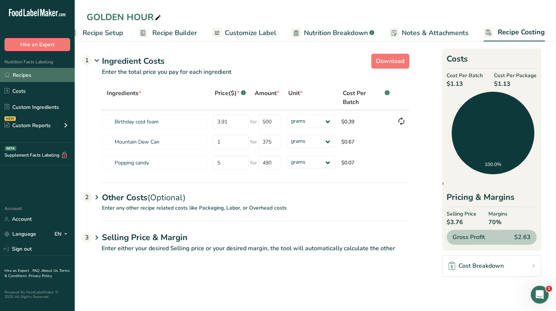
click at [32, 73] on link "Recipes" at bounding box center [37, 75] width 75 height 14
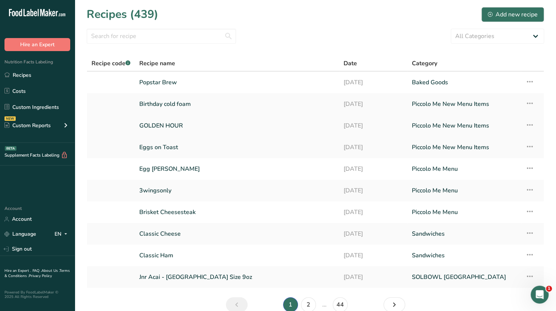
click at [228, 117] on td "GOLDEN HOUR" at bounding box center [237, 126] width 204 height 22
click at [225, 120] on link "GOLDEN HOUR" at bounding box center [236, 126] width 195 height 16
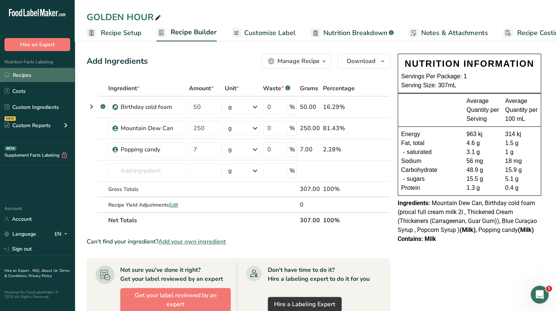
click at [30, 74] on link "Recipes" at bounding box center [37, 75] width 75 height 14
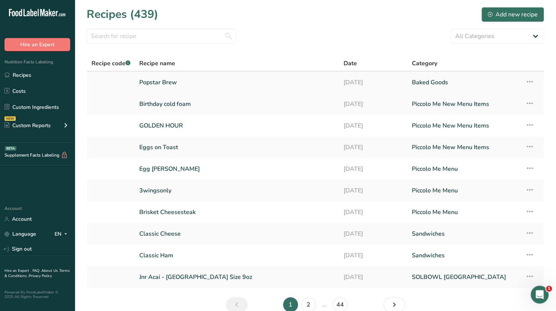
click at [172, 84] on link "Popstar Brew" at bounding box center [236, 83] width 195 height 16
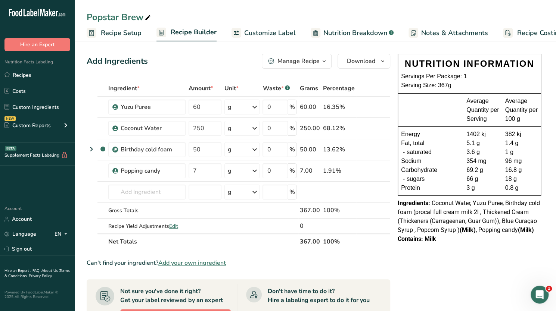
click at [528, 37] on span "Recipe Costing" at bounding box center [540, 33] width 46 height 10
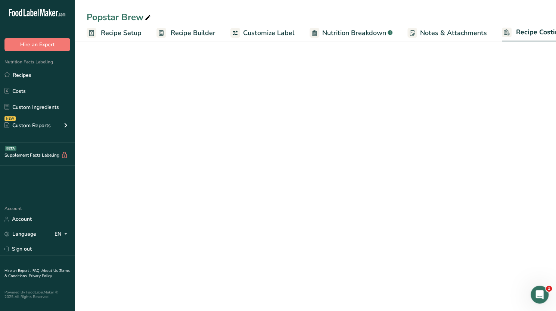
scroll to position [0, 18]
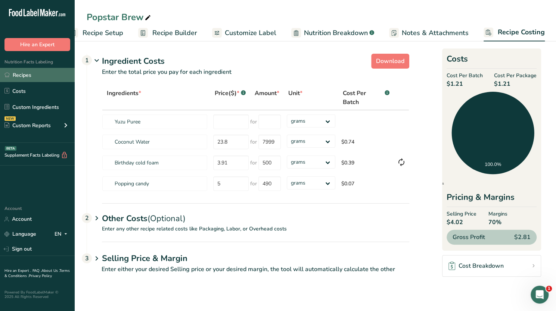
click at [40, 77] on link "Recipes" at bounding box center [37, 75] width 75 height 14
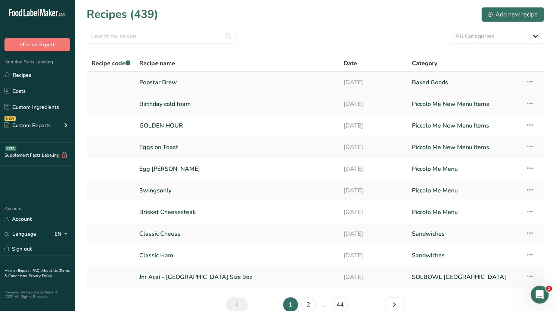
click at [176, 82] on link "Popstar Brew" at bounding box center [236, 83] width 195 height 16
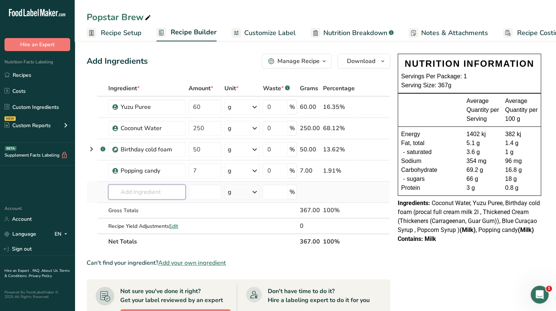
click at [145, 190] on input "text" at bounding box center [146, 192] width 77 height 15
type input "m"
type input "strawberry purr"
click at [148, 204] on p "Strawberry Puree" at bounding box center [138, 207] width 49 height 8
type input "Strawberry Puree"
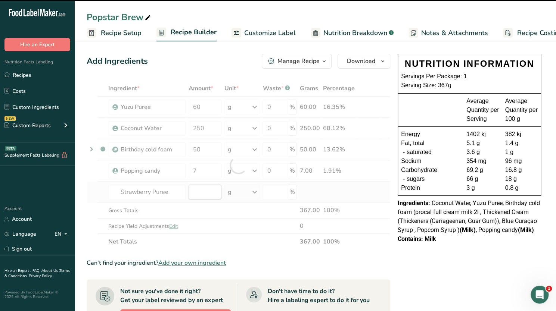
type input "0"
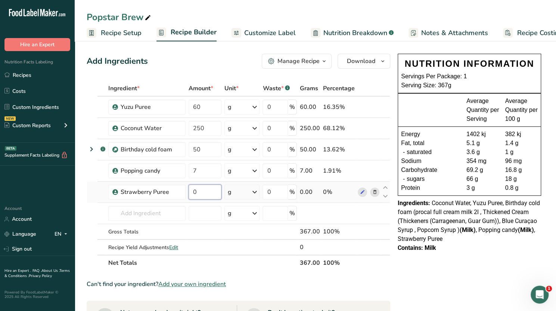
click at [198, 189] on input "0" at bounding box center [205, 192] width 33 height 15
type input "60"
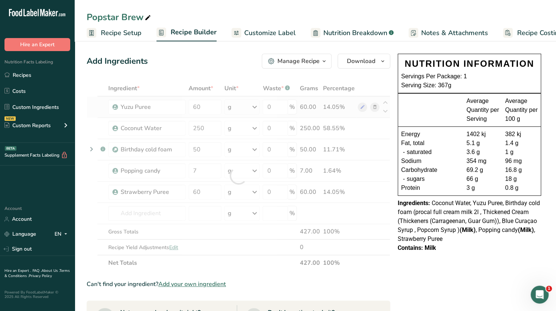
click at [377, 109] on div "Ingredient * Amount * Unit * Waste * .a-a{fill:#347362;}.b-a{fill:#fff;} Grams …" at bounding box center [239, 176] width 304 height 190
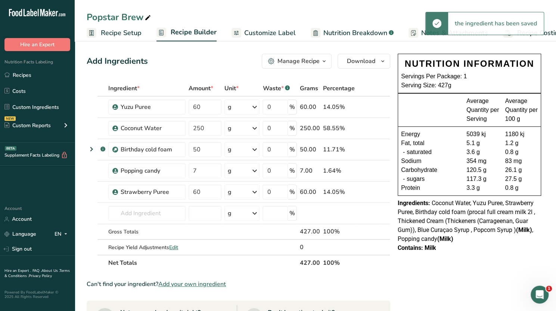
click at [530, 35] on span "Recipe Costing" at bounding box center [540, 33] width 46 height 10
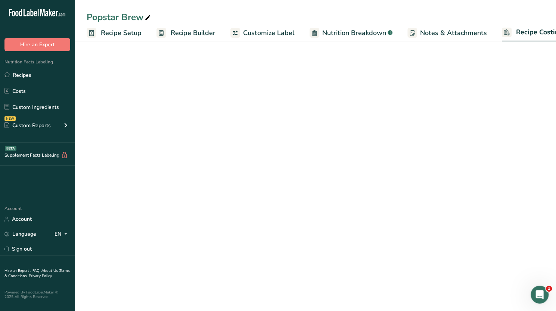
scroll to position [0, 18]
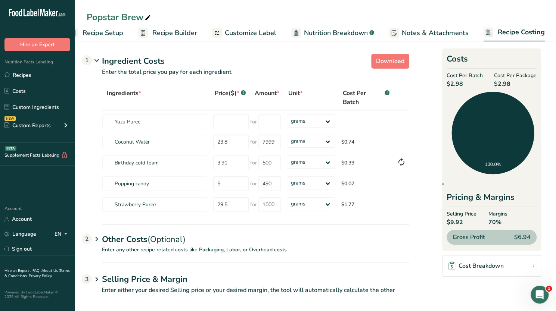
click at [345, 29] on span "Nutrition Breakdown" at bounding box center [336, 33] width 64 height 10
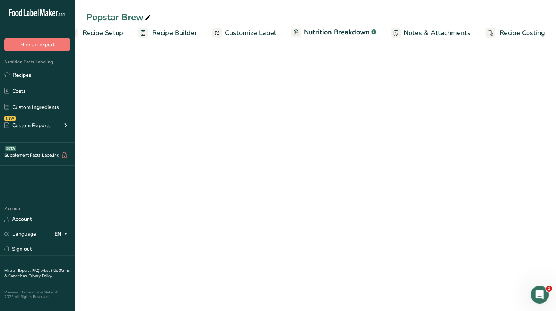
scroll to position [0, 19]
select select "Calories"
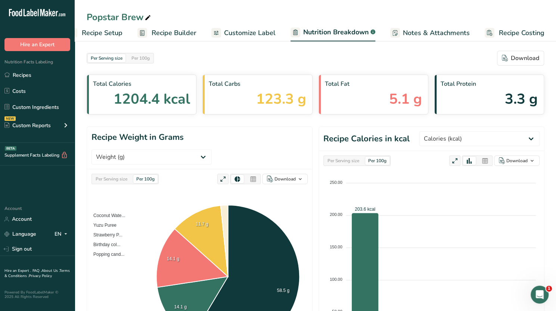
click at [178, 31] on span "Recipe Builder" at bounding box center [174, 33] width 45 height 10
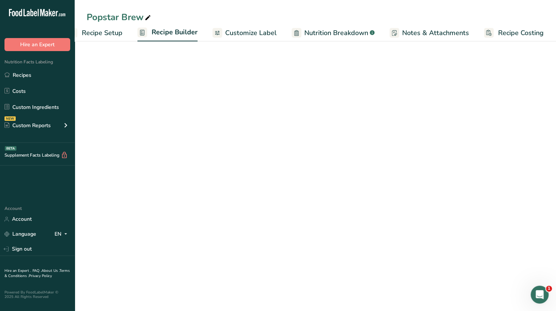
scroll to position [0, 18]
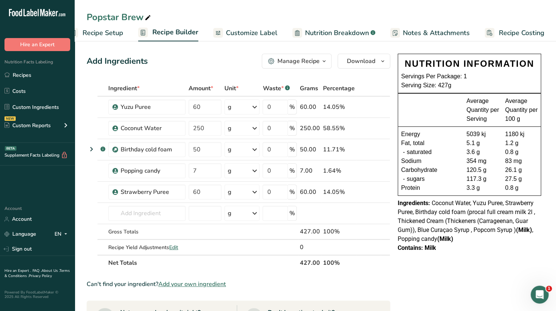
click at [506, 34] on span "Recipe Costing" at bounding box center [522, 33] width 46 height 10
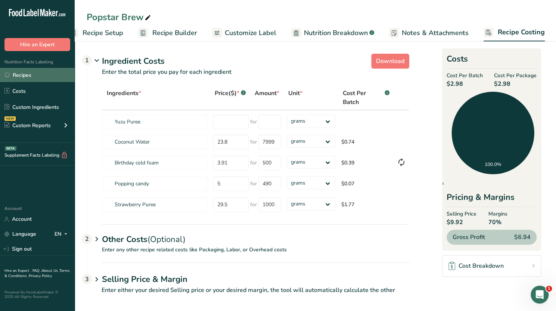
click at [30, 73] on link "Recipes" at bounding box center [37, 75] width 75 height 14
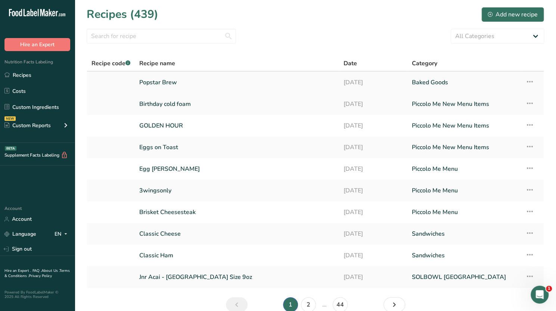
click at [167, 83] on link "Popstar Brew" at bounding box center [236, 83] width 195 height 16
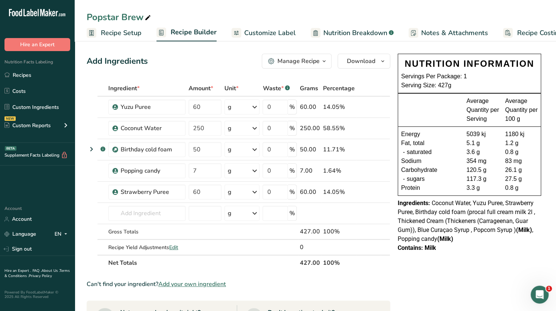
click at [31, 76] on link "Recipes" at bounding box center [37, 75] width 75 height 14
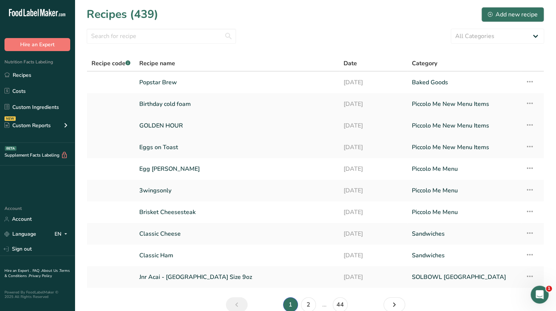
click at [175, 125] on link "GOLDEN HOUR" at bounding box center [236, 126] width 195 height 16
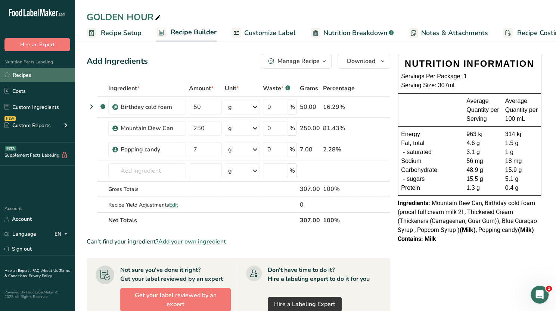
click at [48, 78] on link "Recipes" at bounding box center [37, 75] width 75 height 14
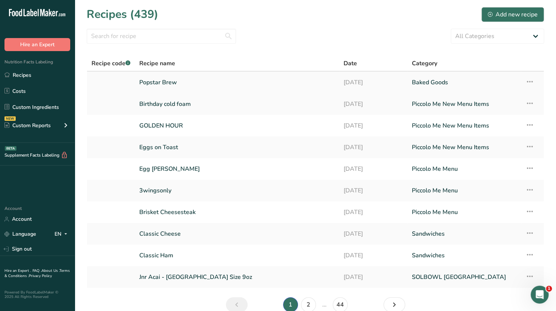
click at [156, 85] on link "Popstar Brew" at bounding box center [236, 83] width 195 height 16
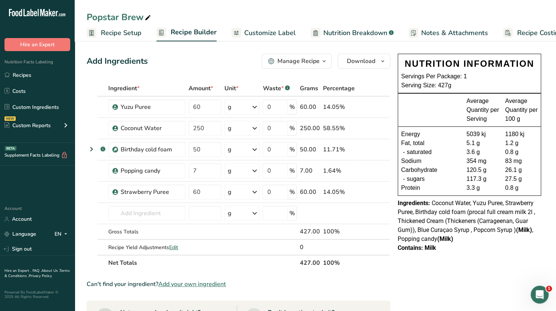
click at [517, 34] on span "Recipe Costing" at bounding box center [540, 33] width 46 height 10
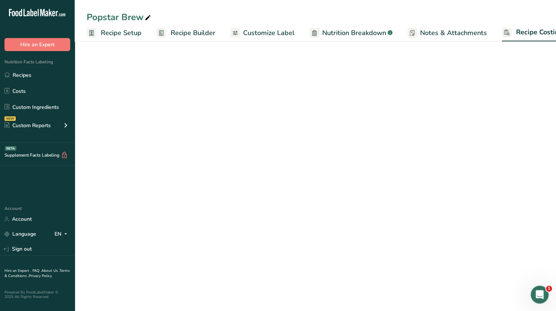
scroll to position [0, 18]
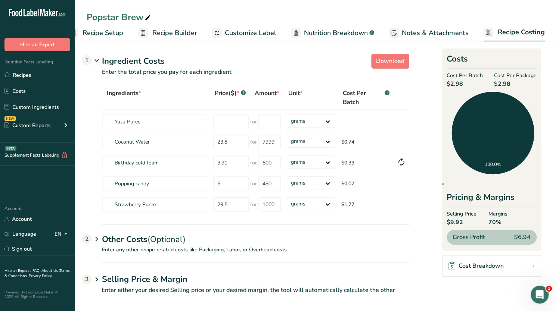
click at [114, 33] on span "Recipe Setup" at bounding box center [103, 33] width 41 height 10
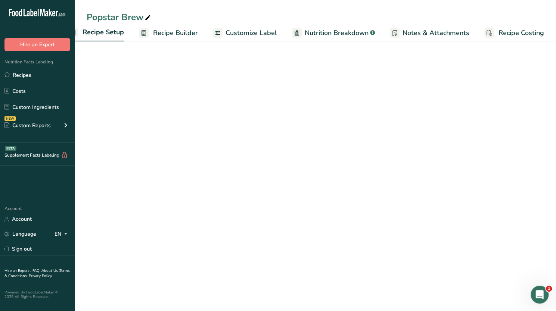
scroll to position [0, 3]
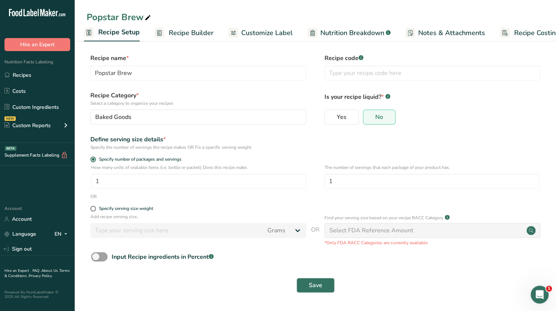
click at [198, 30] on span "Recipe Builder" at bounding box center [191, 33] width 45 height 10
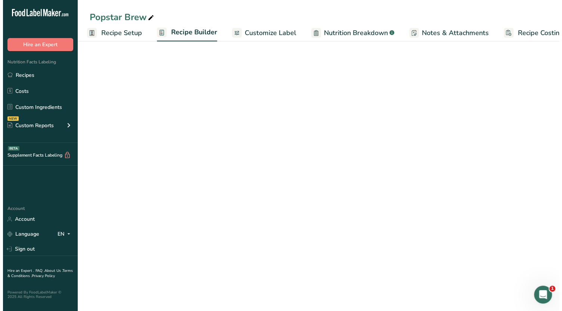
scroll to position [0, 18]
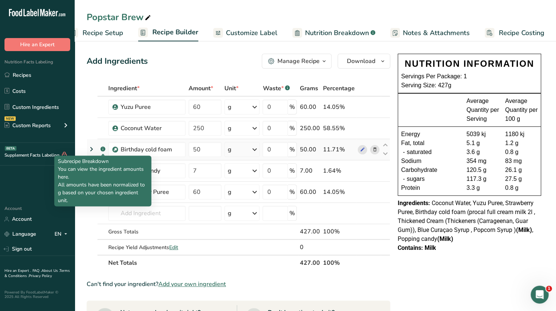
click at [102, 149] on rect at bounding box center [102, 149] width 5 height 5
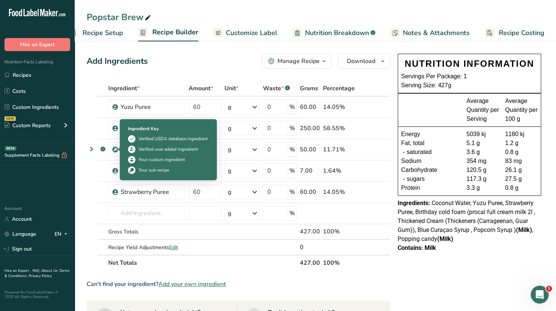
click at [146, 152] on div "Verified user added ingredient" at bounding box center [168, 149] width 59 height 7
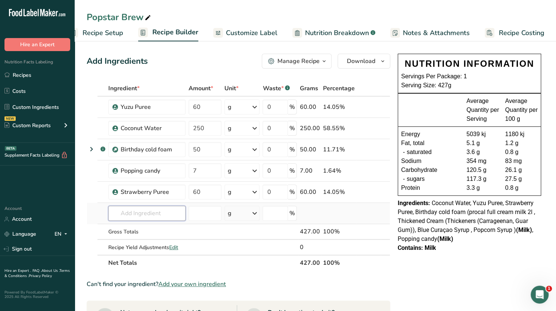
click at [162, 213] on input "text" at bounding box center [146, 213] width 77 height 15
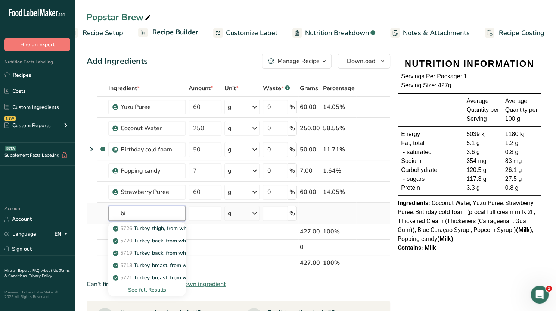
type input "b"
type input "Bir"
click at [373, 109] on icon at bounding box center [374, 107] width 5 height 8
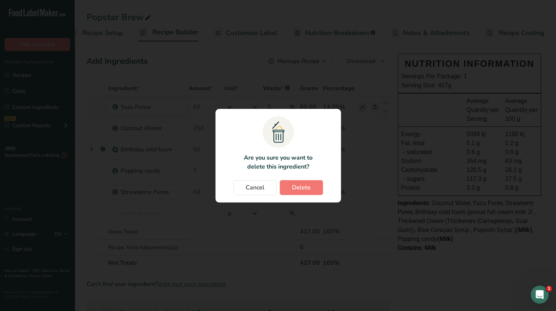
scroll to position [0, 13]
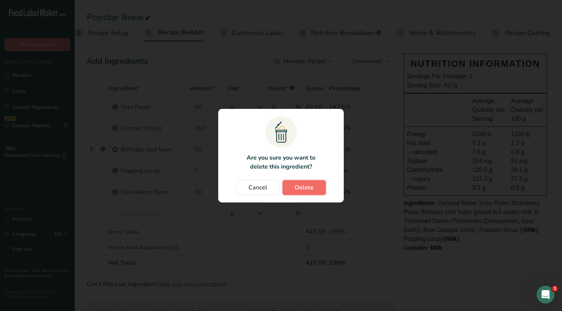
click at [301, 189] on span "Delete" at bounding box center [304, 187] width 19 height 9
type input "250"
type input "50"
type input "7"
type input "60"
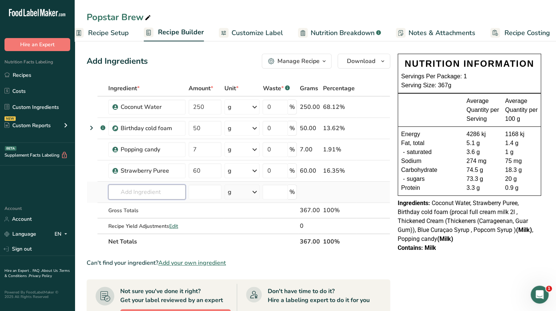
click at [158, 193] on input "text" at bounding box center [146, 192] width 77 height 15
type input "Birthday cold"
click at [151, 209] on p "Birthday cold foam" at bounding box center [140, 207] width 52 height 8
type input "Birthday cold foam"
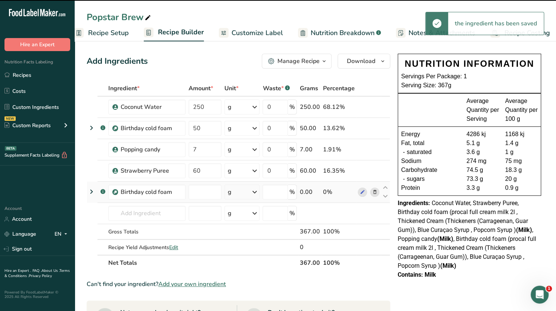
type input "0"
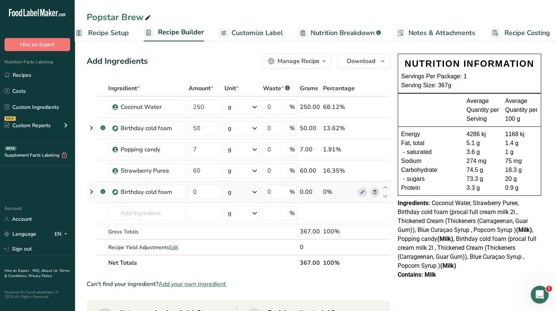
click at [376, 192] on icon at bounding box center [374, 193] width 5 height 8
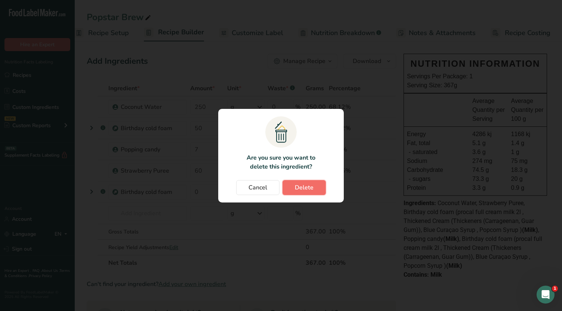
click at [310, 190] on span "Delete" at bounding box center [304, 187] width 19 height 9
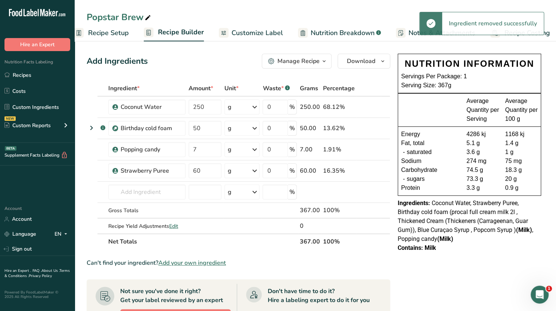
click at [332, 33] on span "Nutrition Breakdown" at bounding box center [343, 33] width 64 height 10
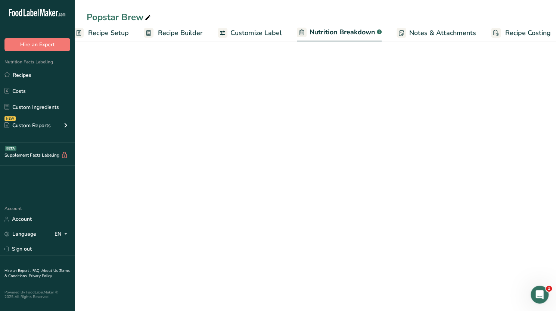
scroll to position [0, 19]
select select "Calories"
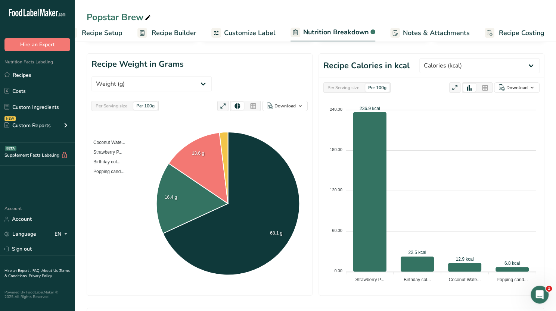
scroll to position [0, 0]
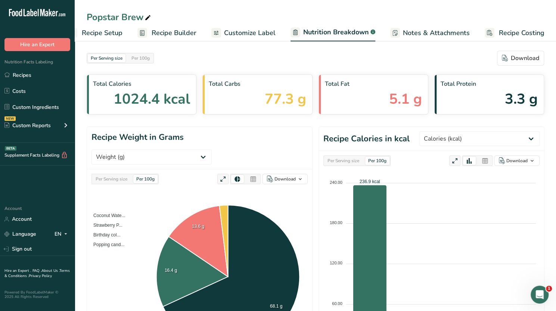
click at [179, 32] on span "Recipe Builder" at bounding box center [174, 33] width 45 height 10
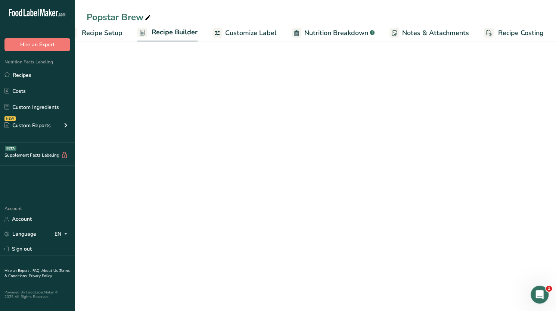
scroll to position [0, 18]
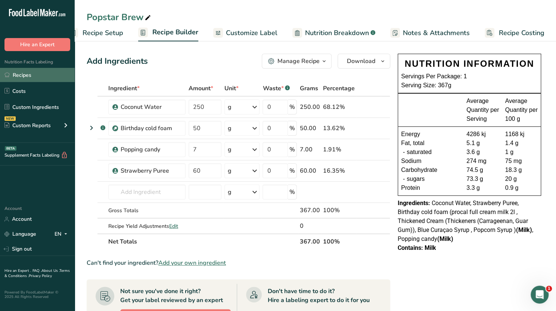
click at [32, 74] on link "Recipes" at bounding box center [37, 75] width 75 height 14
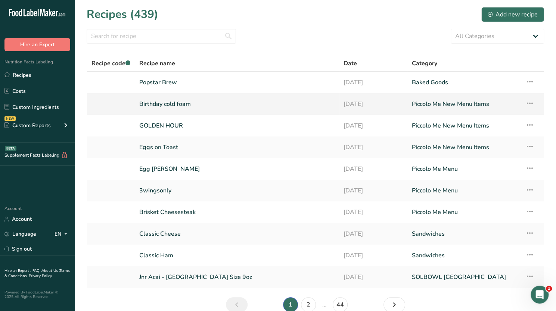
click at [175, 106] on link "Birthday cold foam" at bounding box center [236, 104] width 195 height 16
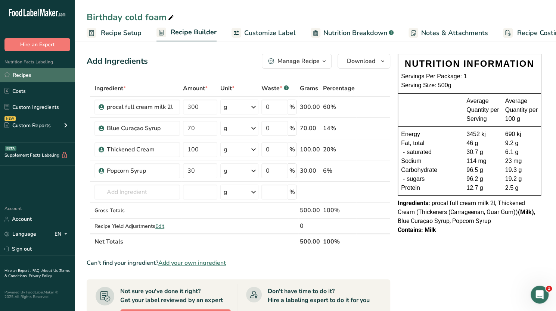
click at [37, 73] on link "Recipes" at bounding box center [37, 75] width 75 height 14
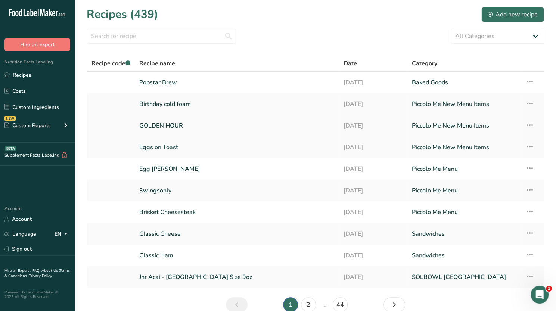
click at [173, 128] on link "GOLDEN HOUR" at bounding box center [236, 126] width 195 height 16
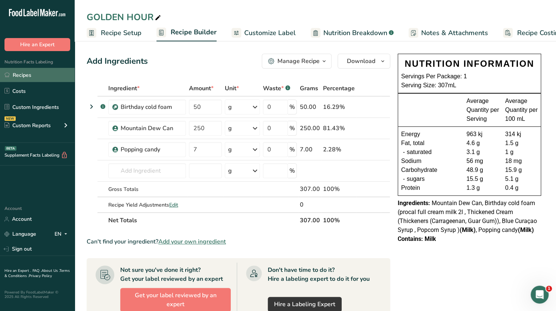
click at [33, 73] on link "Recipes" at bounding box center [37, 75] width 75 height 14
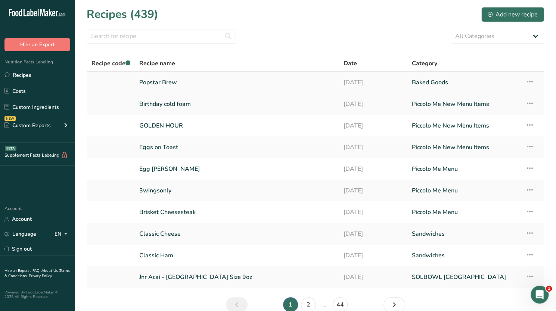
click at [170, 84] on link "Popstar Brew" at bounding box center [236, 83] width 195 height 16
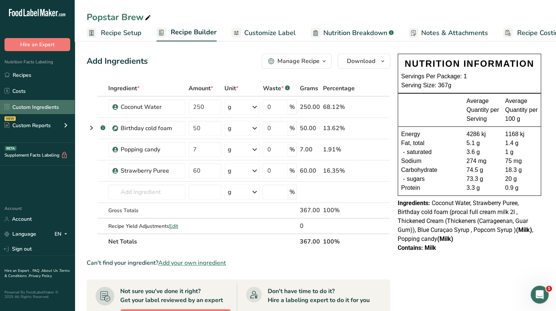
click at [44, 109] on link "Custom Ingredients" at bounding box center [37, 107] width 75 height 14
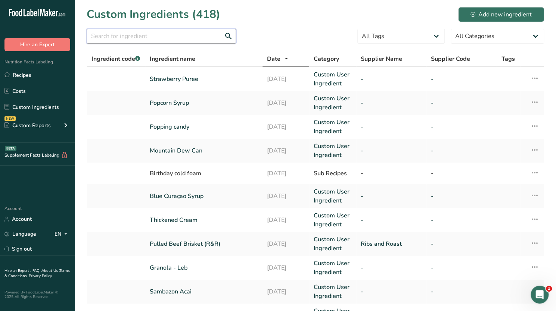
click at [129, 35] on input "text" at bounding box center [161, 36] width 149 height 15
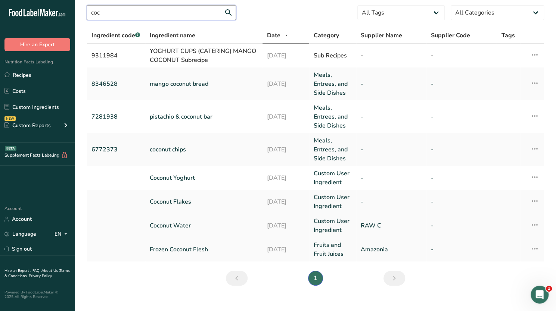
scroll to position [28, 0]
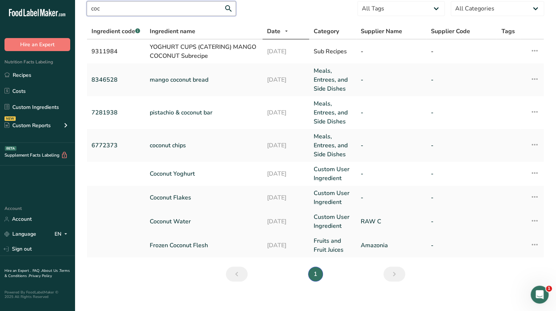
type input "coc"
click at [188, 224] on link "Coconut Water" at bounding box center [204, 221] width 108 height 9
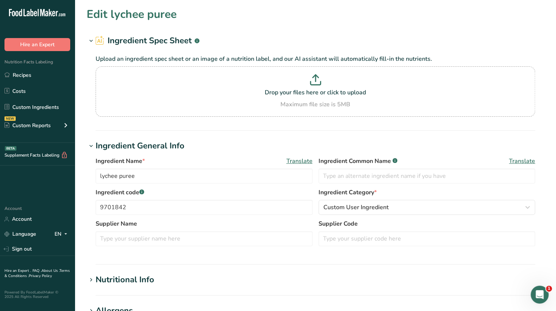
type input "Coconut Water"
type input "RAW C"
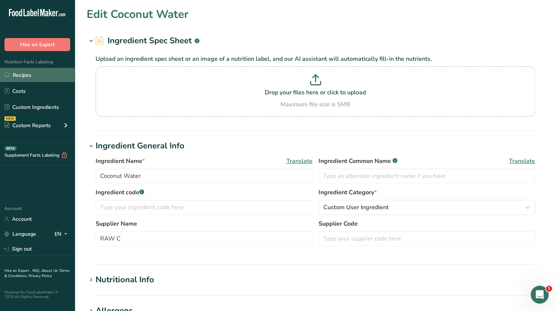
click at [27, 75] on link "Recipes" at bounding box center [37, 75] width 75 height 14
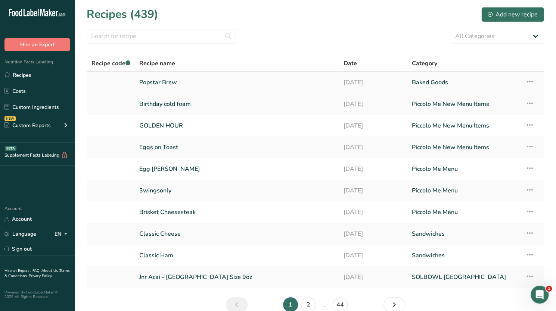
click at [179, 84] on link "Popstar Brew" at bounding box center [236, 83] width 195 height 16
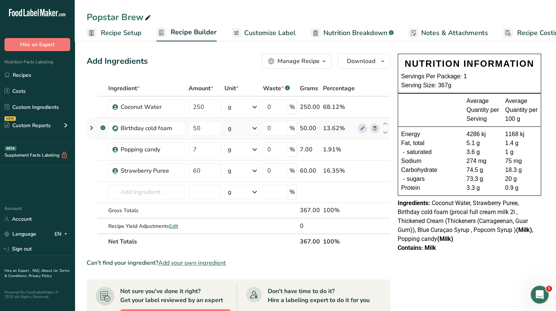
click at [373, 129] on icon at bounding box center [374, 129] width 5 height 8
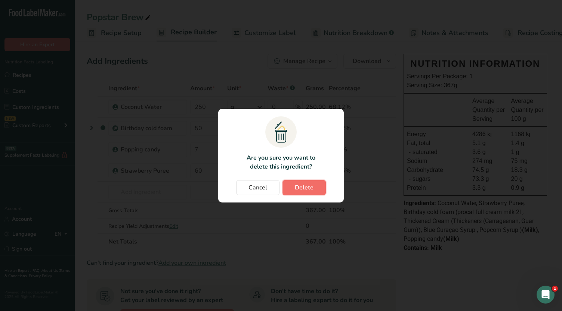
click at [310, 189] on span "Delete" at bounding box center [304, 187] width 19 height 9
type input "7"
type input "60"
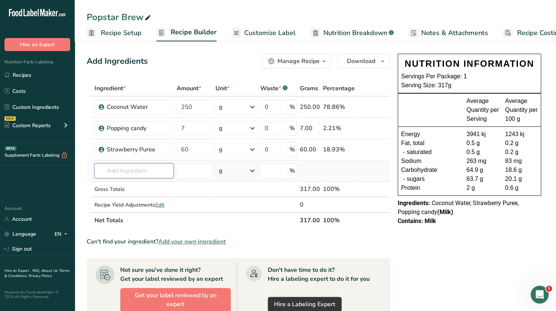
click at [130, 169] on input "text" at bounding box center [133, 171] width 79 height 15
type input "c"
type input "C"
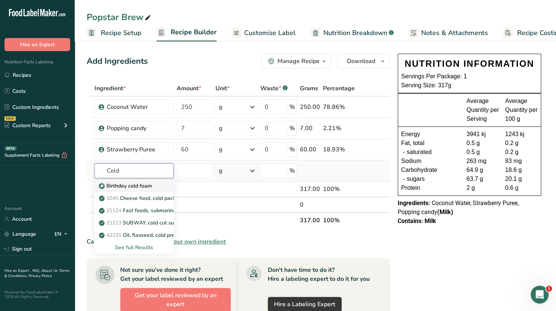
type input "Cold"
click at [131, 186] on p "Birthday cold foam" at bounding box center [126, 186] width 52 height 8
type input "Birthday cold foam"
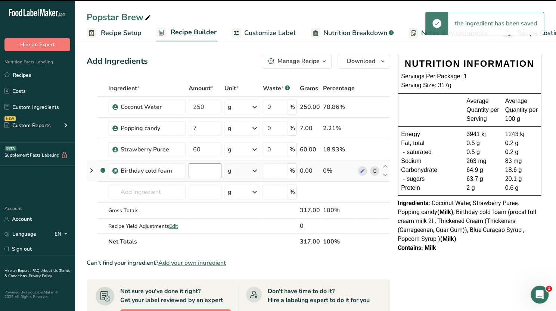
type input "0"
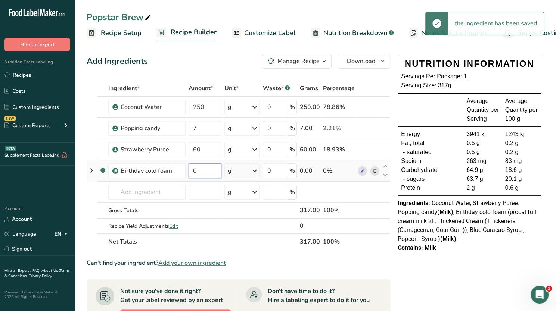
click at [202, 171] on input "0" at bounding box center [205, 171] width 33 height 15
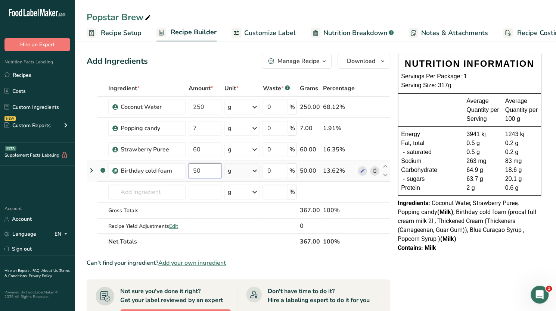
type input "50"
click at [198, 179] on div "Ingredient * Amount * Unit * Waste * .a-a{fill:#347362;}.b-a{fill:#fff;} Grams …" at bounding box center [239, 165] width 304 height 169
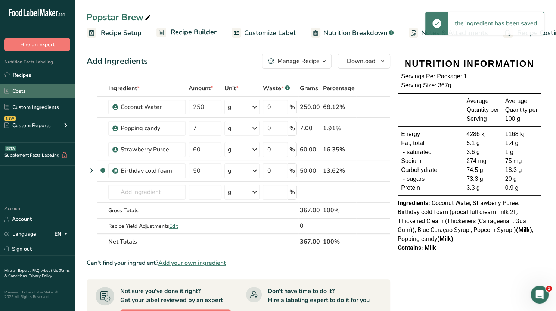
click at [38, 97] on link "Costs" at bounding box center [37, 91] width 75 height 14
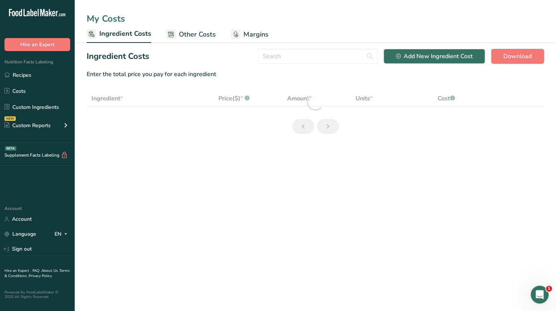
select select "1"
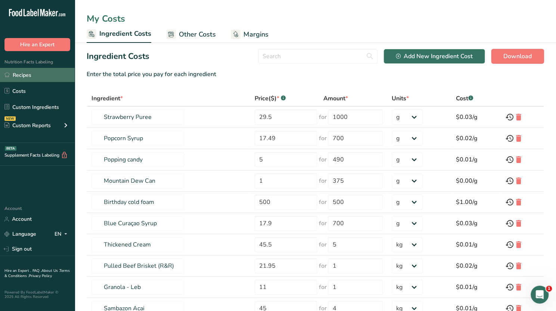
click at [33, 70] on link "Recipes" at bounding box center [37, 75] width 75 height 14
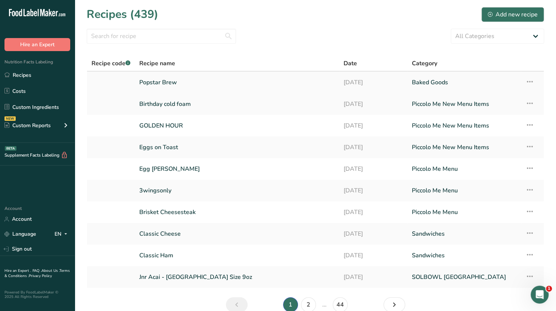
click at [167, 83] on link "Popstar Brew" at bounding box center [236, 83] width 195 height 16
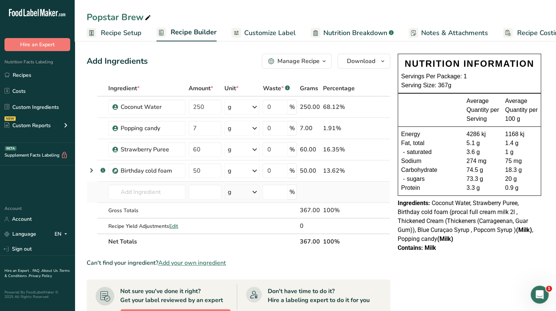
click at [135, 201] on td "Almond flour 1211 Milk, whole, 3.25% milkfat, without added vitamin A and vitam…" at bounding box center [147, 192] width 80 height 21
click at [135, 194] on input "text" at bounding box center [146, 192] width 77 height 15
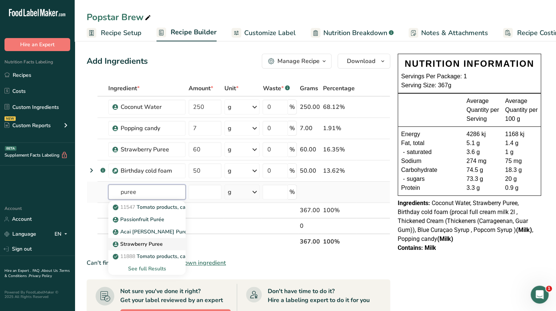
type input "puree"
click at [144, 245] on p "Strawberry Puree" at bounding box center [138, 244] width 49 height 8
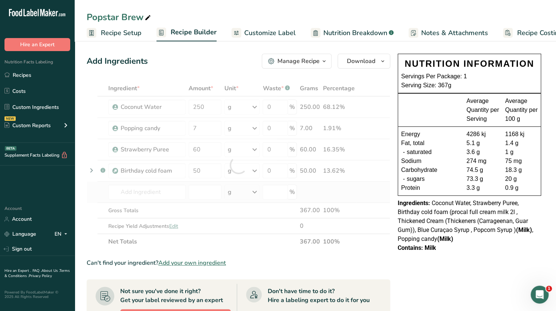
type input "Strawberry Puree"
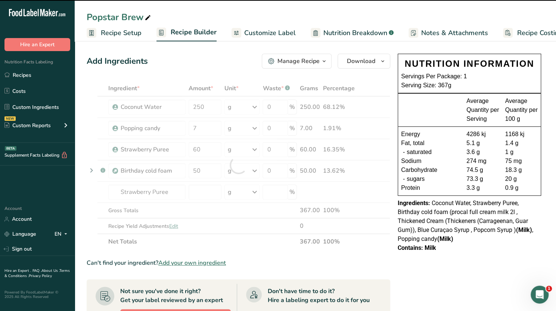
type input "0"
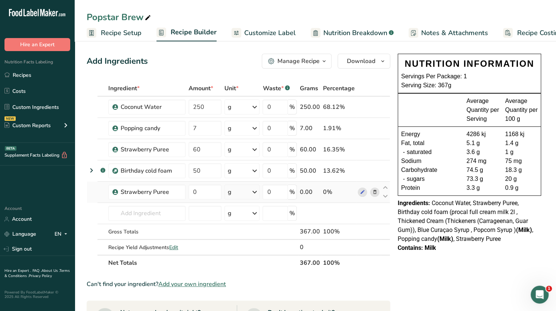
click at [376, 192] on icon at bounding box center [374, 193] width 5 height 8
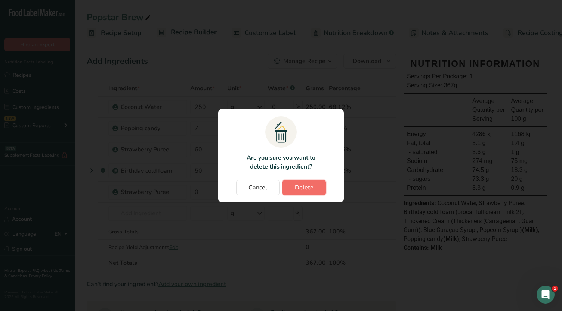
click at [305, 192] on span "Delete" at bounding box center [304, 187] width 19 height 9
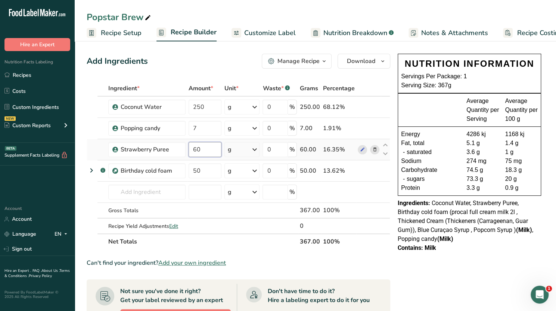
click at [205, 149] on input "60" at bounding box center [205, 149] width 33 height 15
type input "6"
type input "30"
click at [205, 208] on div "Ingredient * Amount * Unit * Waste * .a-a{fill:#347362;}.b-a{fill:#fff;} Grams …" at bounding box center [239, 165] width 304 height 169
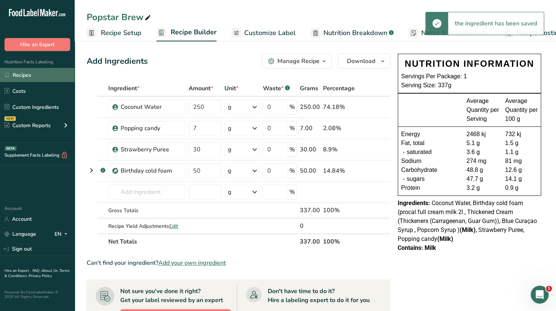
click at [33, 75] on link "Recipes" at bounding box center [37, 75] width 75 height 14
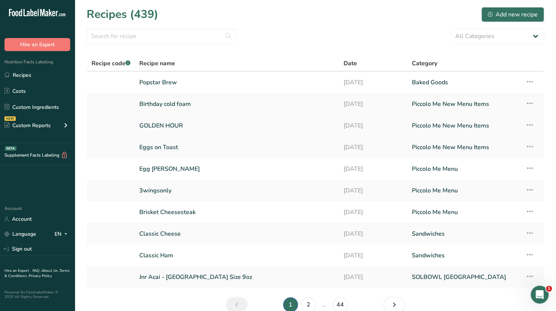
click at [183, 130] on link "GOLDEN HOUR" at bounding box center [236, 126] width 195 height 16
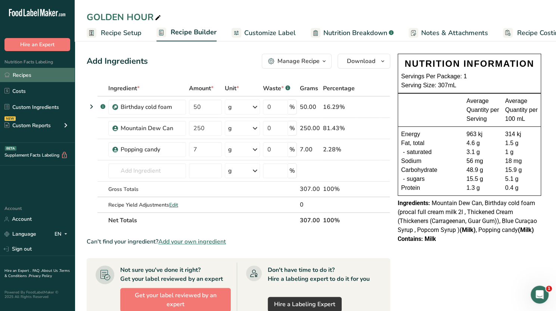
click at [23, 76] on link "Recipes" at bounding box center [37, 75] width 75 height 14
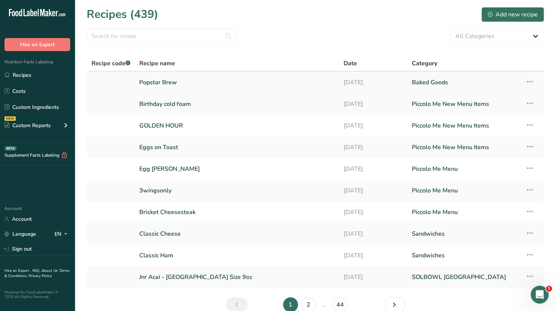
click at [173, 83] on link "Popstar Brew" at bounding box center [236, 83] width 195 height 16
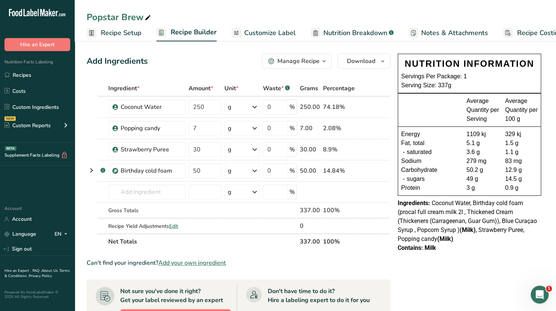
click at [521, 35] on span "Recipe Costing" at bounding box center [540, 33] width 46 height 10
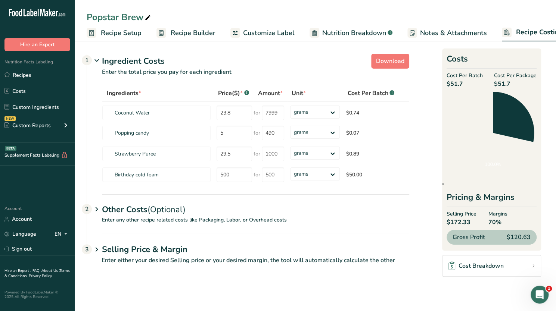
scroll to position [0, 18]
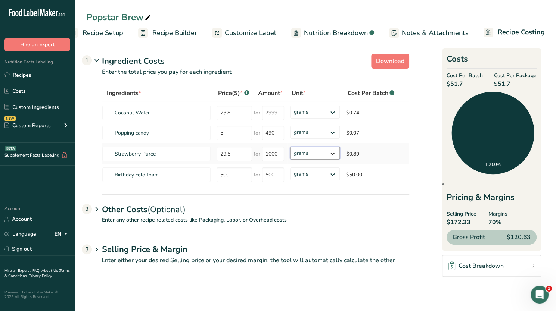
click at [320, 153] on select "grams kg mg mcg lb oz" at bounding box center [315, 153] width 50 height 13
select select "1"
click at [290, 147] on select "grams kg mg mcg lb oz" at bounding box center [315, 153] width 50 height 13
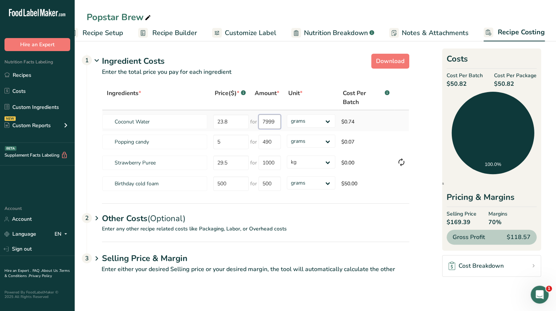
click at [277, 121] on input "7999" at bounding box center [269, 122] width 22 height 15
click at [314, 124] on select "grams kg mg mcg lb oz" at bounding box center [311, 121] width 48 height 13
select select "1"
click at [287, 115] on select "grams kg mg mcg lb oz" at bounding box center [311, 121] width 48 height 13
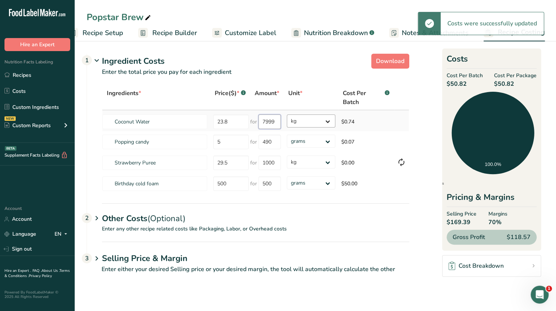
click at [275, 121] on input "7999" at bounding box center [269, 122] width 22 height 15
type input "7"
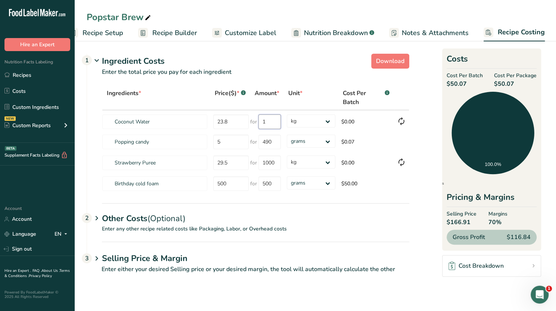
type input "1"
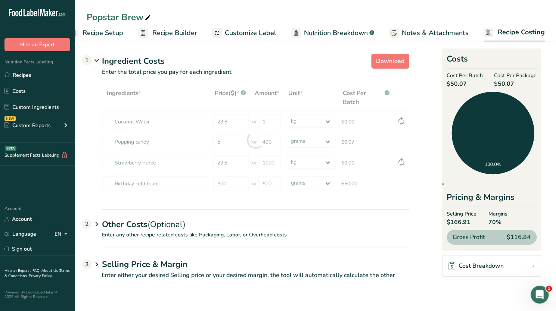
click at [304, 208] on section "Download Ingredient Costs 1 Enter the total price you pay for each ingredient I…" at bounding box center [315, 170] width 457 height 238
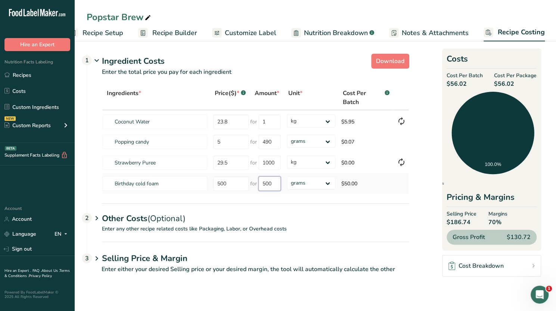
click at [273, 184] on input "500" at bounding box center [269, 184] width 22 height 15
type input "5"
type input "50"
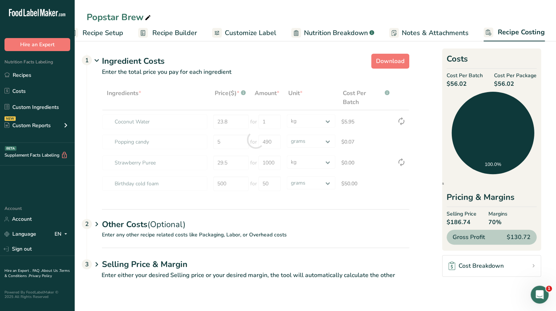
click at [317, 211] on div "Other Costs (Optional) 2" at bounding box center [255, 220] width 307 height 22
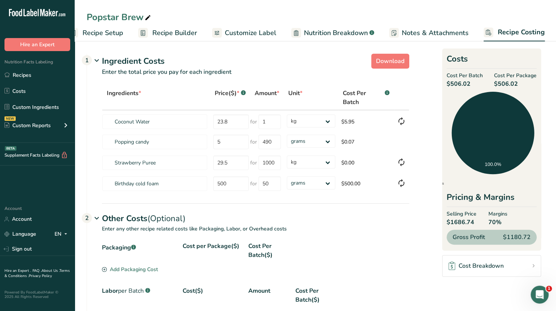
click at [120, 32] on span "Recipe Setup" at bounding box center [103, 33] width 41 height 10
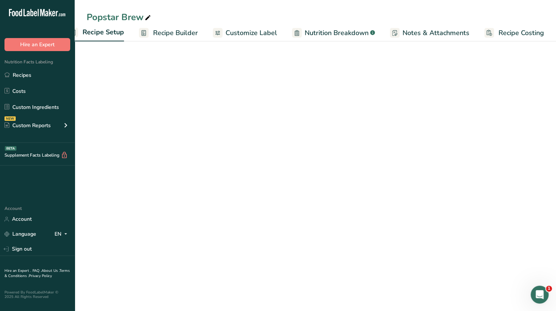
scroll to position [0, 3]
